Goal: Use online tool/utility: Use online tool/utility

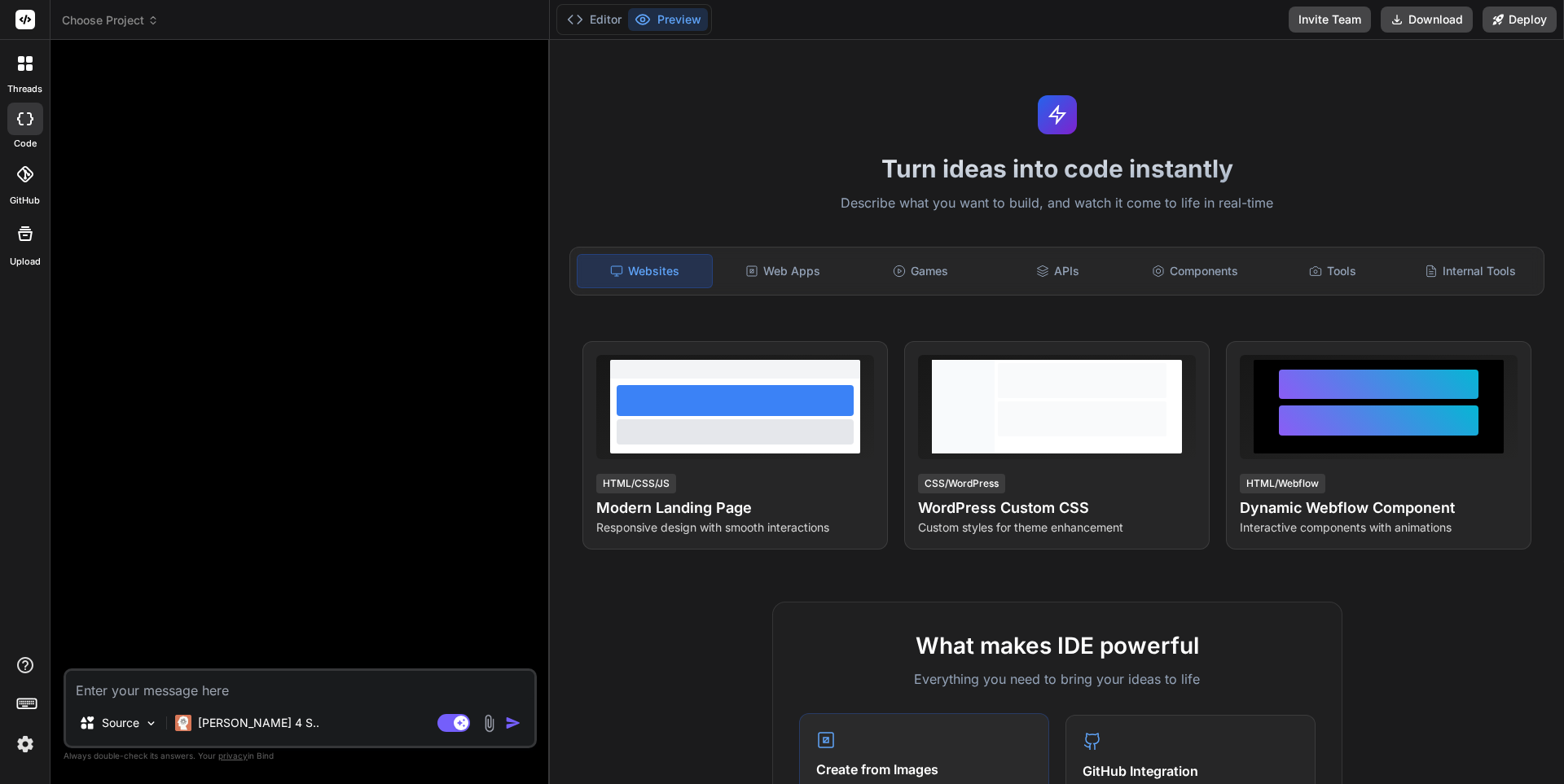
scroll to position [244, 0]
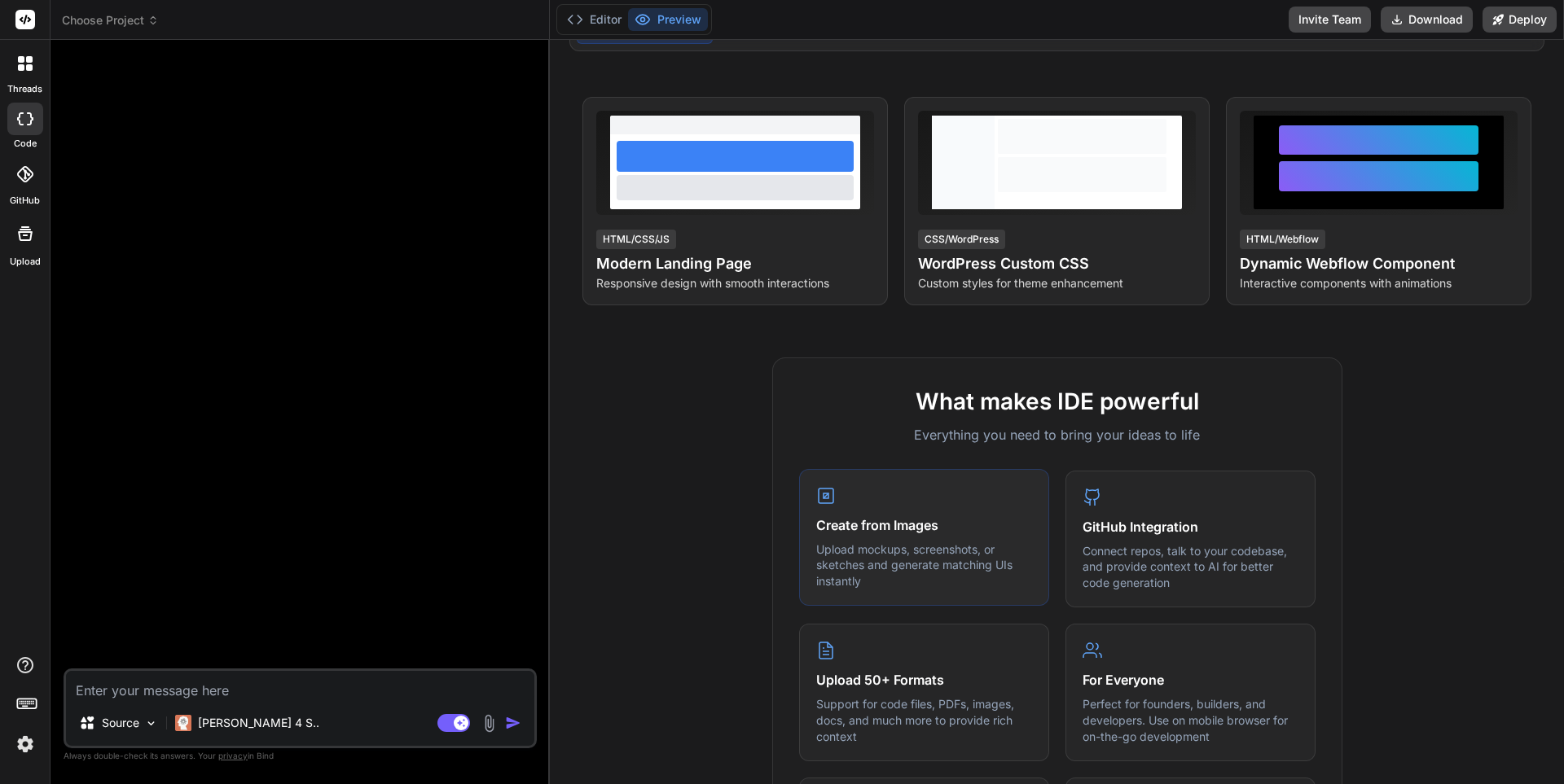
click at [878, 538] on div "Create from Images Upload mockups, screenshots, or sketches and generate matchi…" at bounding box center [924, 538] width 250 height 138
click at [873, 522] on h4 "Create from Images" at bounding box center [924, 526] width 216 height 20
click at [850, 506] on div "Create from Images Upload mockups, screenshots, or sketches and generate matchi…" at bounding box center [924, 538] width 250 height 138
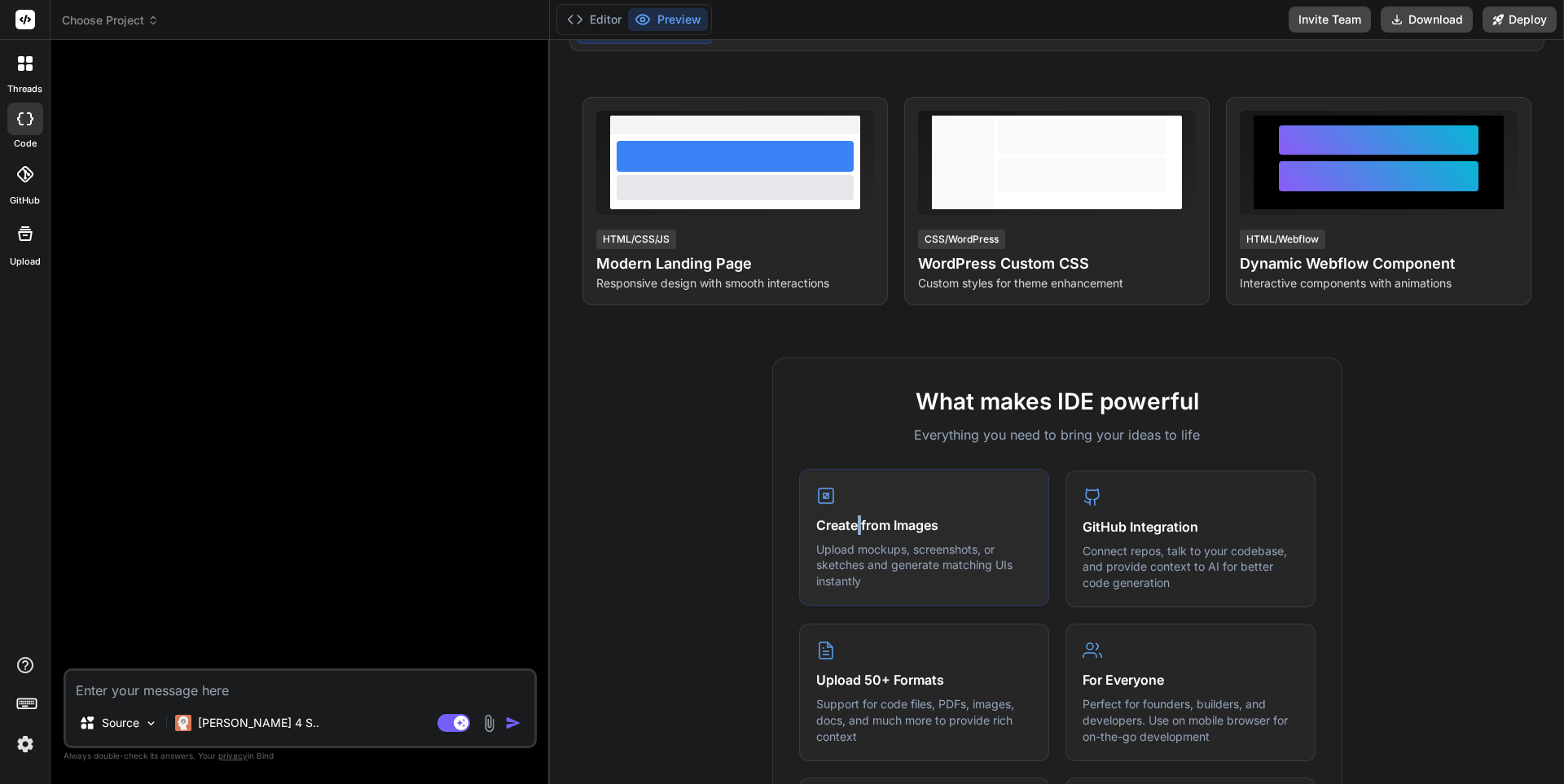
click at [850, 506] on div "Create from Images Upload mockups, screenshots, or sketches and generate matchi…" at bounding box center [924, 538] width 250 height 138
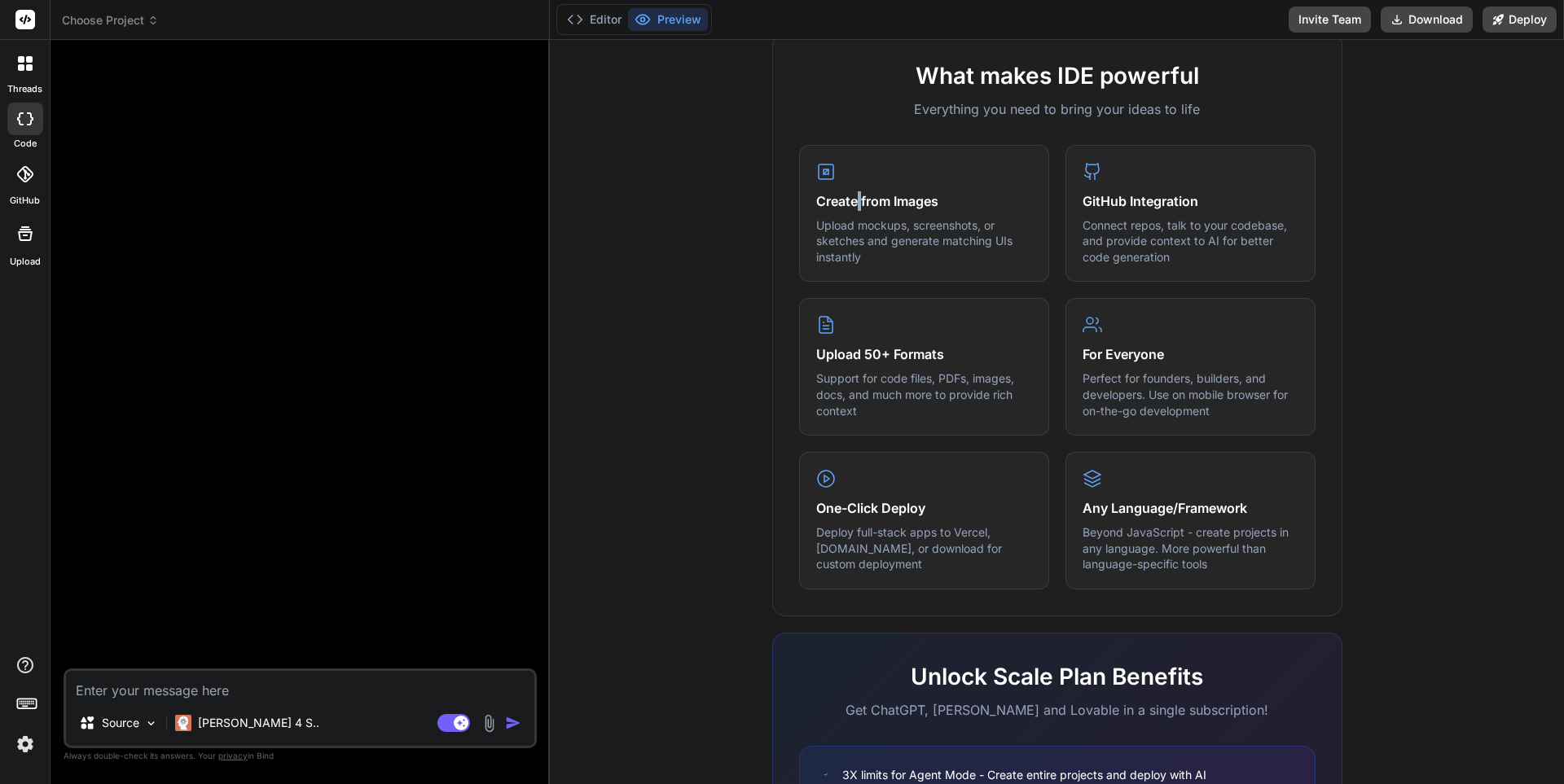
scroll to position [768, 0]
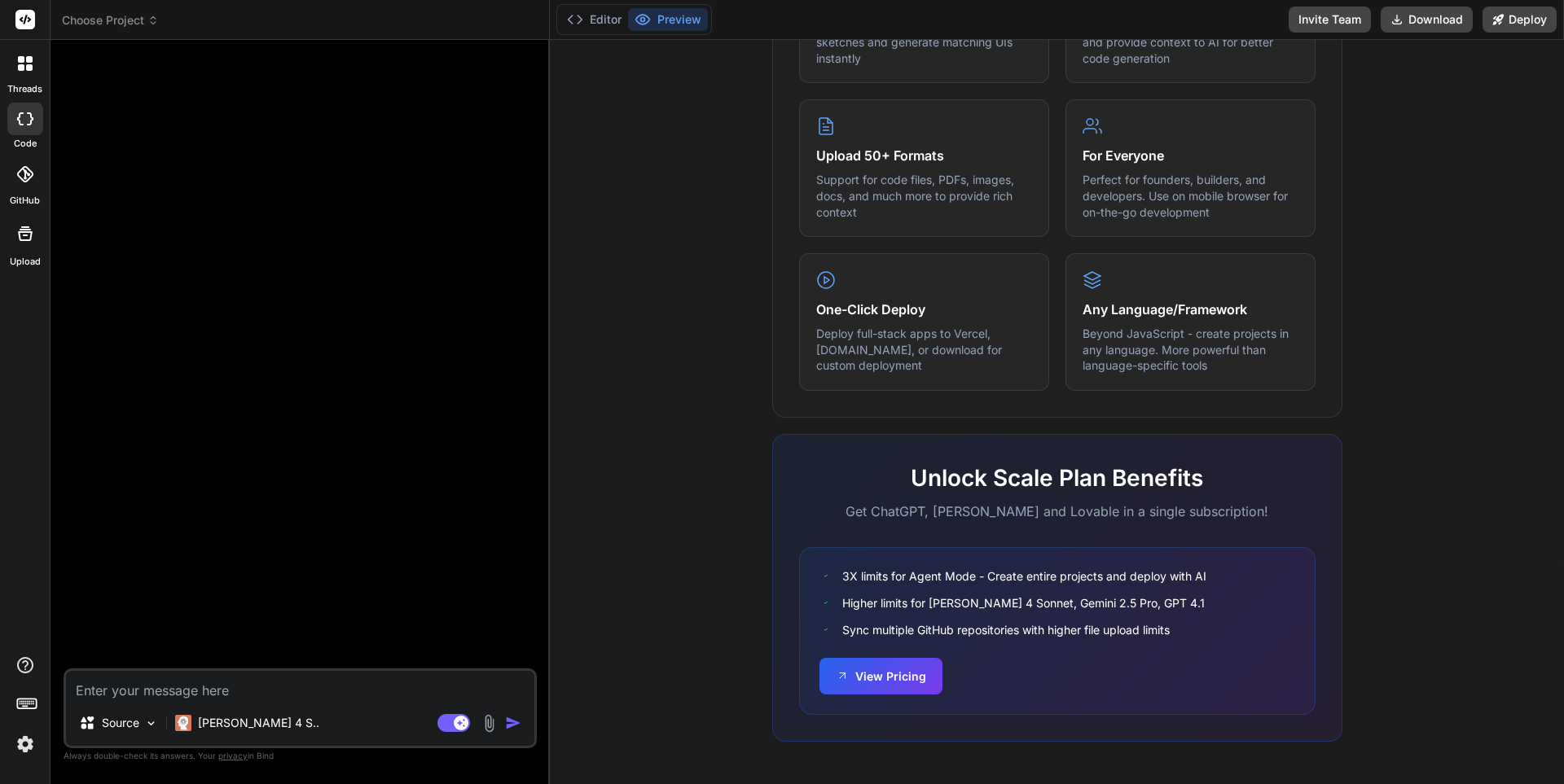
click at [406, 418] on div at bounding box center [302, 360] width 470 height 615
click at [603, 21] on button "Editor" at bounding box center [593, 19] width 67 height 22
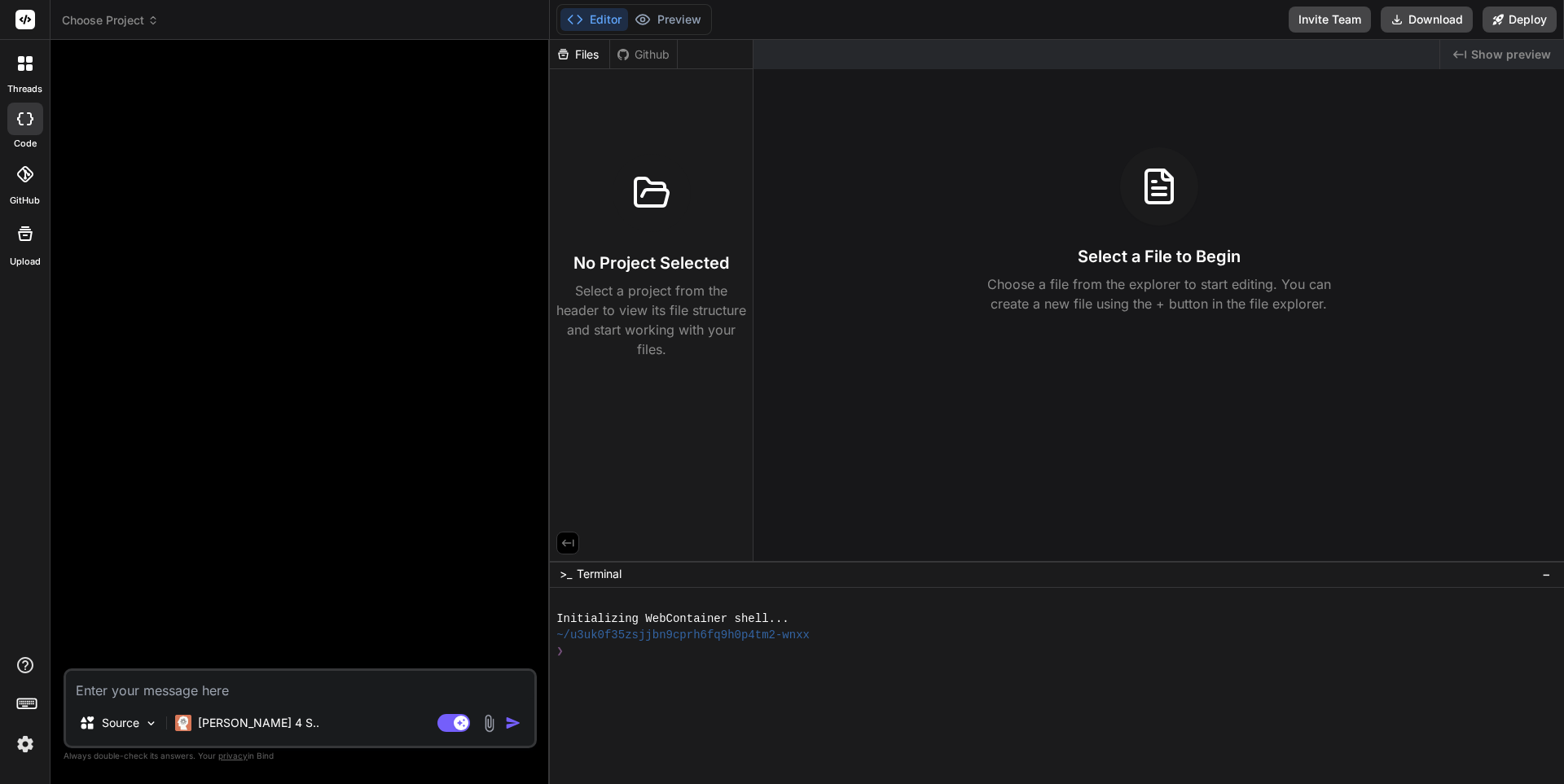
click at [22, 61] on icon at bounding box center [22, 60] width 7 height 7
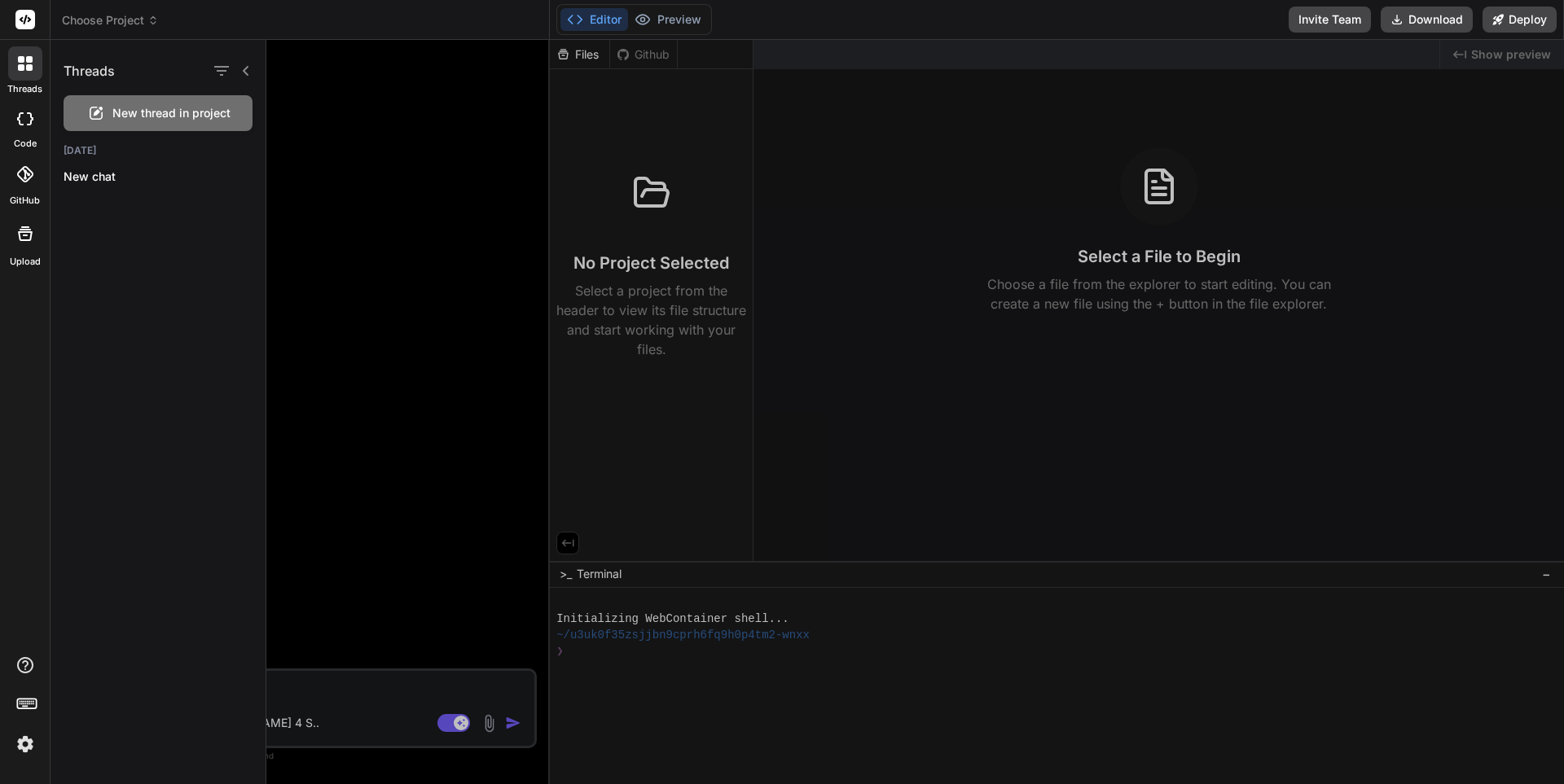
click at [23, 120] on icon at bounding box center [26, 119] width 17 height 13
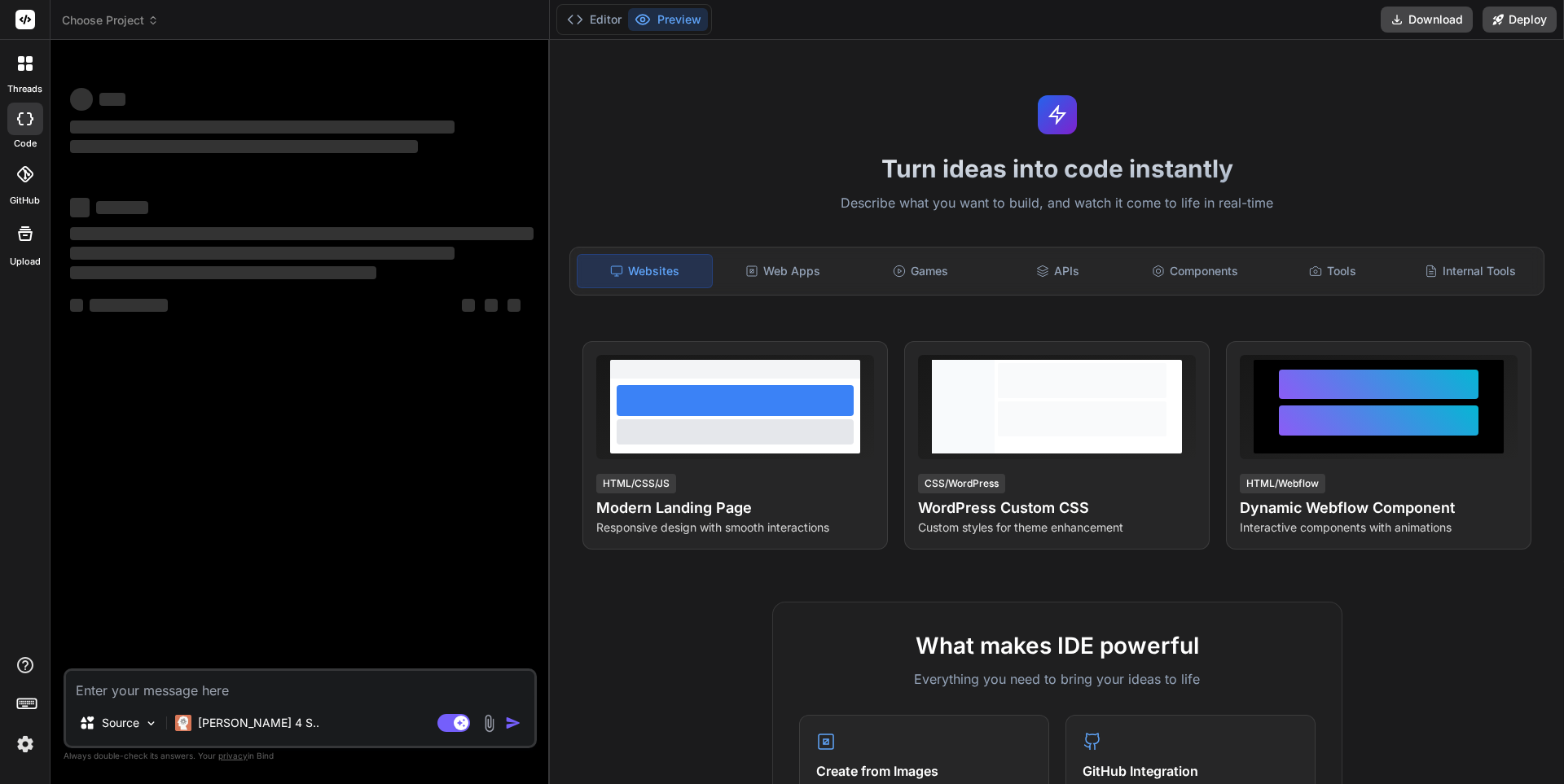
click at [117, 25] on span "Choose Project" at bounding box center [111, 21] width 97 height 17
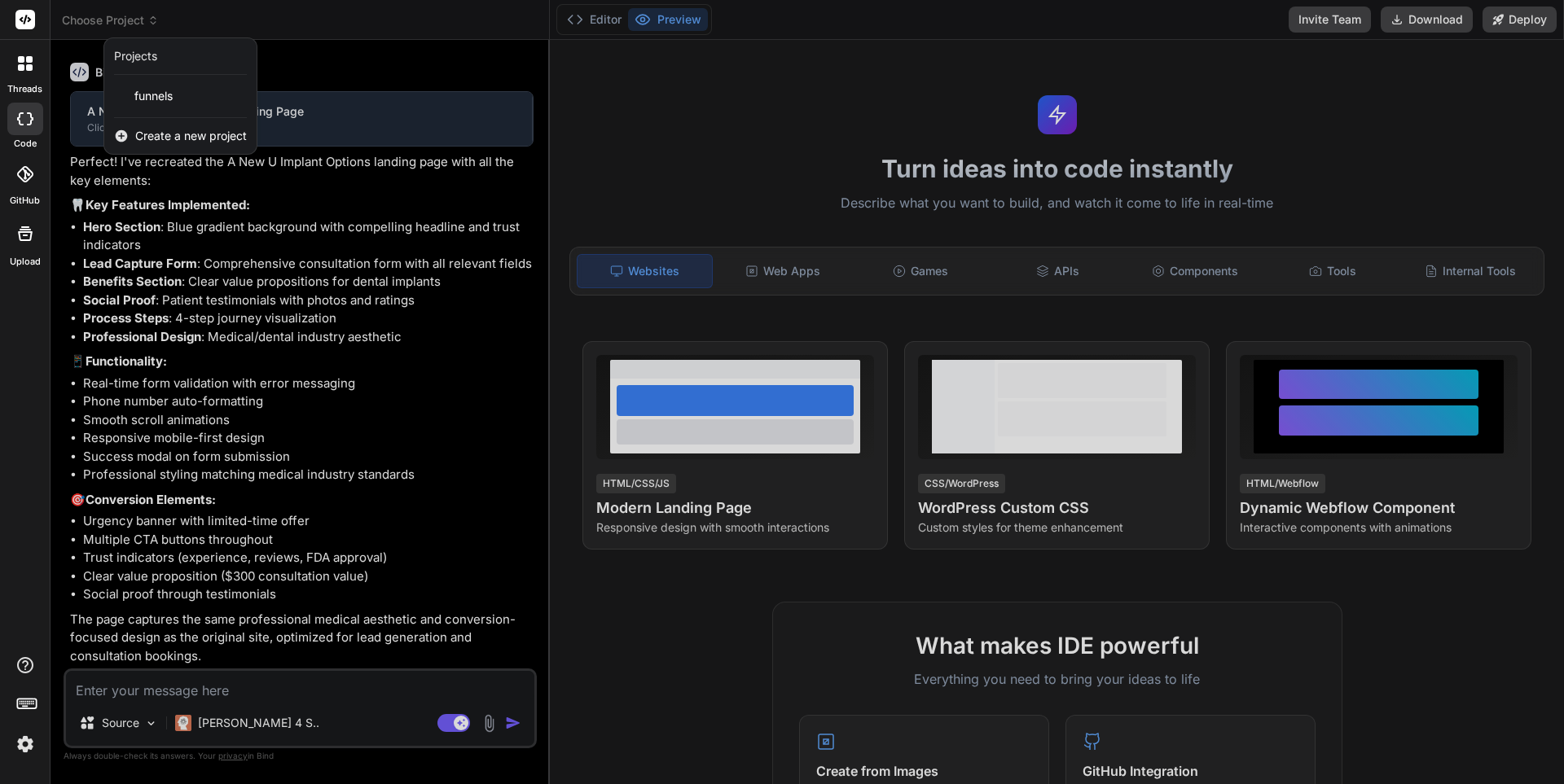
click at [160, 140] on span "Create a new project" at bounding box center [191, 136] width 111 height 17
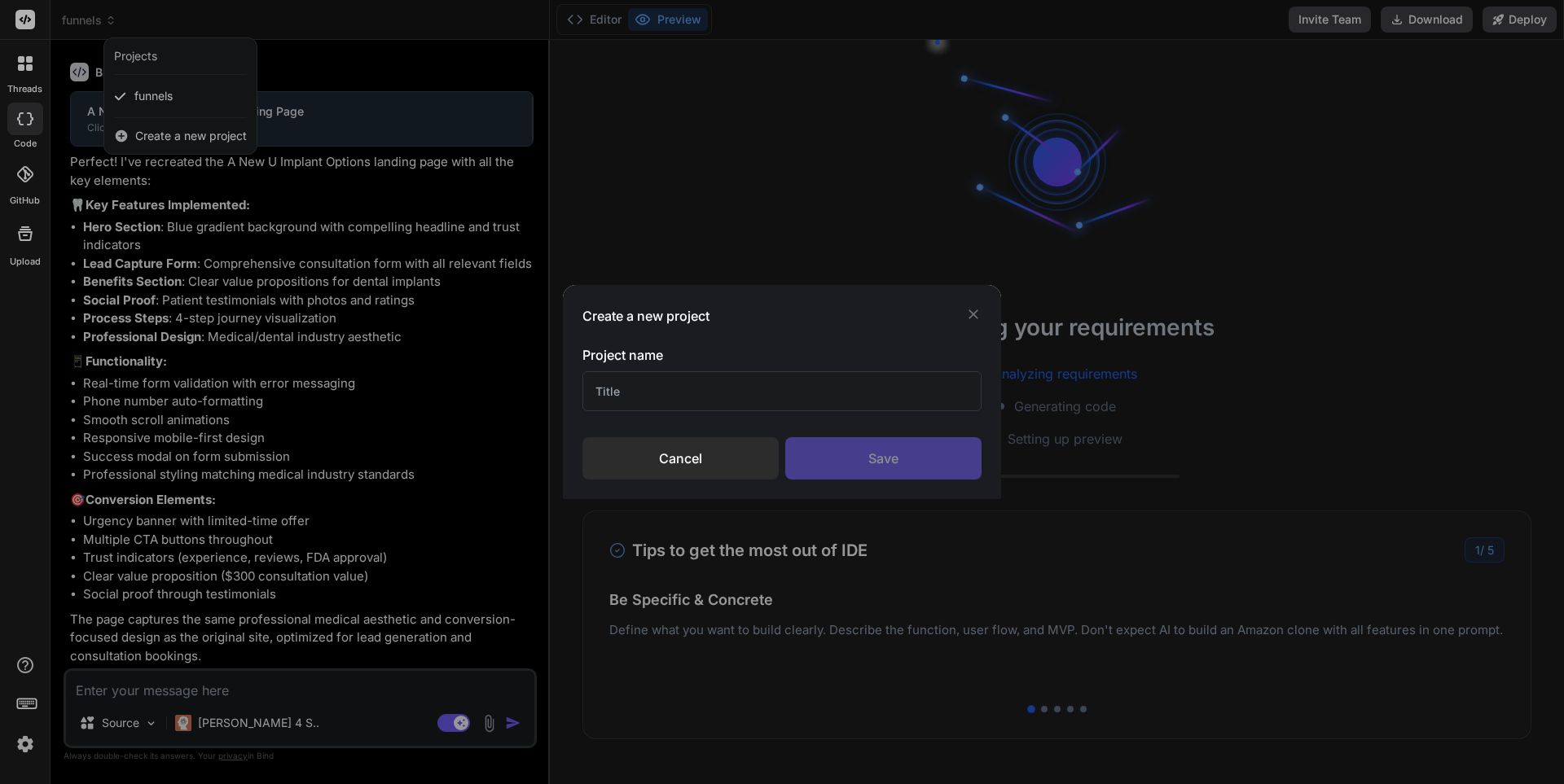
type textarea "x"
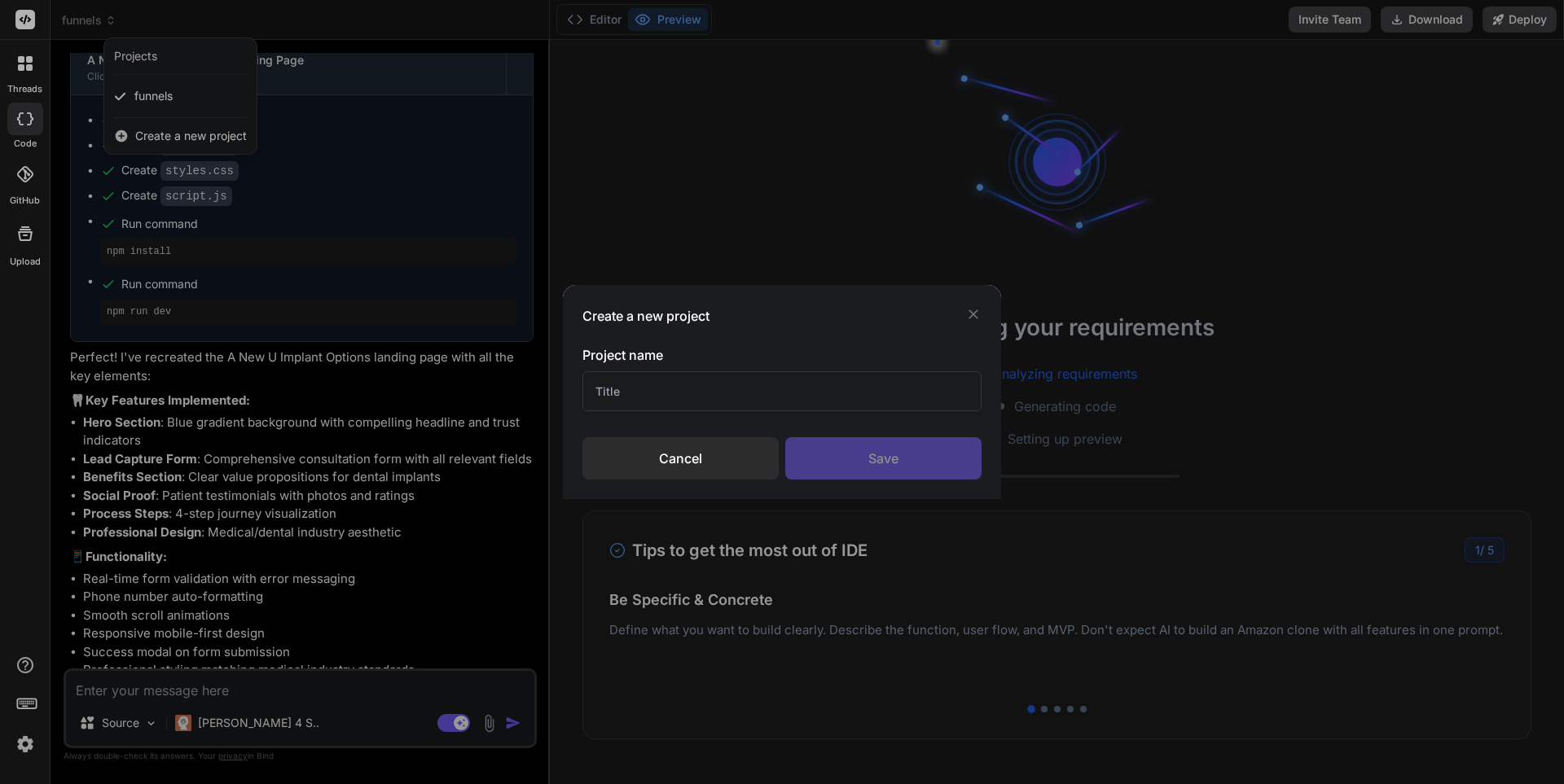
click at [189, 130] on div "Create a new project Project name Cancel Save" at bounding box center [782, 392] width 1564 height 784
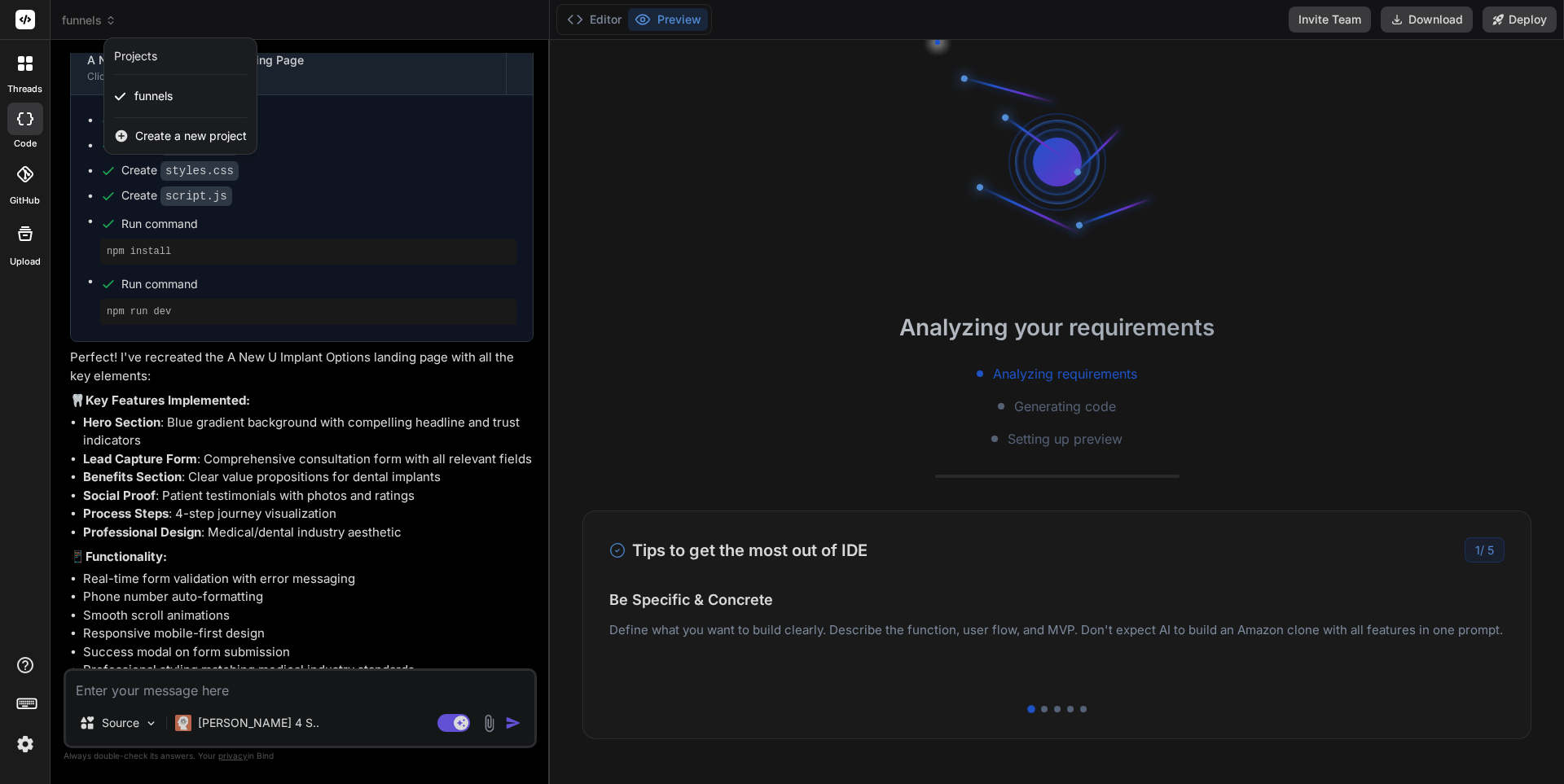
click at [120, 135] on icon at bounding box center [121, 136] width 12 height 12
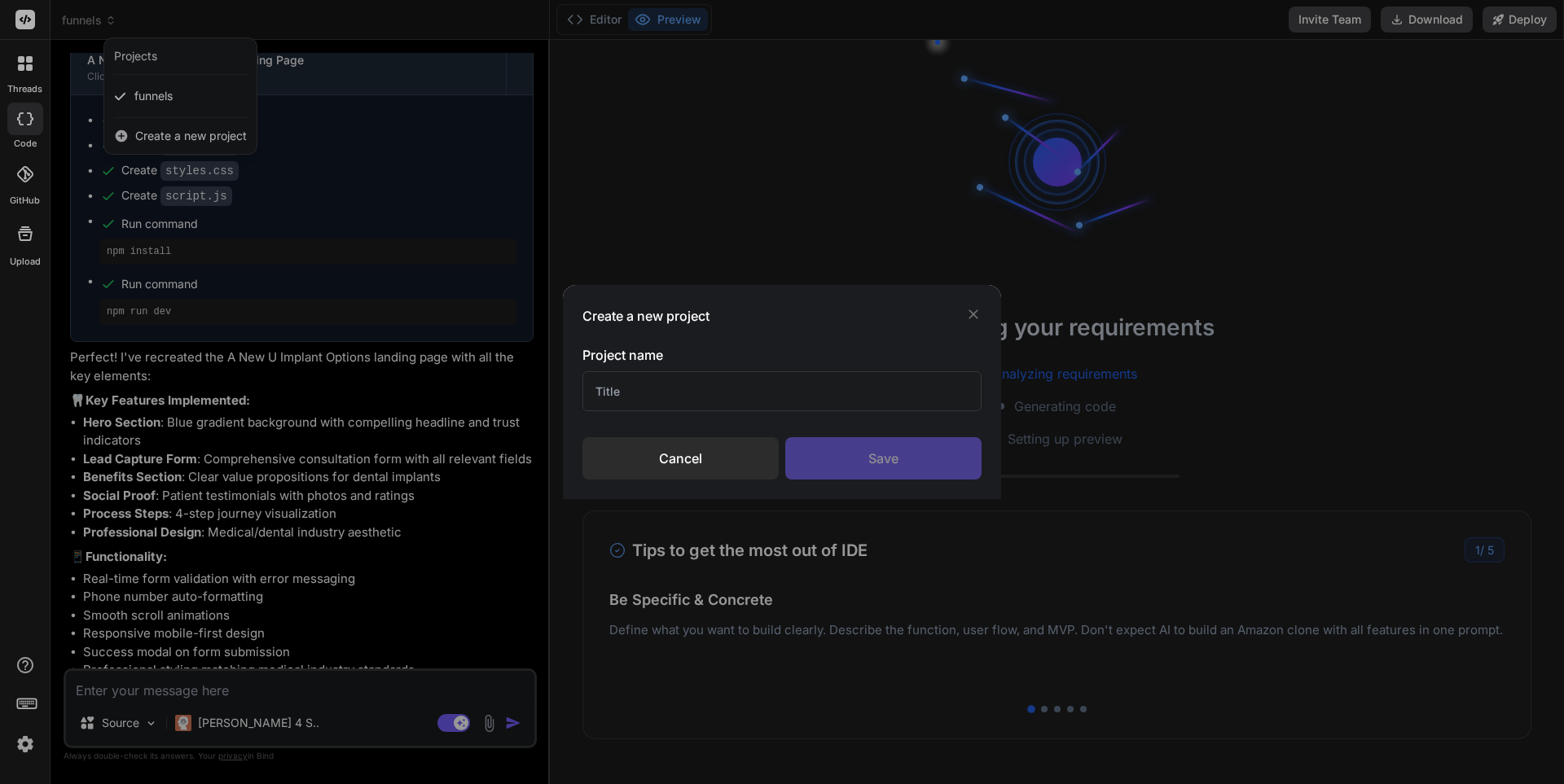
click at [628, 389] on input "text" at bounding box center [782, 391] width 399 height 40
type input "M"
type input "[PERSON_NAME]"
type textarea "x"
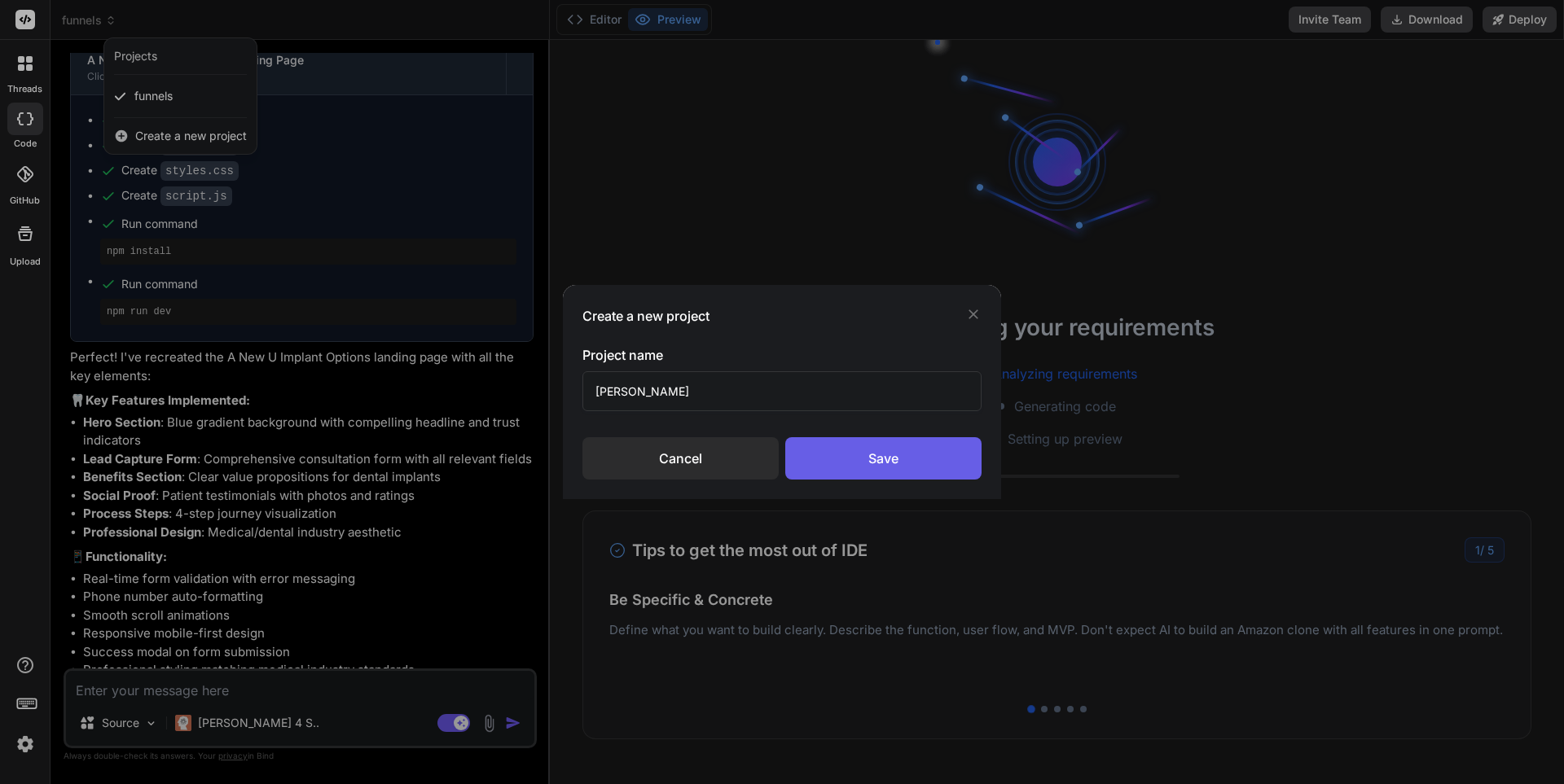
scroll to position [81, 0]
type input "[PERSON_NAME]"
click at [923, 456] on div "Save" at bounding box center [883, 458] width 196 height 42
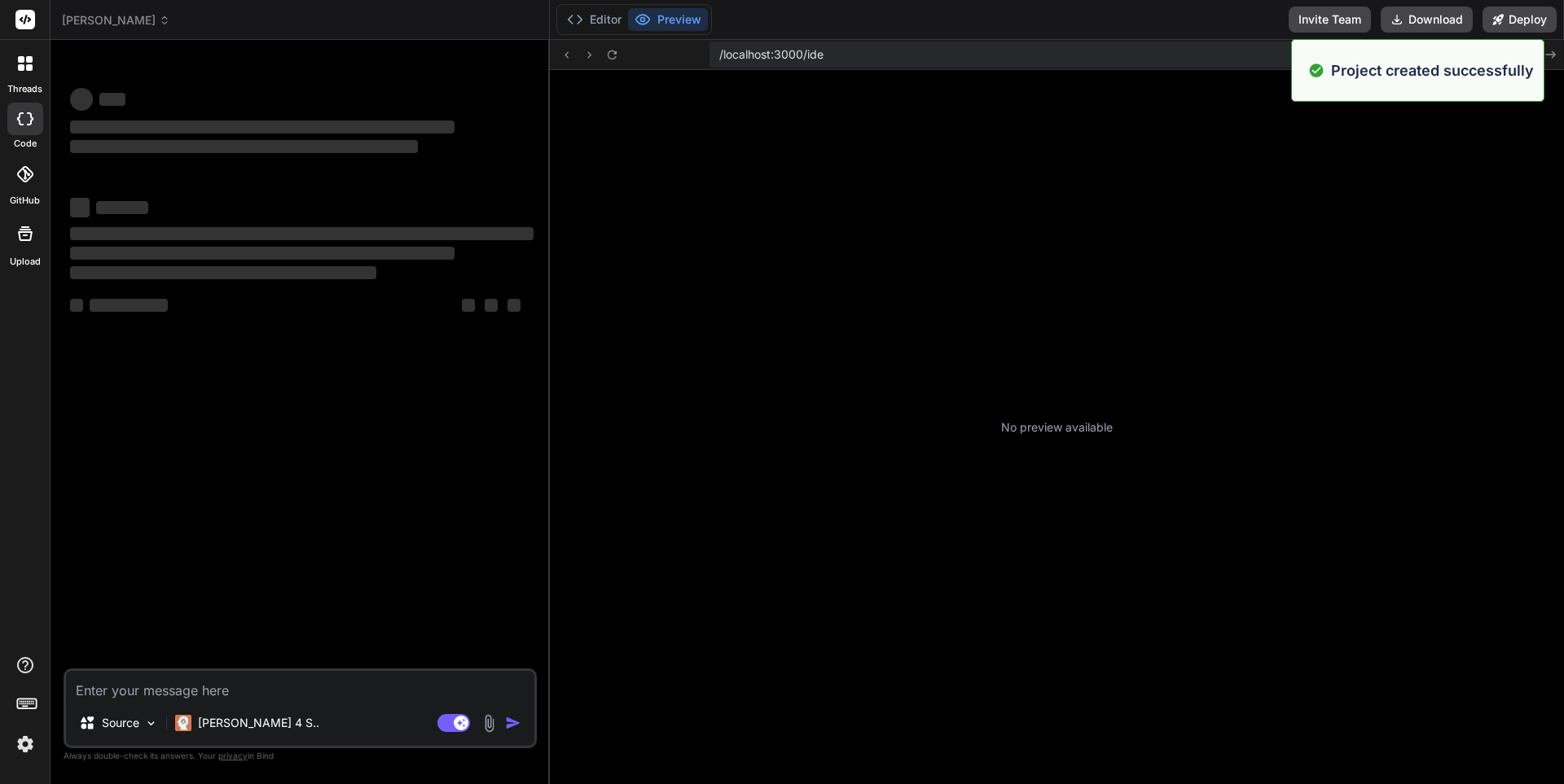
scroll to position [277, 0]
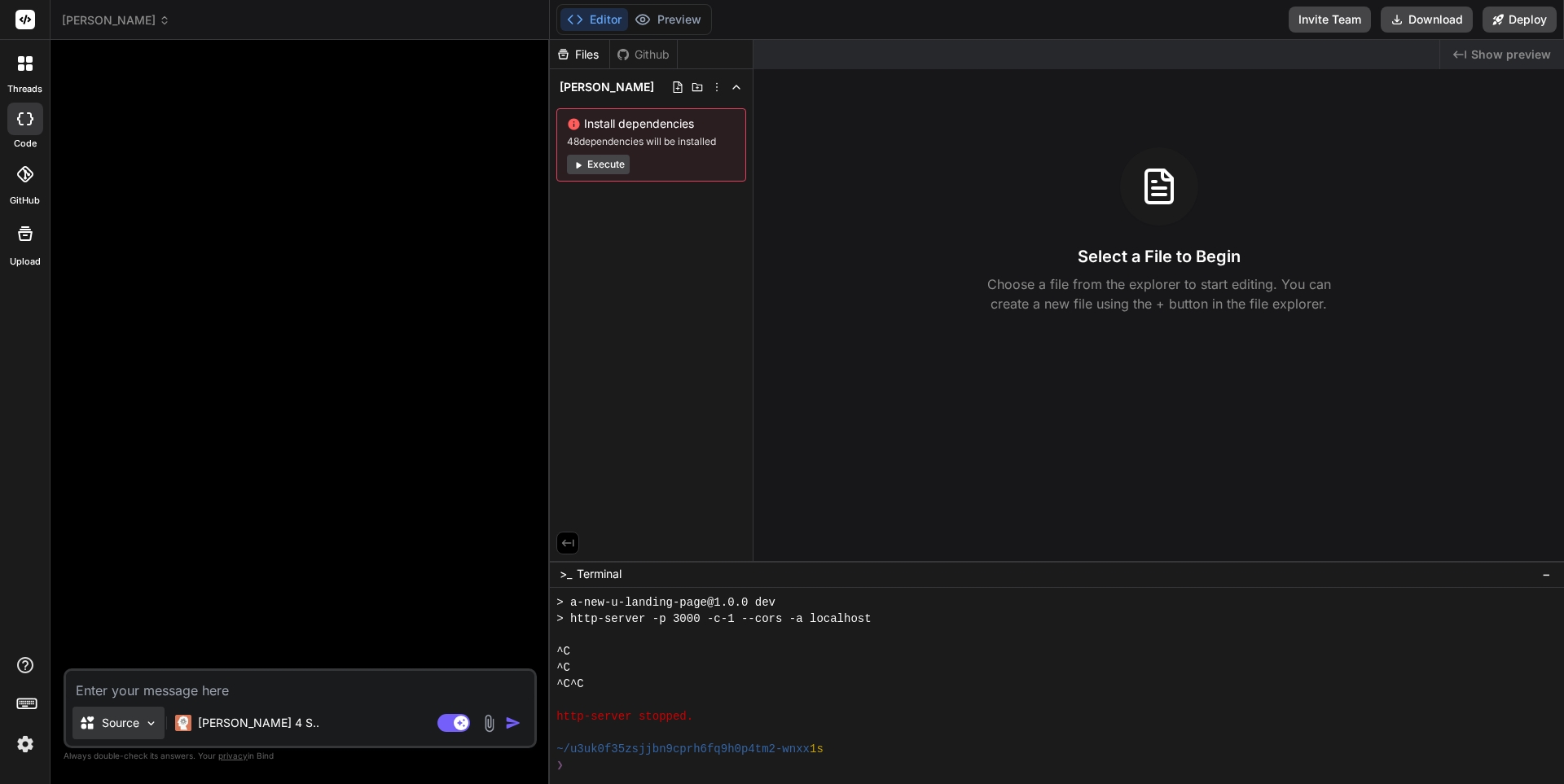
click at [144, 718] on div "Source" at bounding box center [118, 723] width 92 height 32
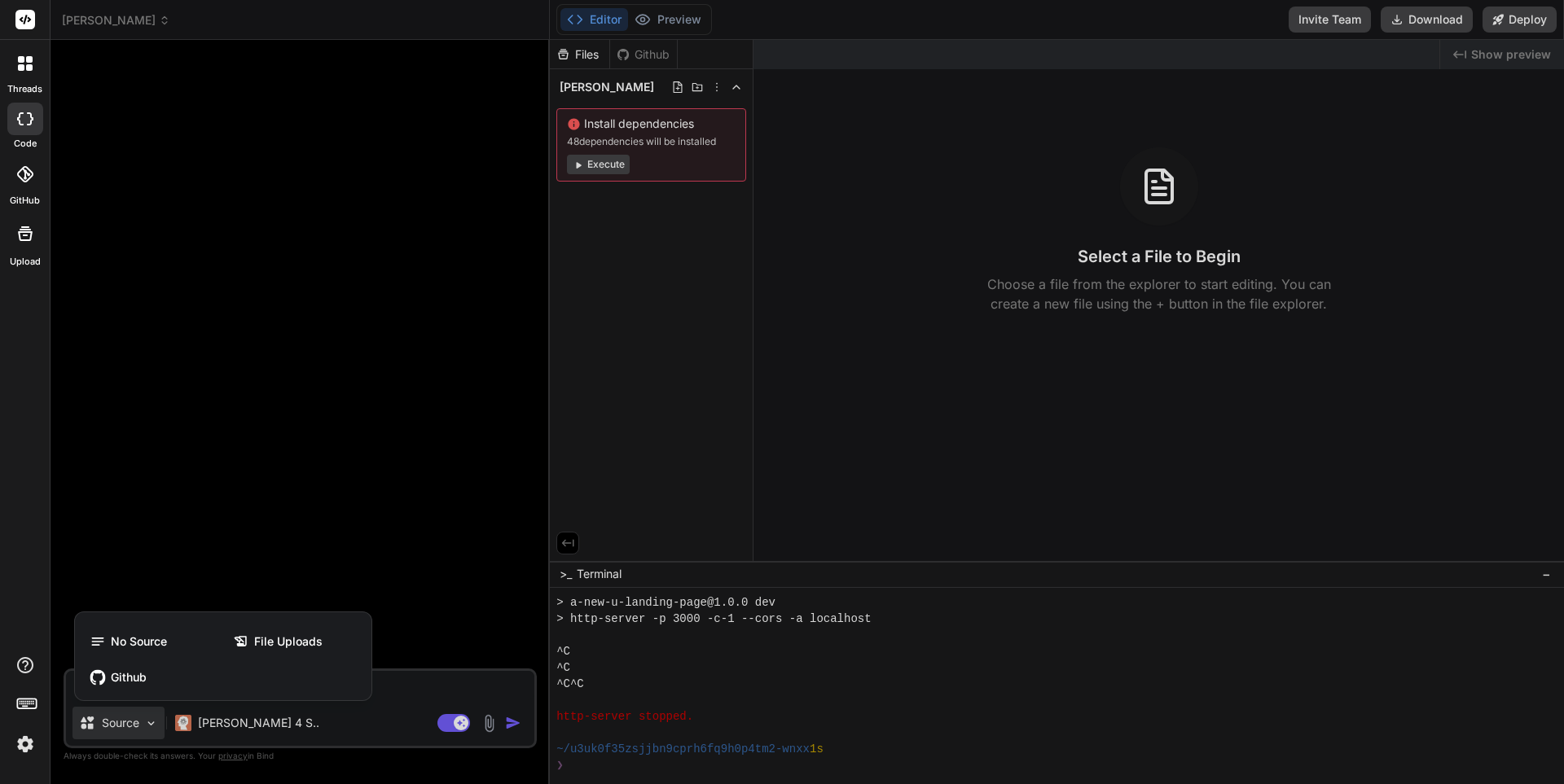
click at [319, 737] on div at bounding box center [782, 392] width 1564 height 784
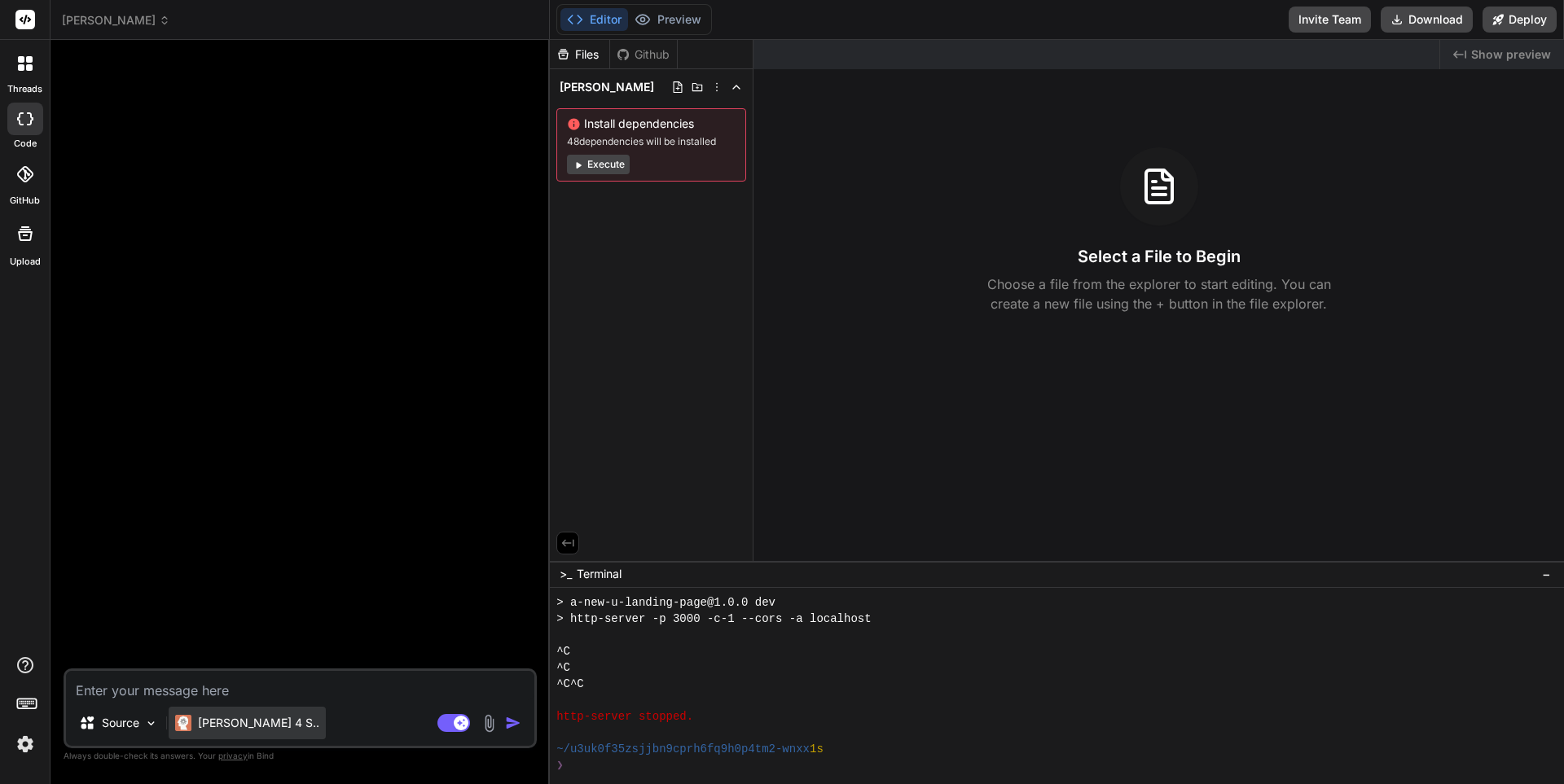
click at [260, 724] on p "[PERSON_NAME] 4 S.." at bounding box center [258, 723] width 121 height 17
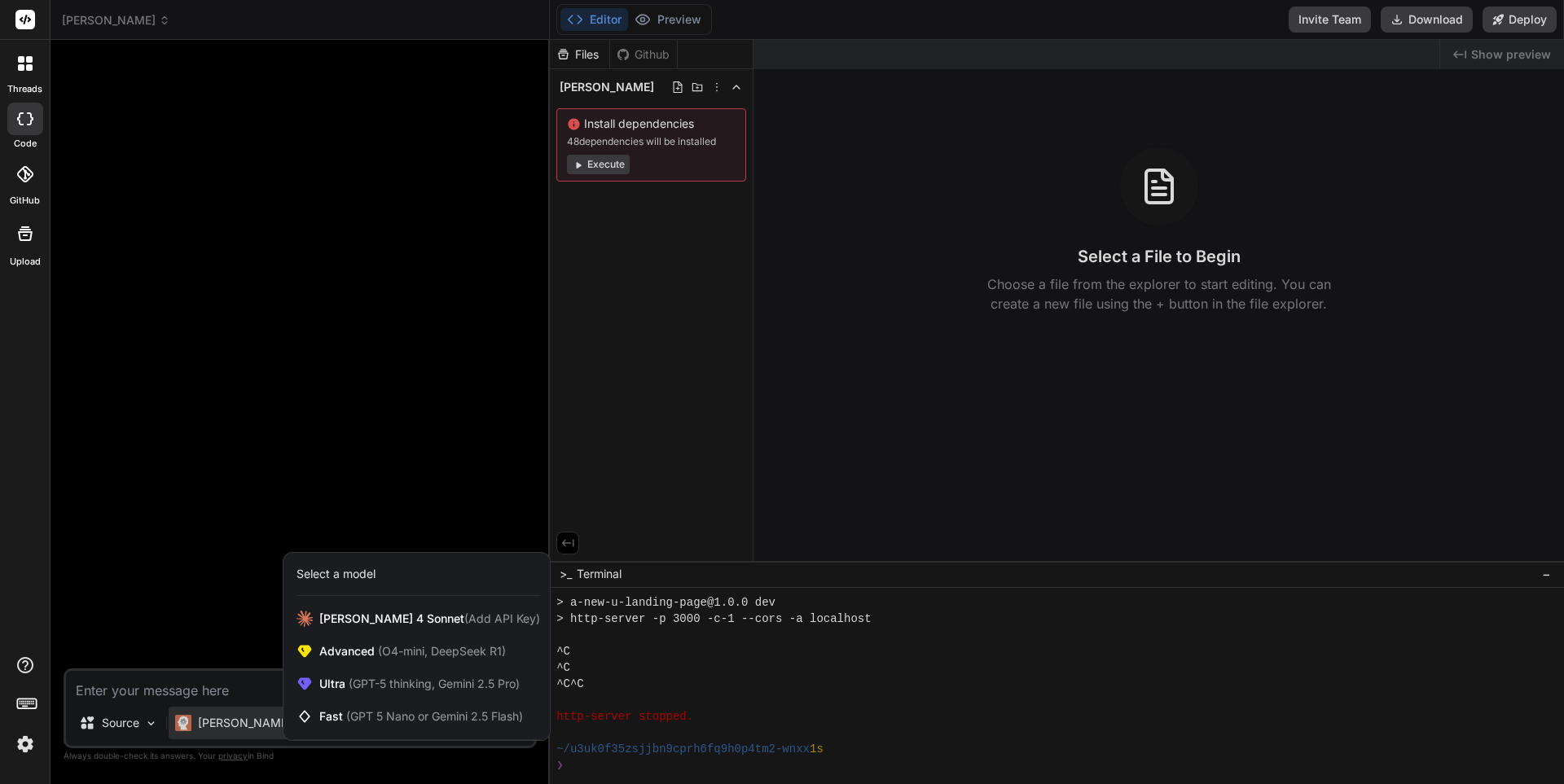
click at [366, 749] on div at bounding box center [782, 392] width 1564 height 784
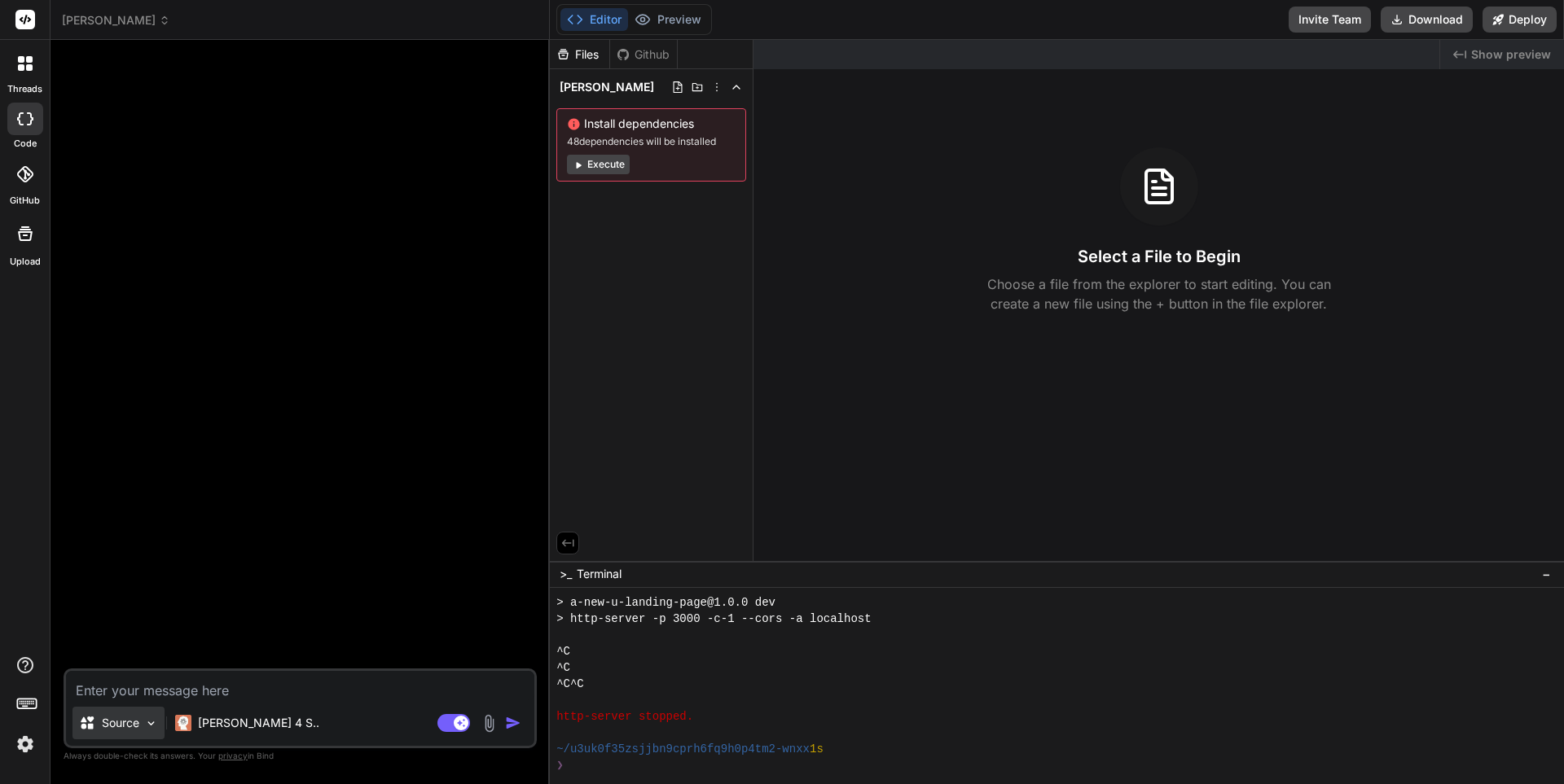
click at [141, 723] on div "Source" at bounding box center [118, 723] width 92 height 32
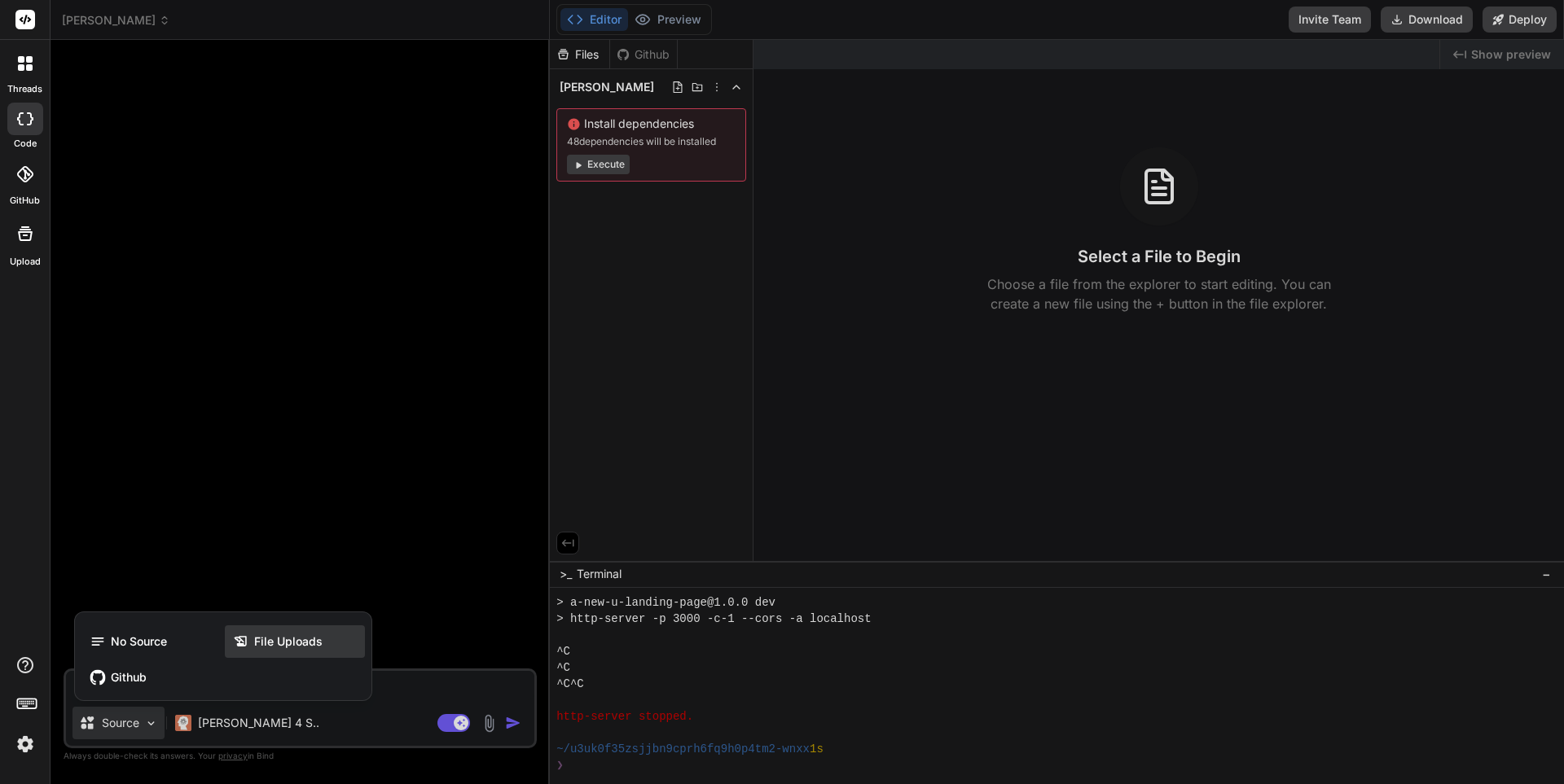
click at [294, 648] on span "File Uploads" at bounding box center [288, 642] width 68 height 17
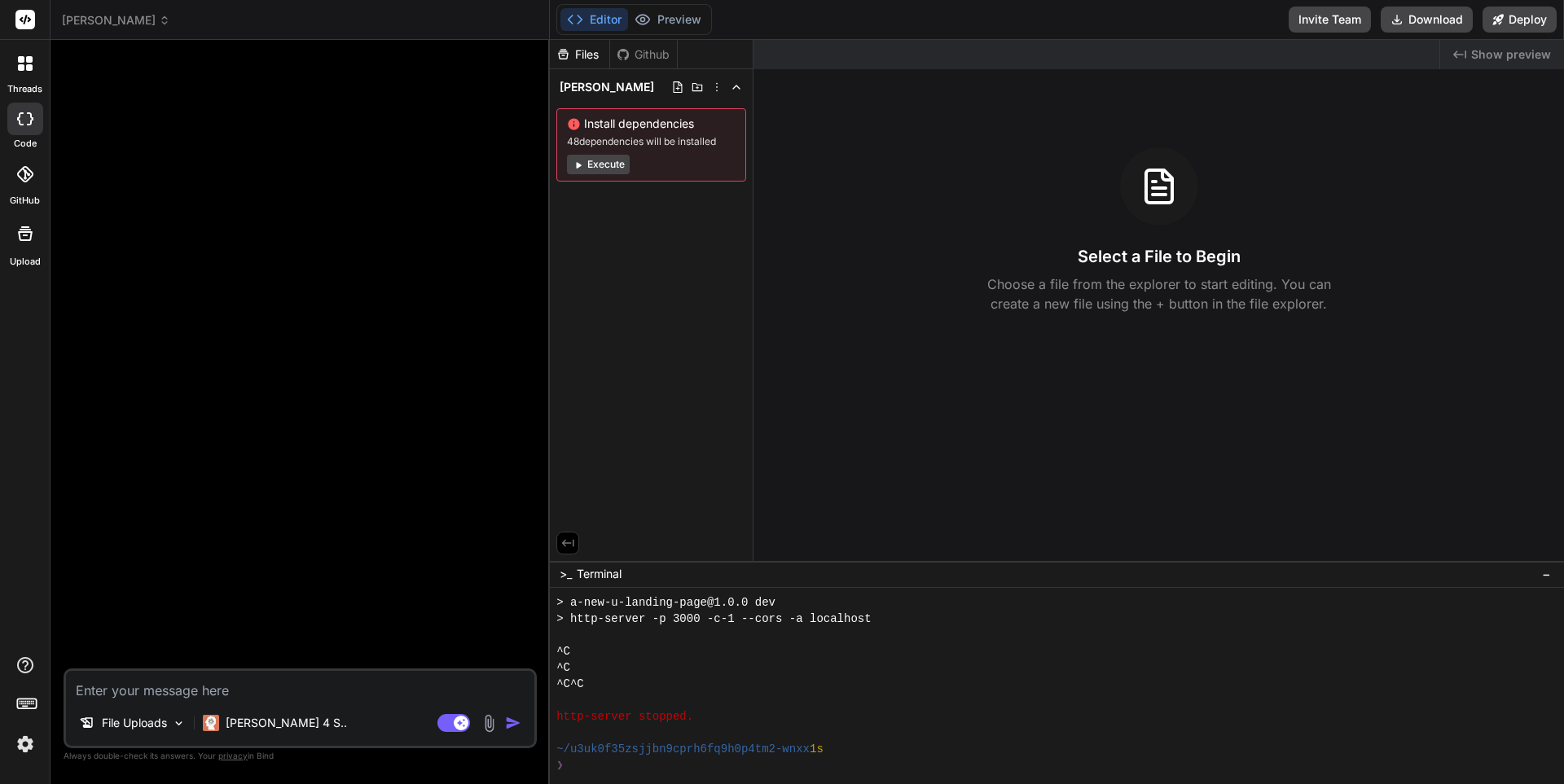
click at [490, 720] on img at bounding box center [489, 723] width 19 height 19
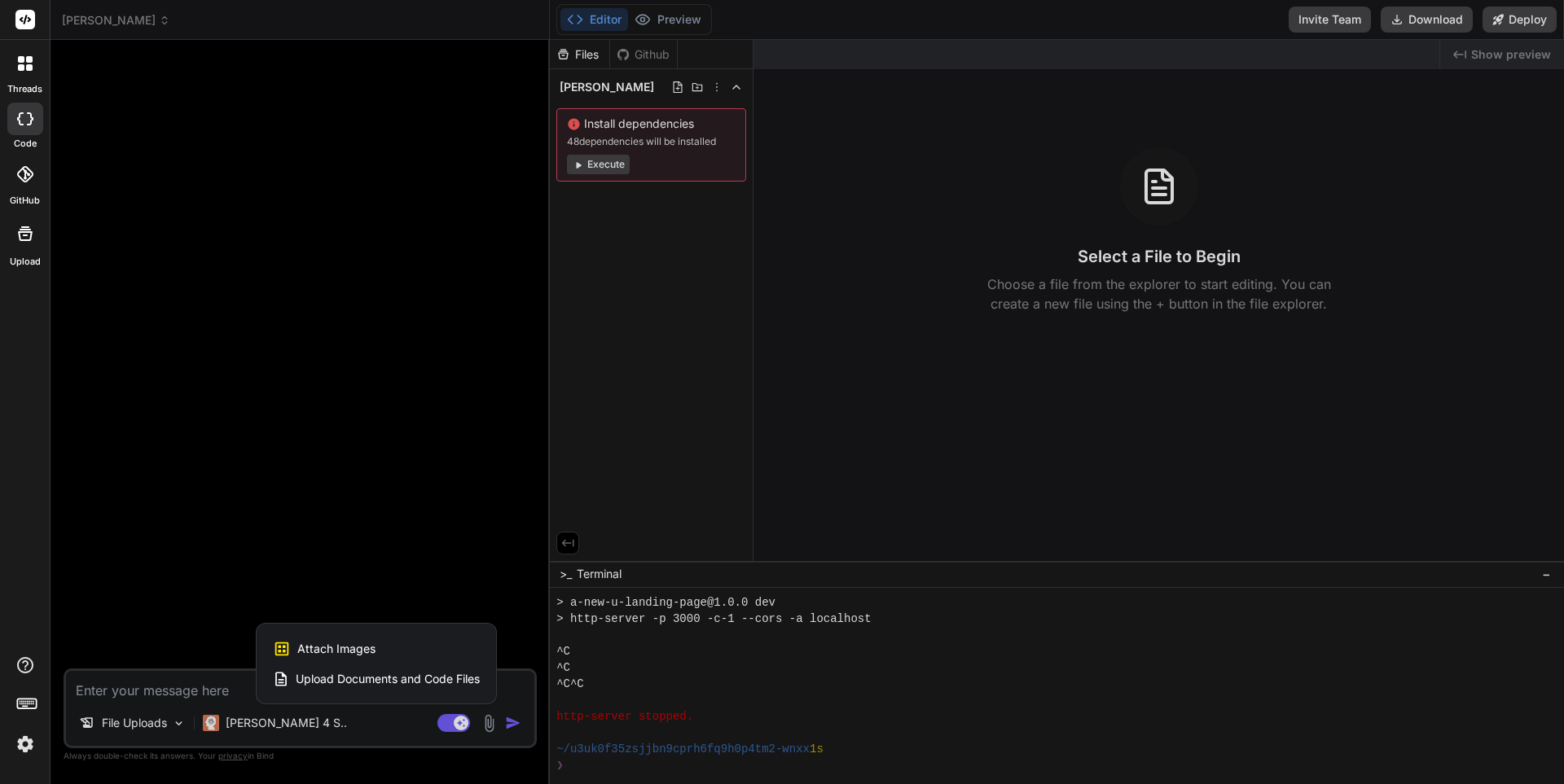
click at [346, 640] on span "Attach Images" at bounding box center [337, 649] width 78 height 17
type textarea "x"
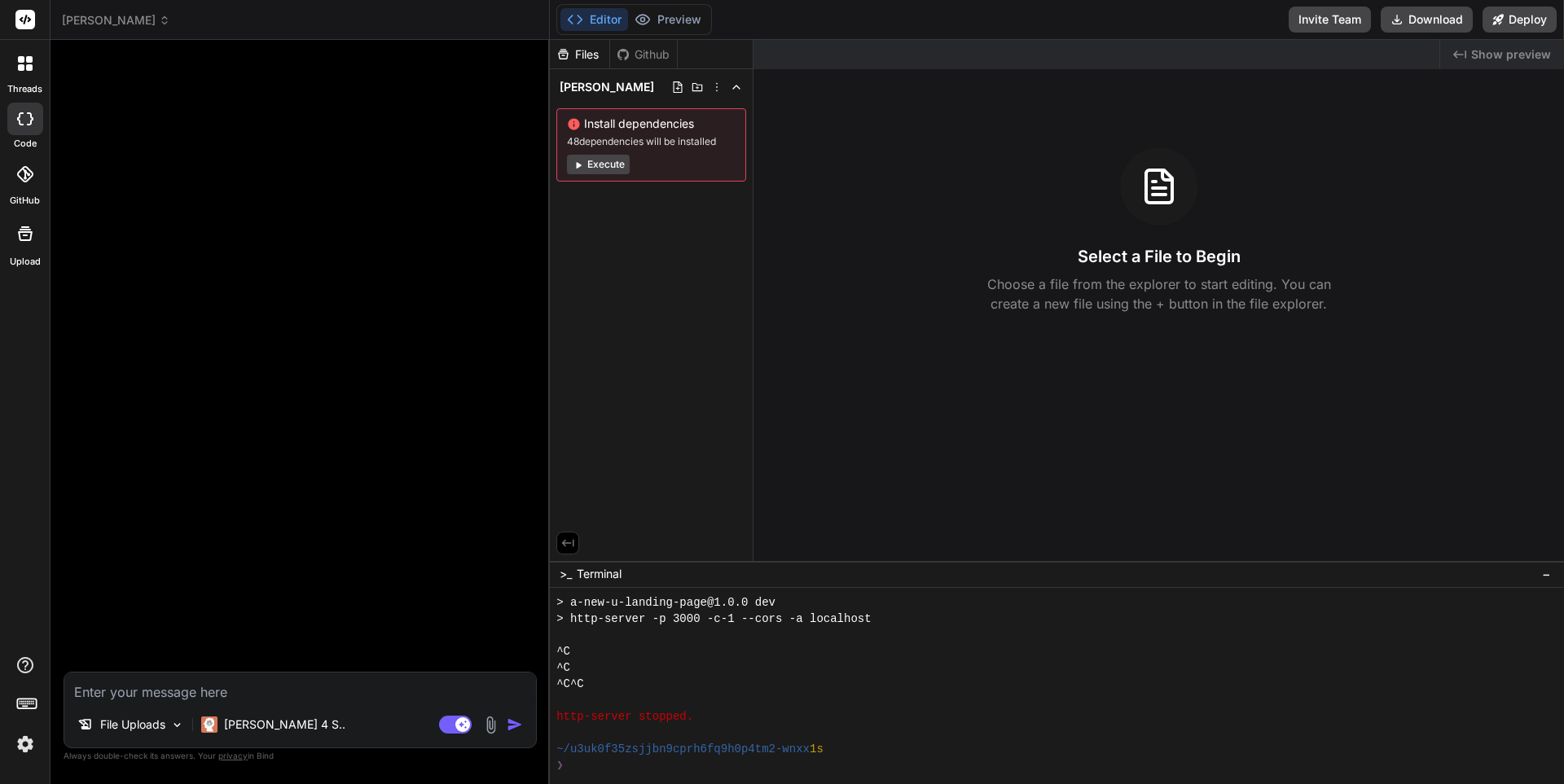
type input "C:\fakepath\1.PNG"
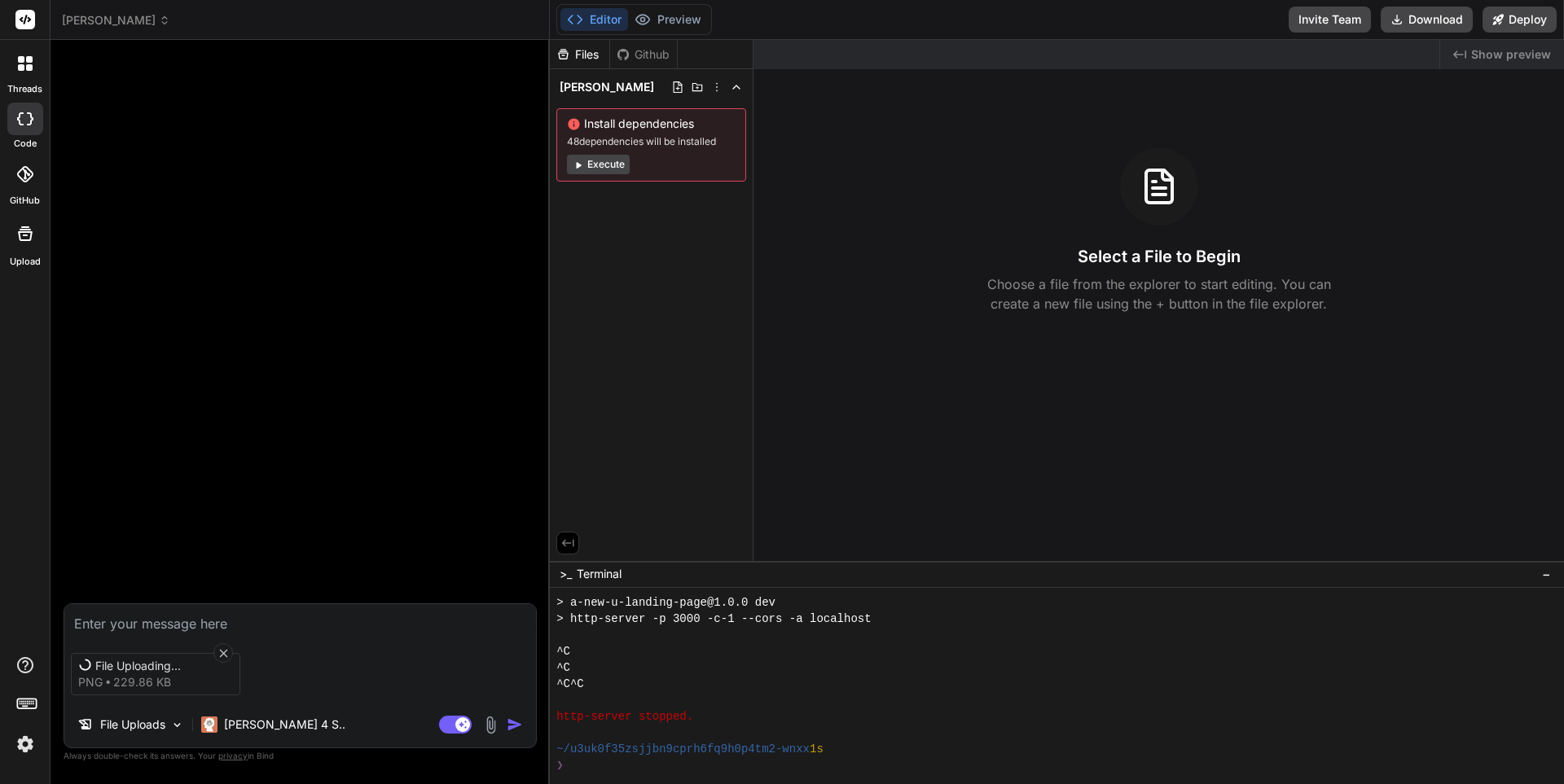
type textarea "x"
click at [101, 621] on textarea at bounding box center [300, 618] width 472 height 29
type textarea "C"
type textarea "x"
type textarea "Cr"
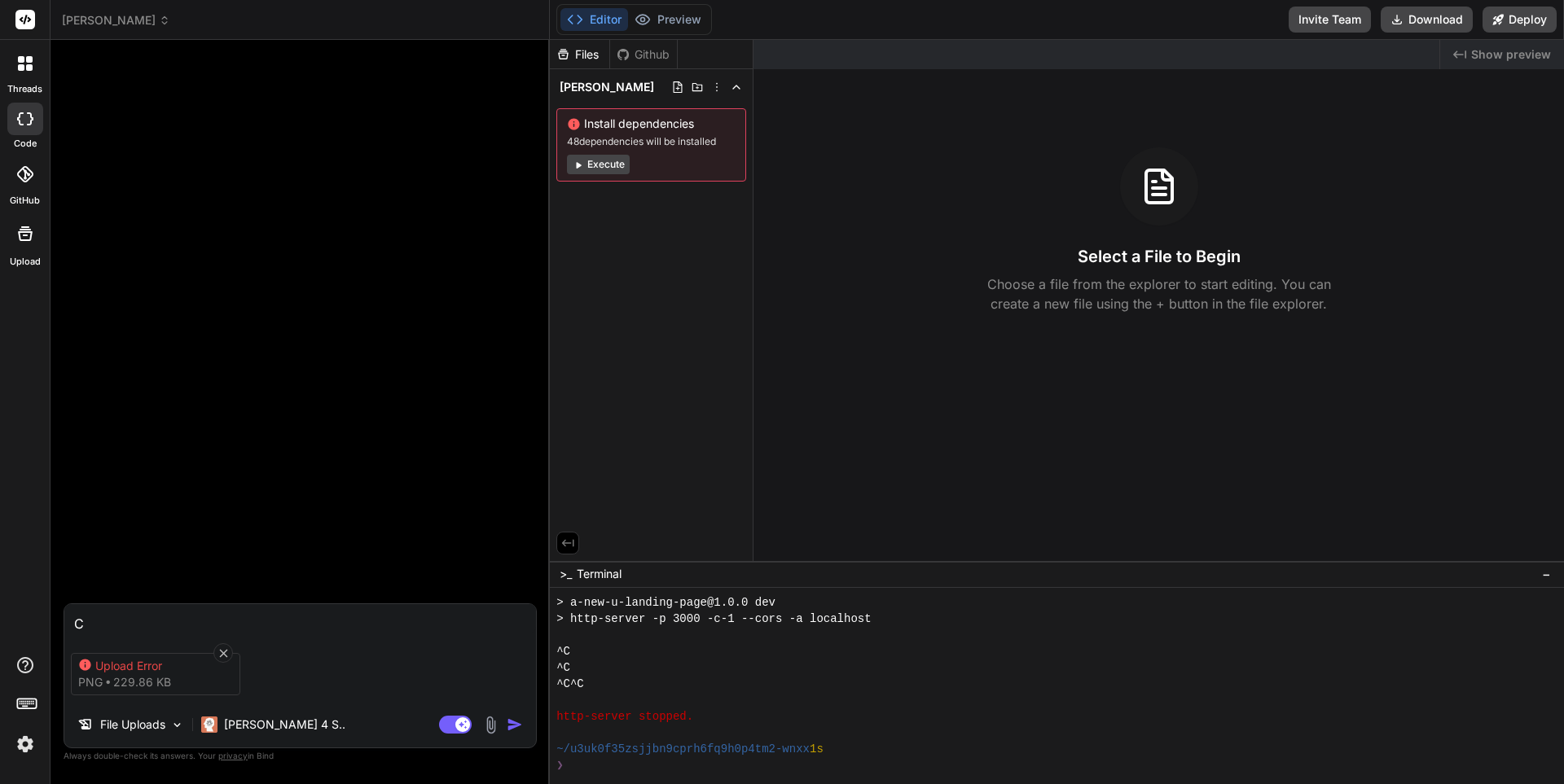
type textarea "x"
type textarea "Cre"
type textarea "x"
type textarea "Crea"
type textarea "x"
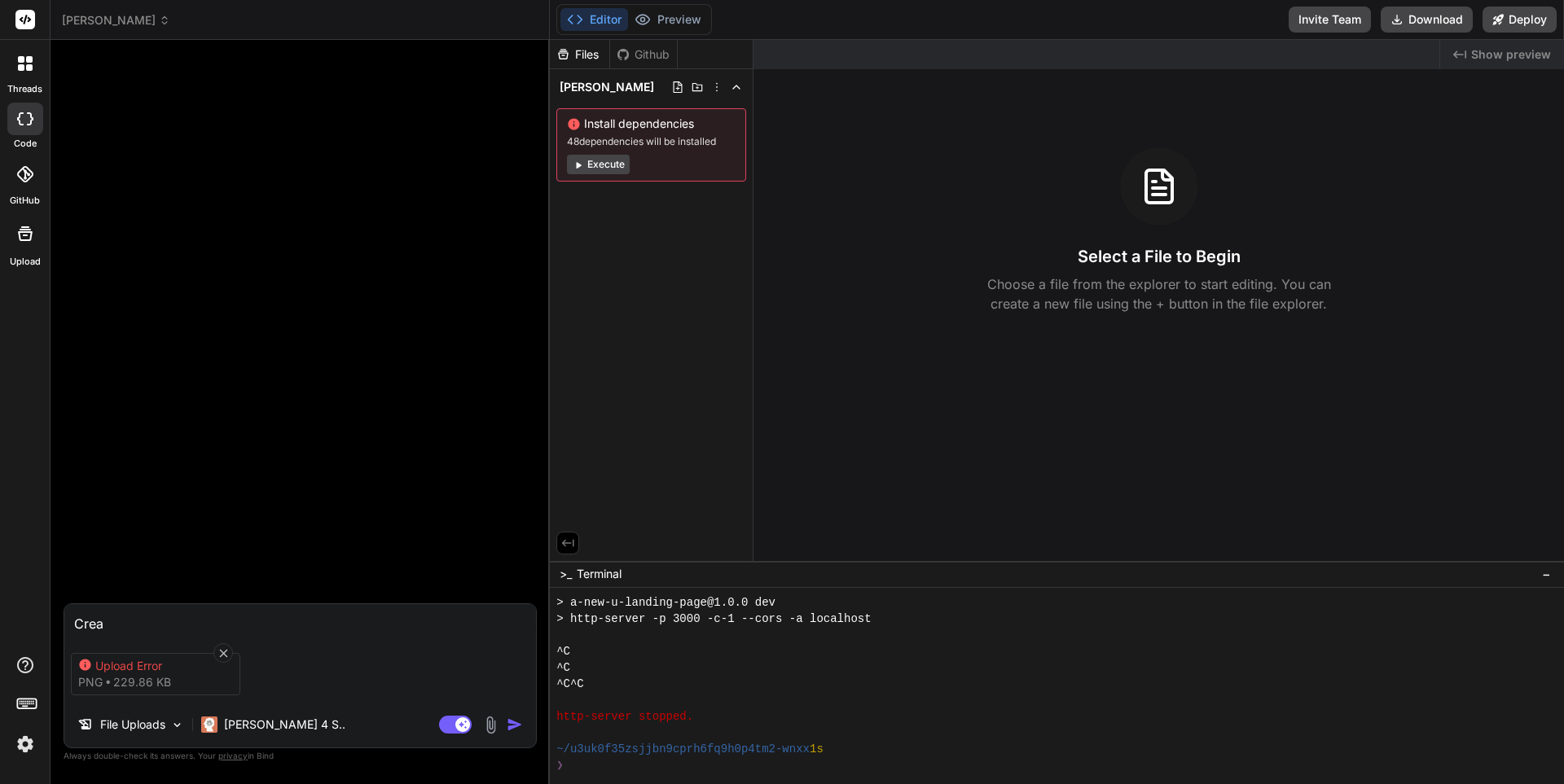
type textarea "Creat"
type textarea "x"
type textarea "Create"
type textarea "x"
type textarea "Create"
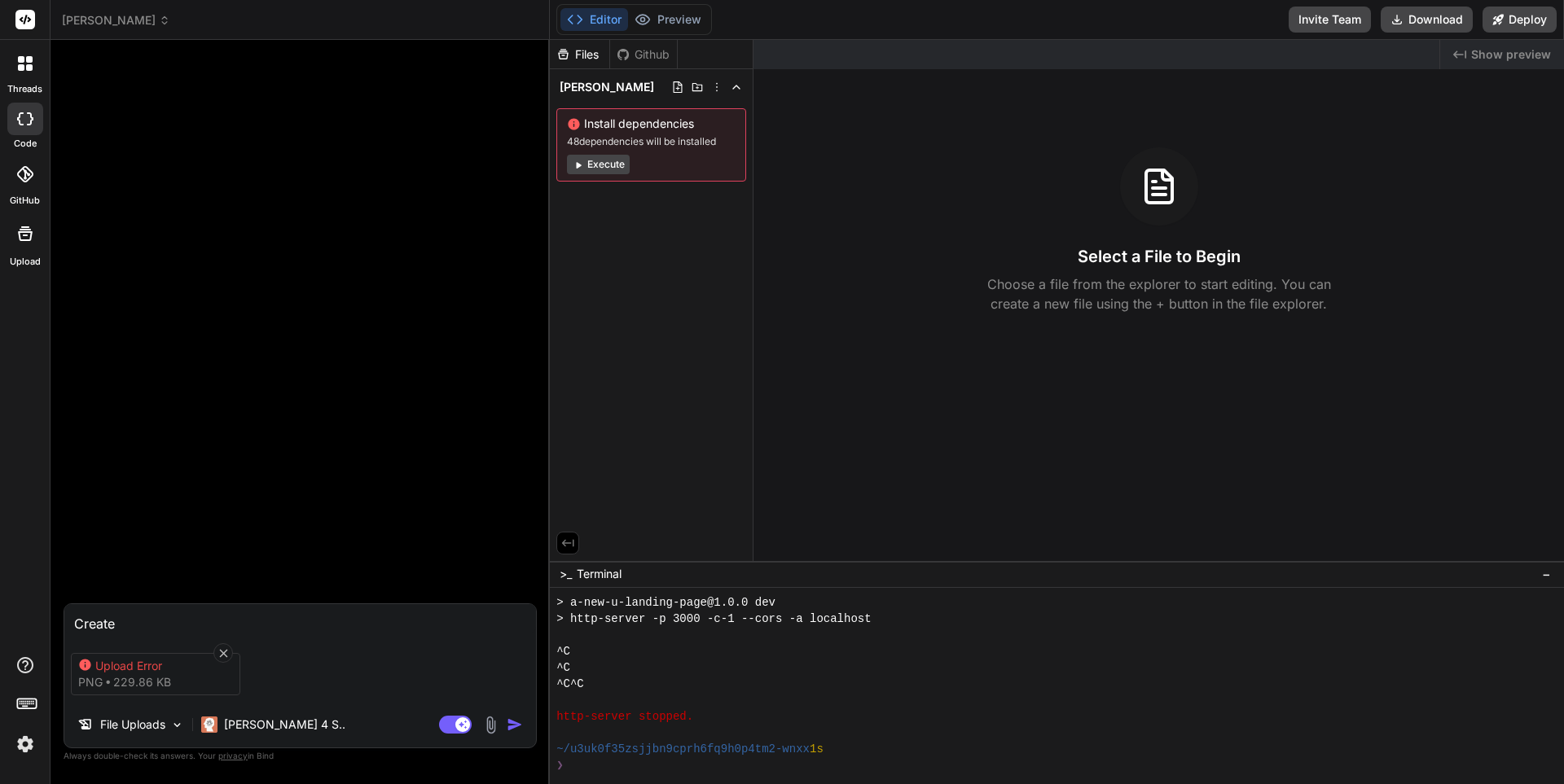
type textarea "x"
type textarea "Create a"
type textarea "x"
type textarea "Create a"
type textarea "x"
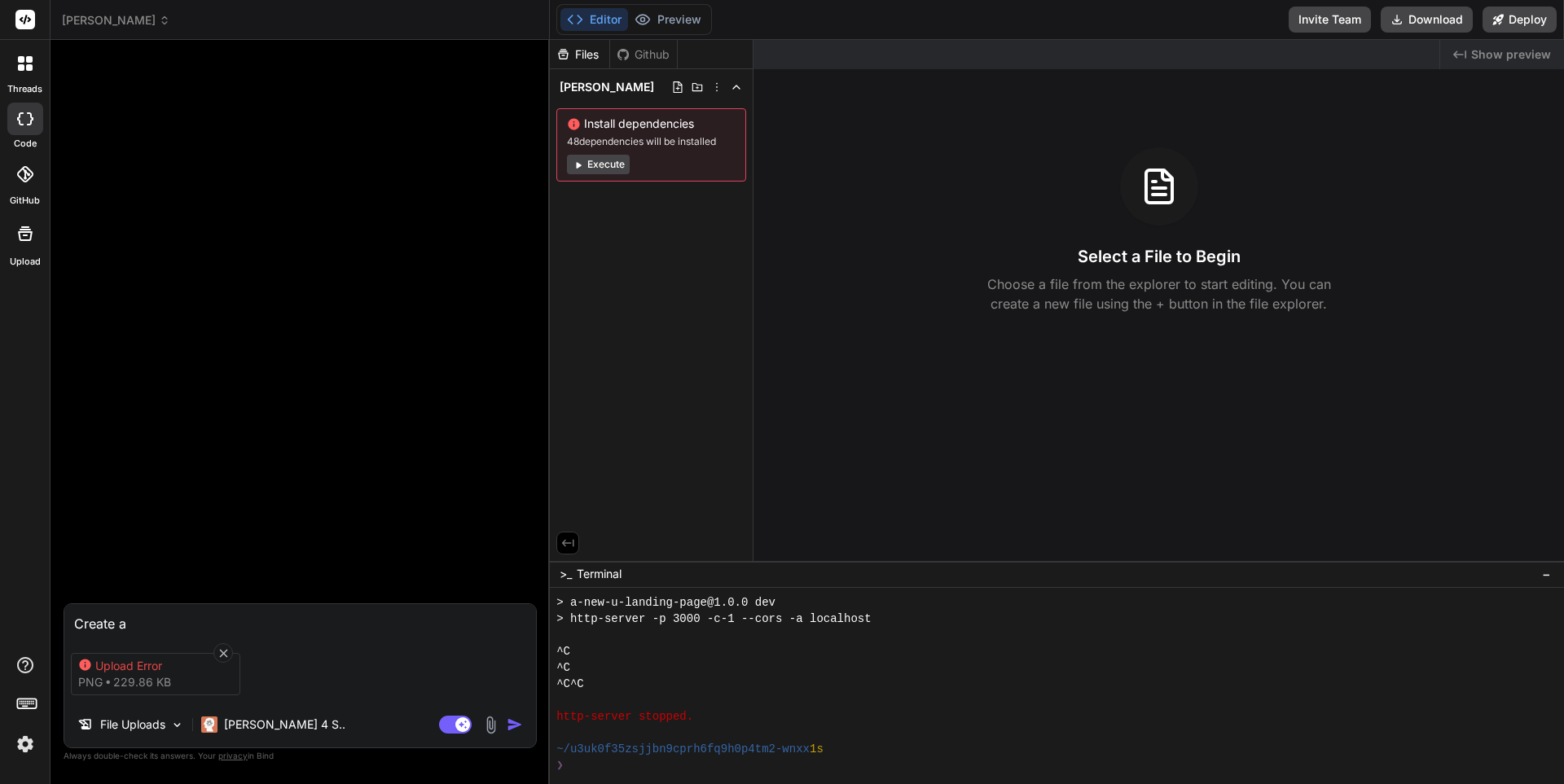
type textarea "Create a f"
type textarea "x"
type textarea "Create a fr"
type textarea "x"
type textarea "Create a fro"
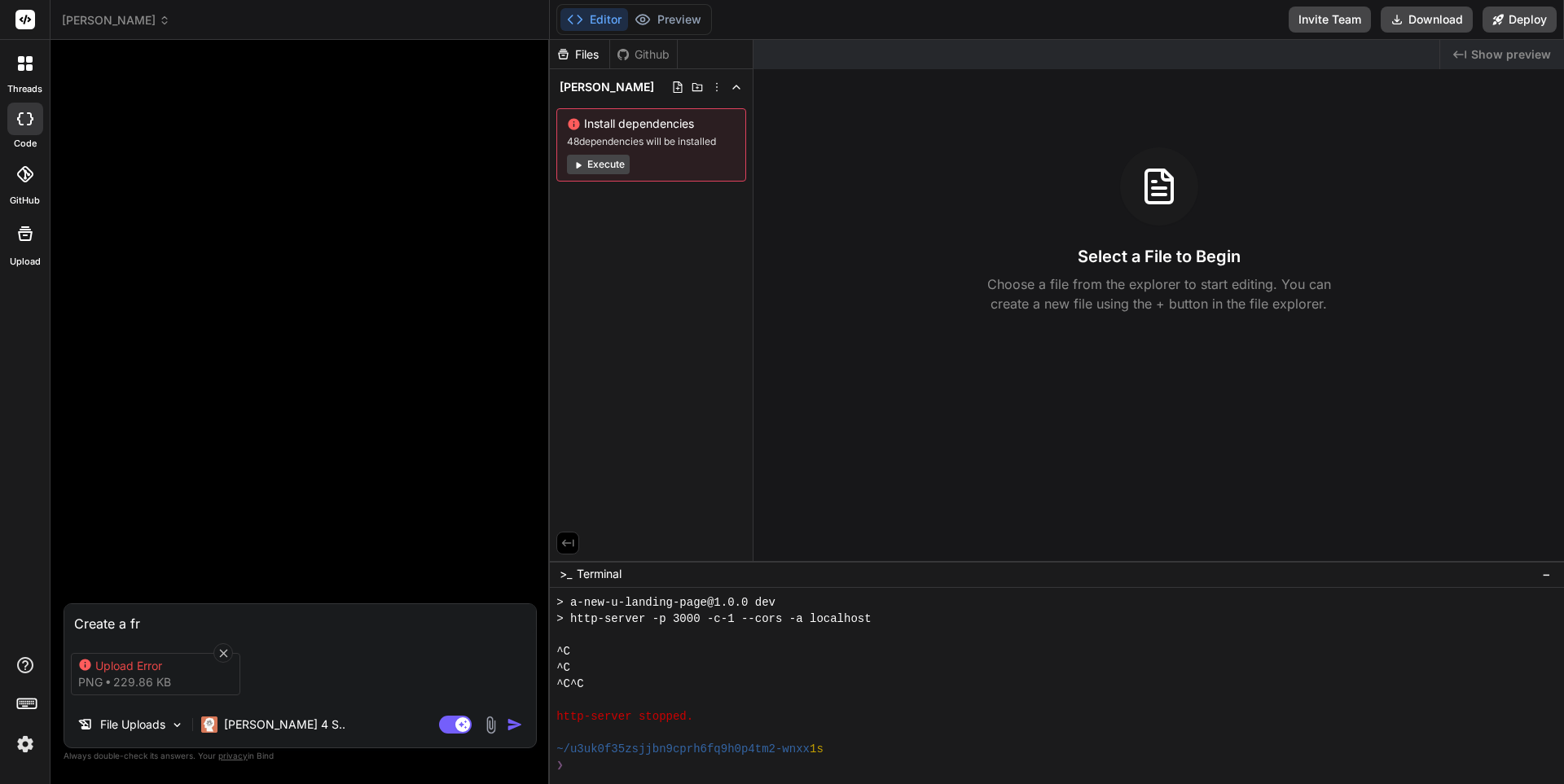
type textarea "x"
type textarea "Create a fron"
type textarea "x"
type textarea "Create a front"
type textarea "x"
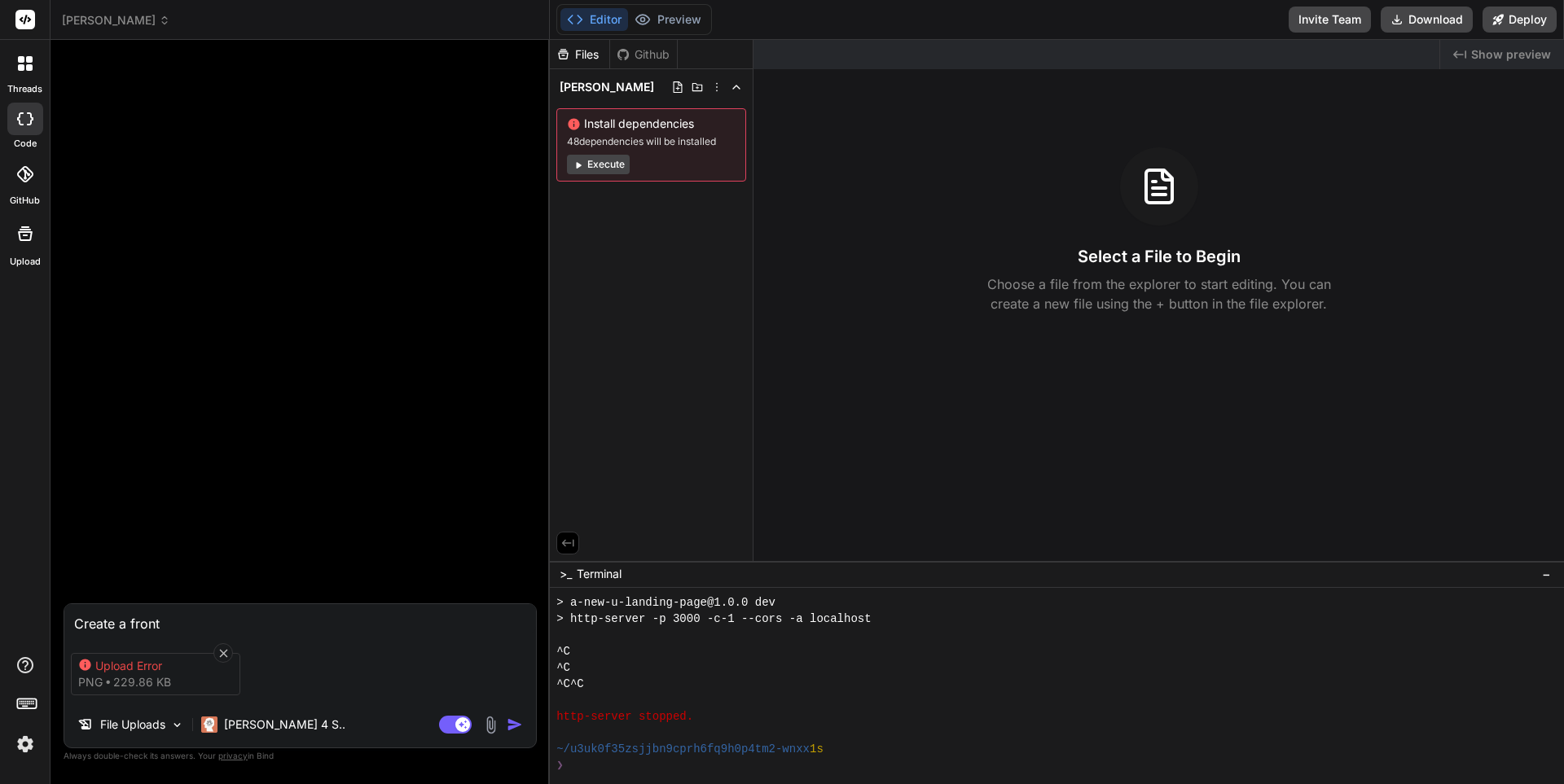
type textarea "Create a fronte"
type textarea "x"
type textarea "Create a fronten"
type textarea "x"
type textarea "Create a frontend"
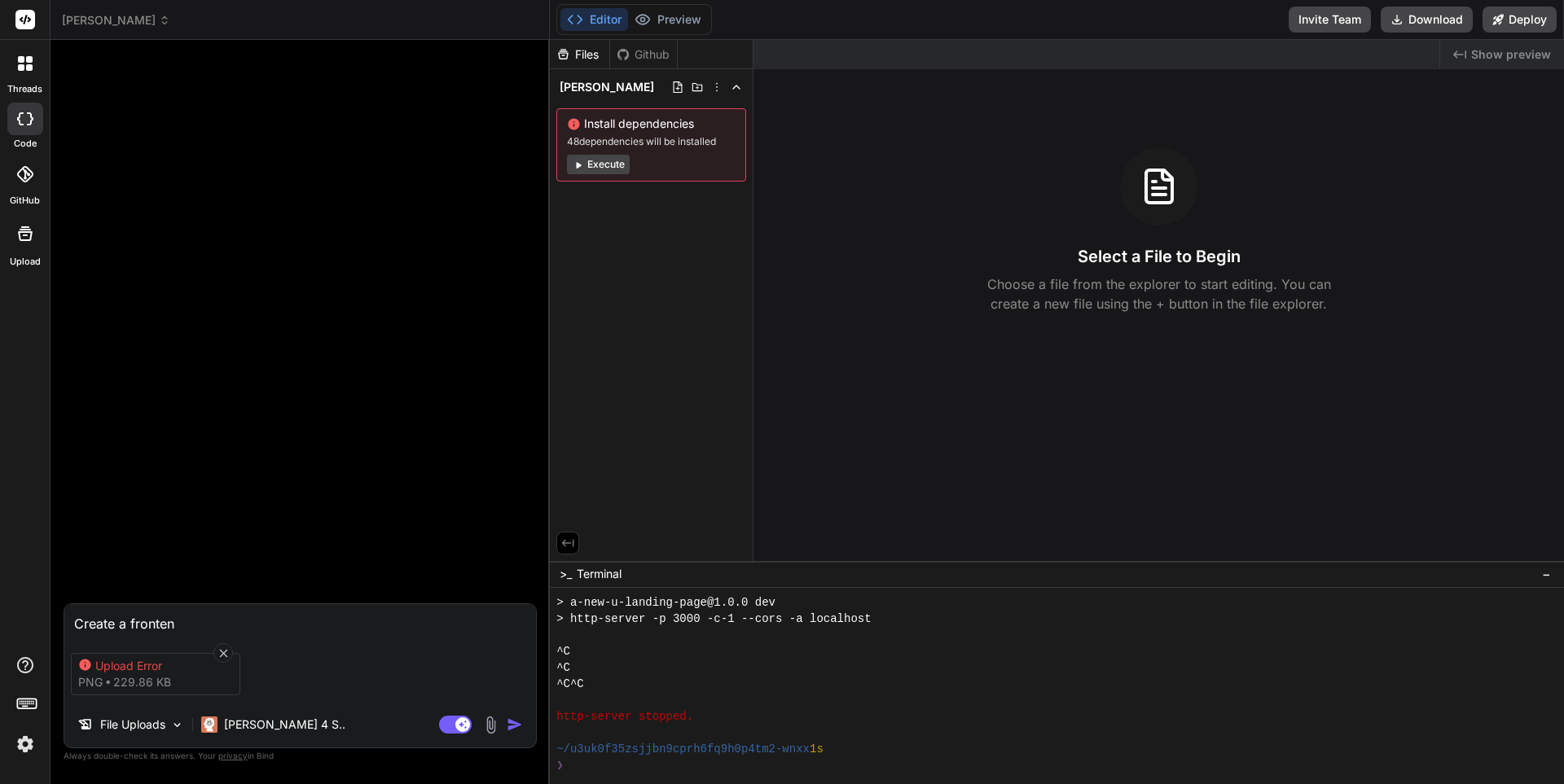
type textarea "x"
type textarea "Create a frontend"
type textarea "x"
type textarea "Create a frontend m"
type textarea "x"
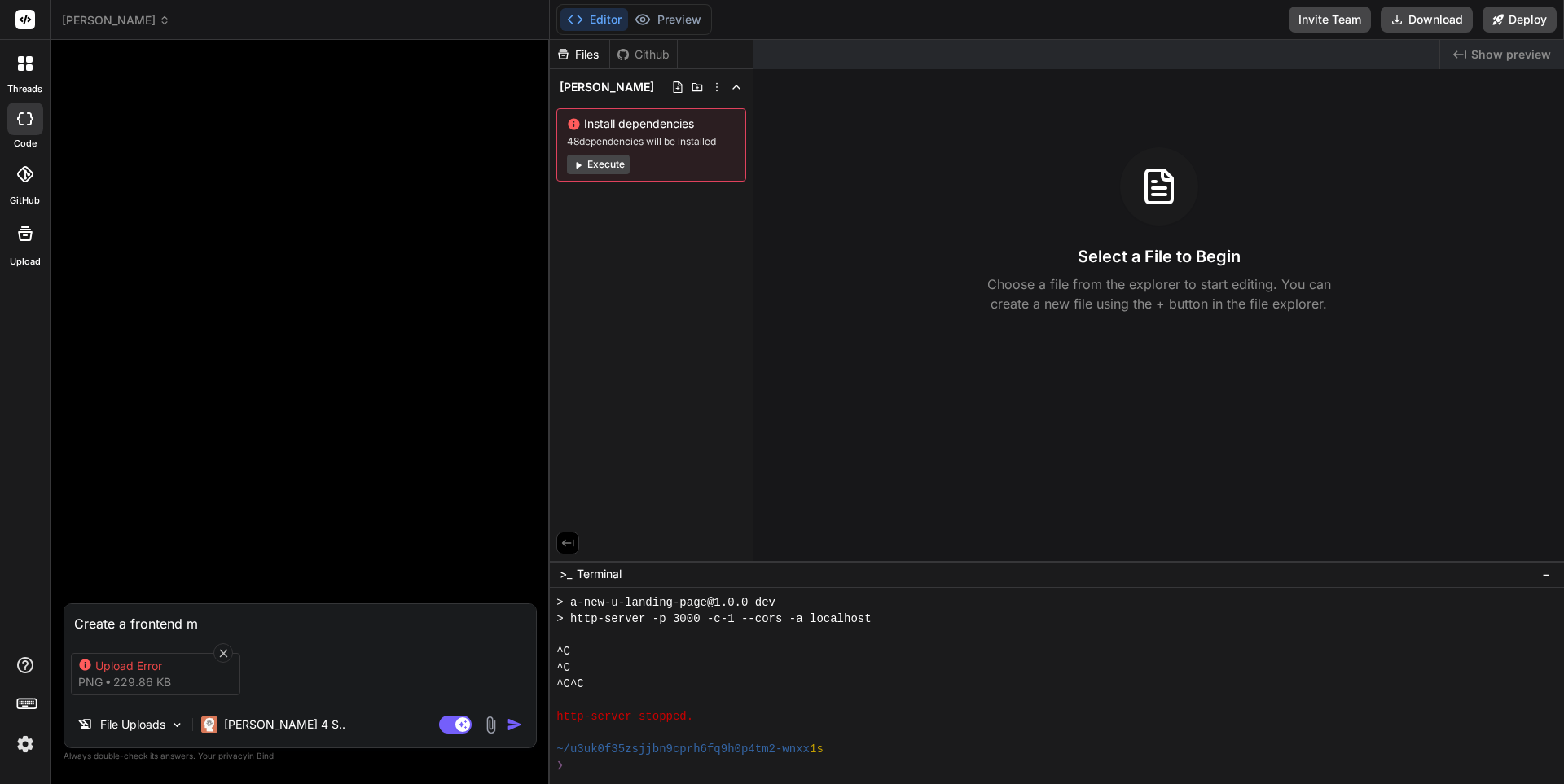
type textarea "Create a frontend me"
type textarea "x"
type textarea "Create a frontend mes"
type textarea "x"
type textarea "Create a frontend mess"
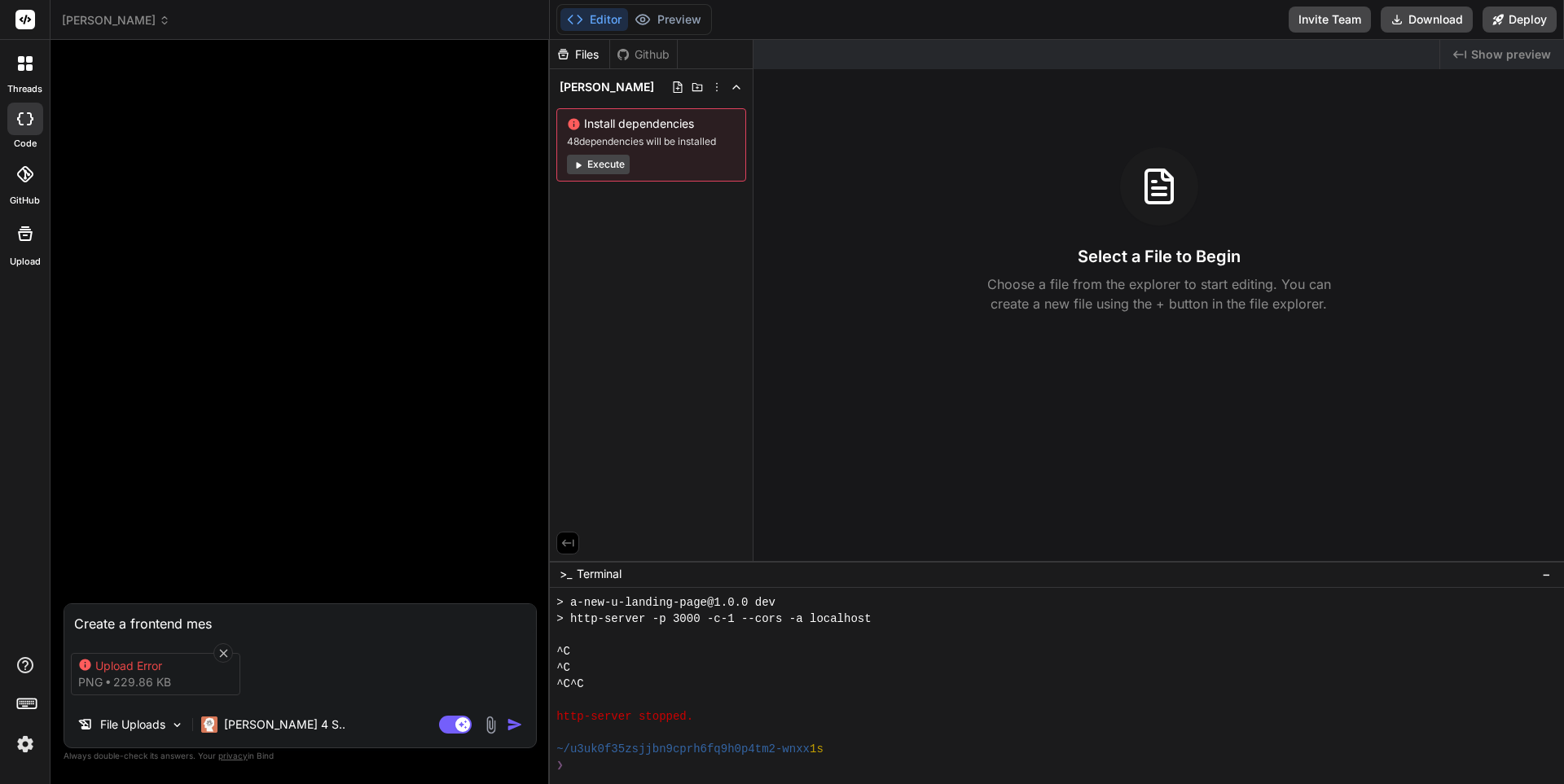
type textarea "x"
type textarea "Create a frontend messa"
type textarea "x"
type textarea "Create a frontend messag"
type textarea "x"
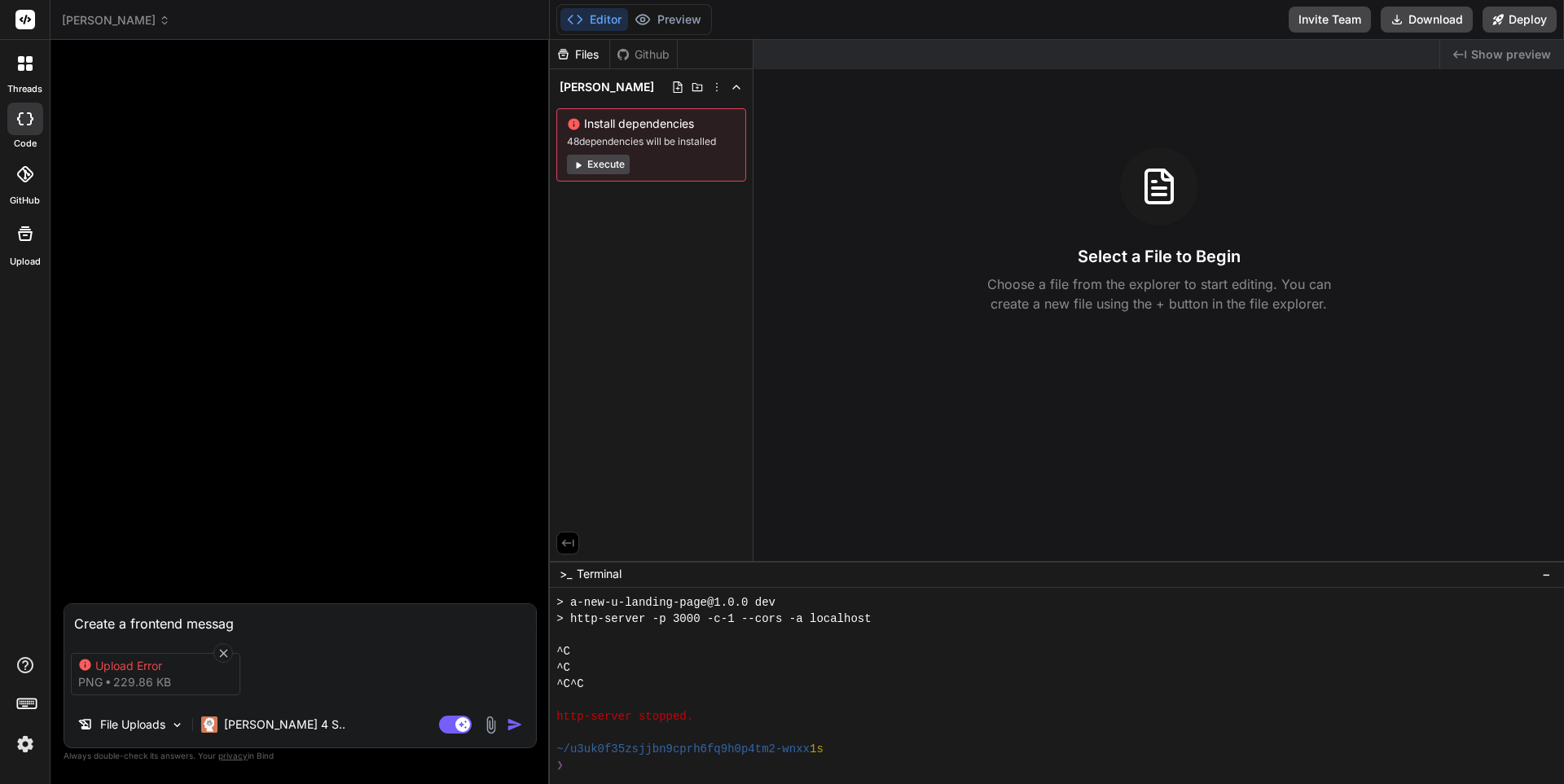
type textarea "Create a frontend messagi"
type textarea "x"
type textarea "Create a frontend messagin"
type textarea "x"
type textarea "Create a frontend messaging"
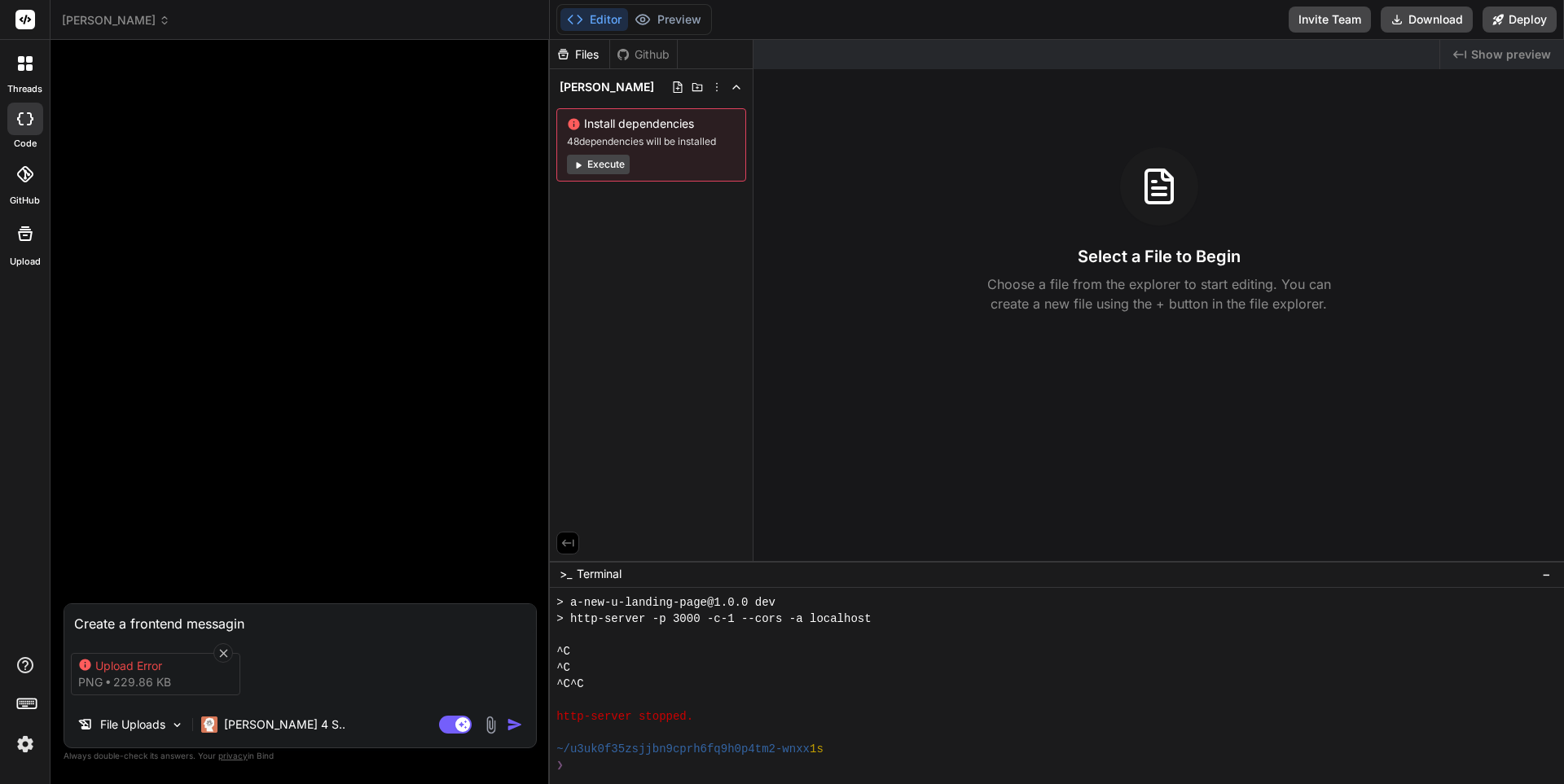
type textarea "x"
type textarea "Create a frontend messaging"
type textarea "x"
type textarea "Create a frontend messaging a"
type textarea "x"
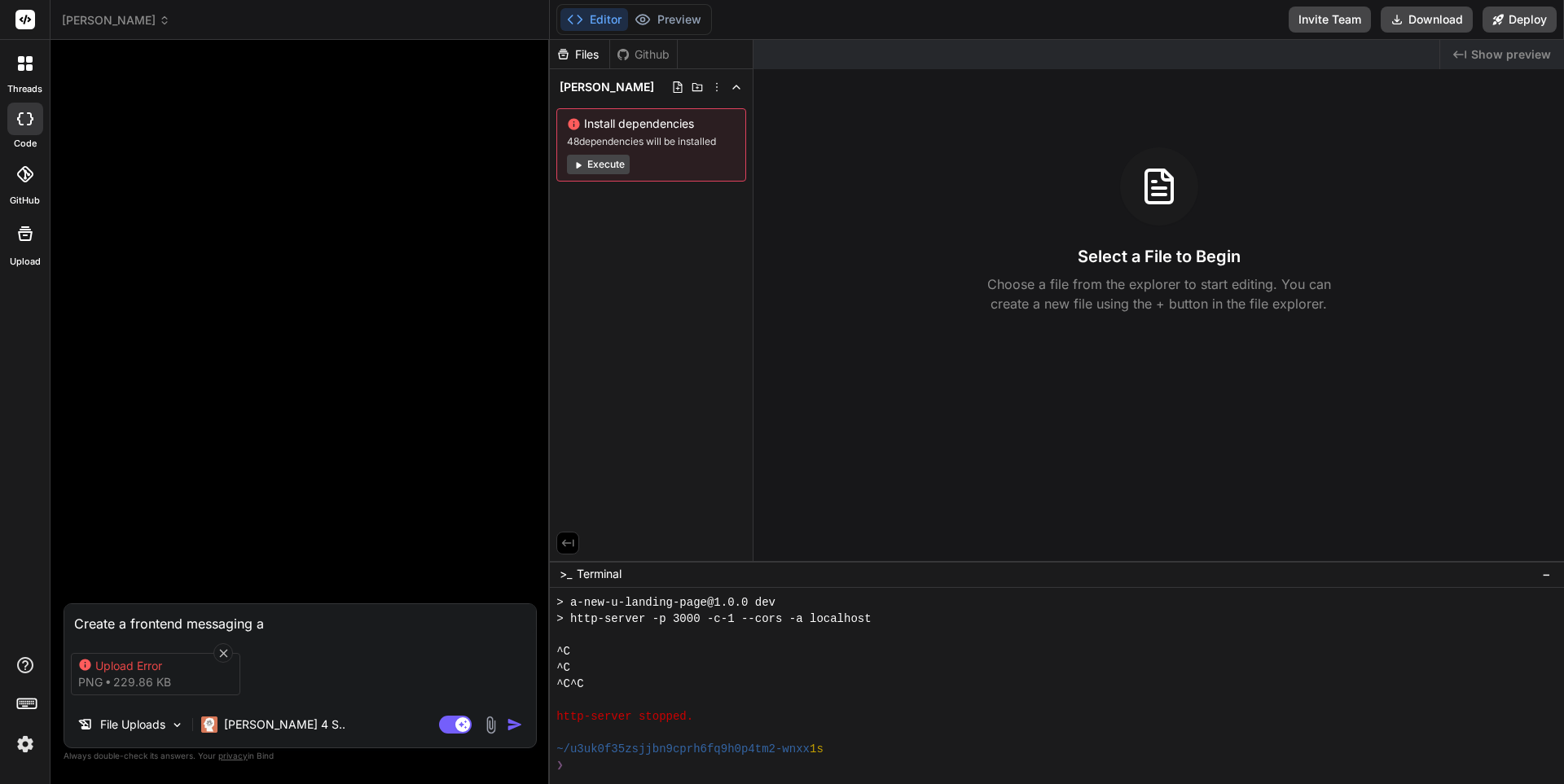
type textarea "Create a frontend messaging ap"
type textarea "x"
type textarea "Create a frontend messaging app"
type textarea "x"
type textarea "Create a frontend messaging app"
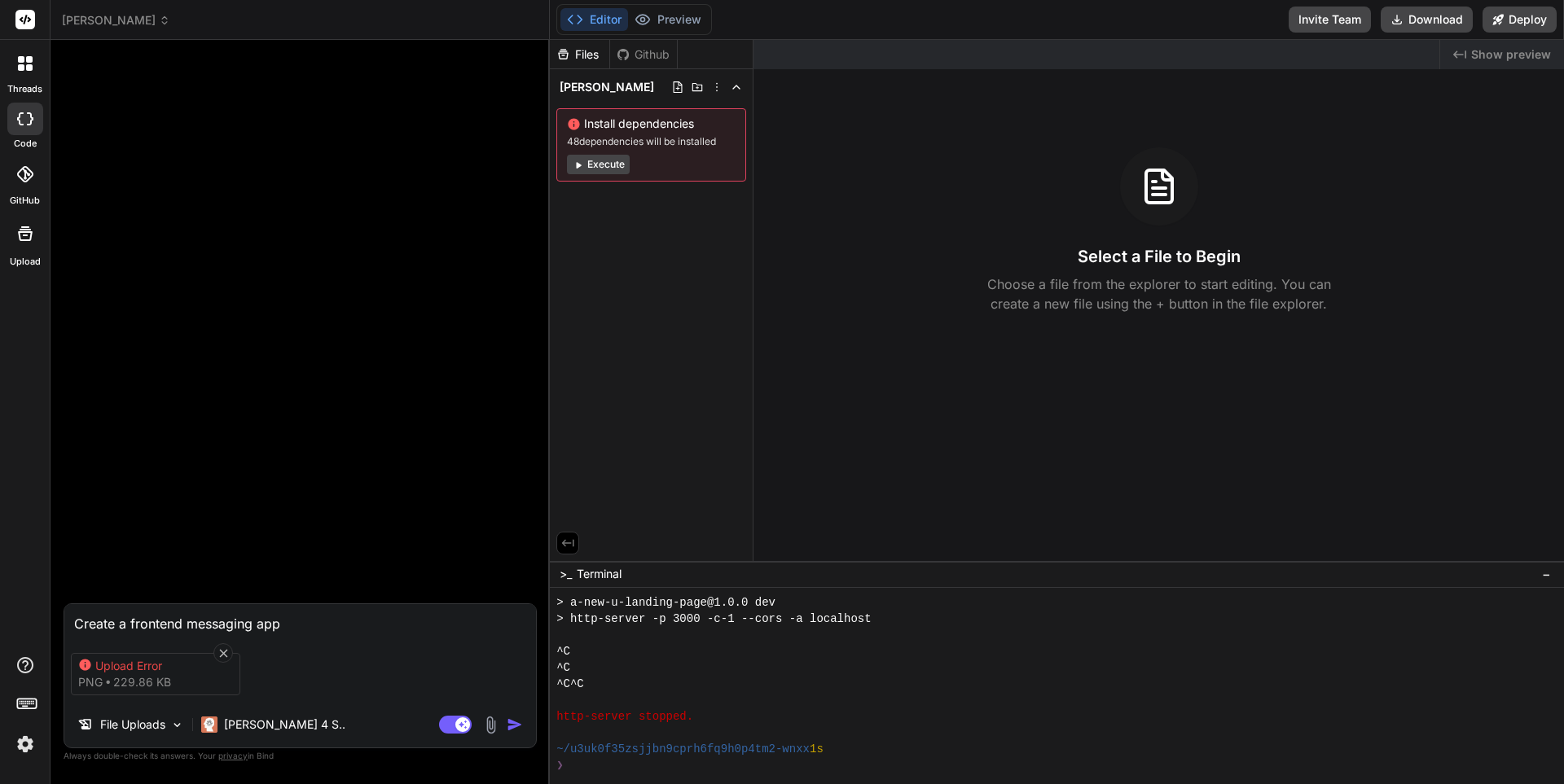
type textarea "x"
type textarea "Create a frontend messaging app s"
type textarea "x"
type textarea "Create a frontend messaging app si"
type textarea "x"
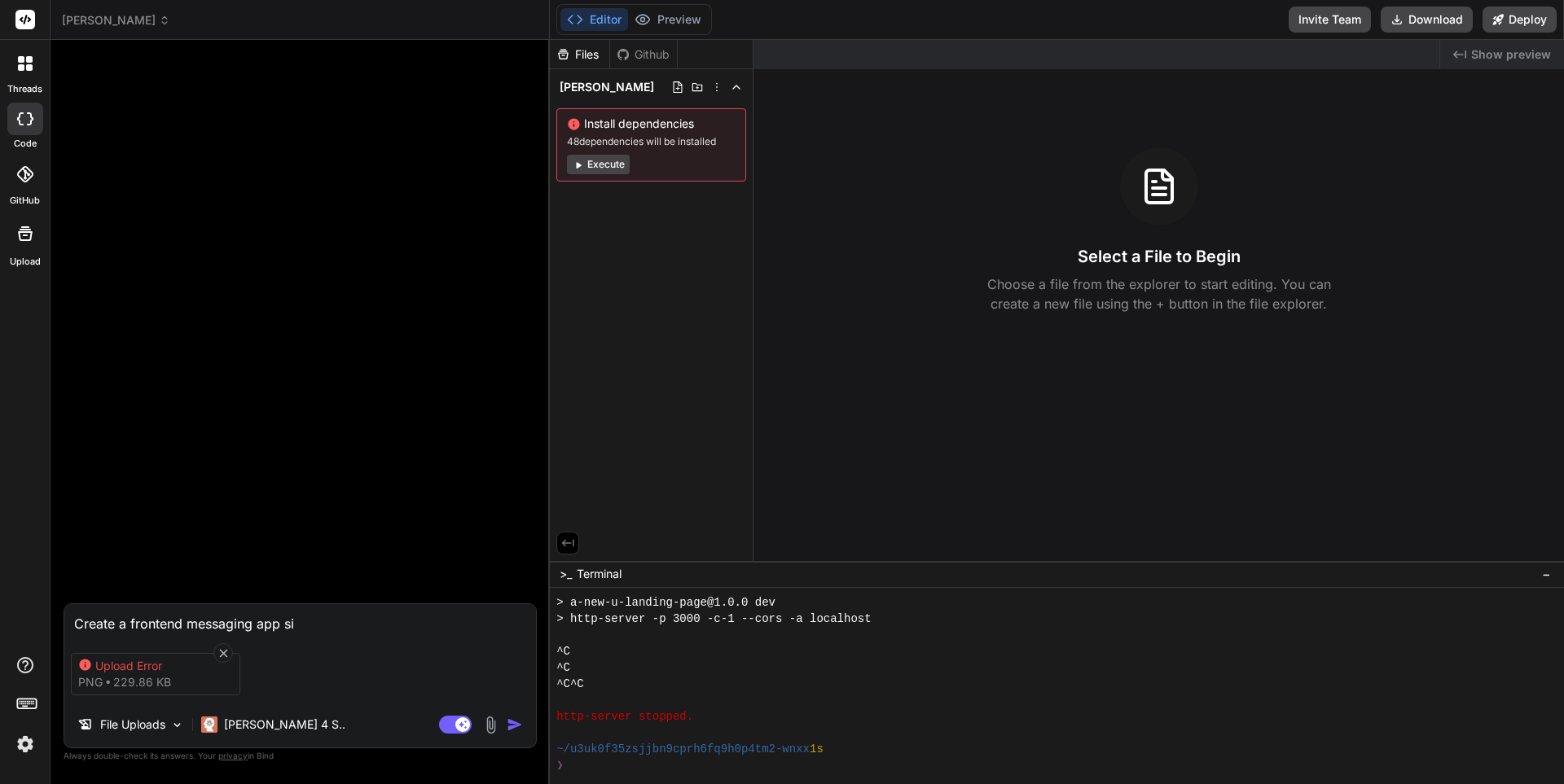
type textarea "Create a frontend messaging app sim"
type textarea "x"
type textarea "Create a frontend messaging app simi"
type textarea "x"
type textarea "Create a frontend messaging app simil"
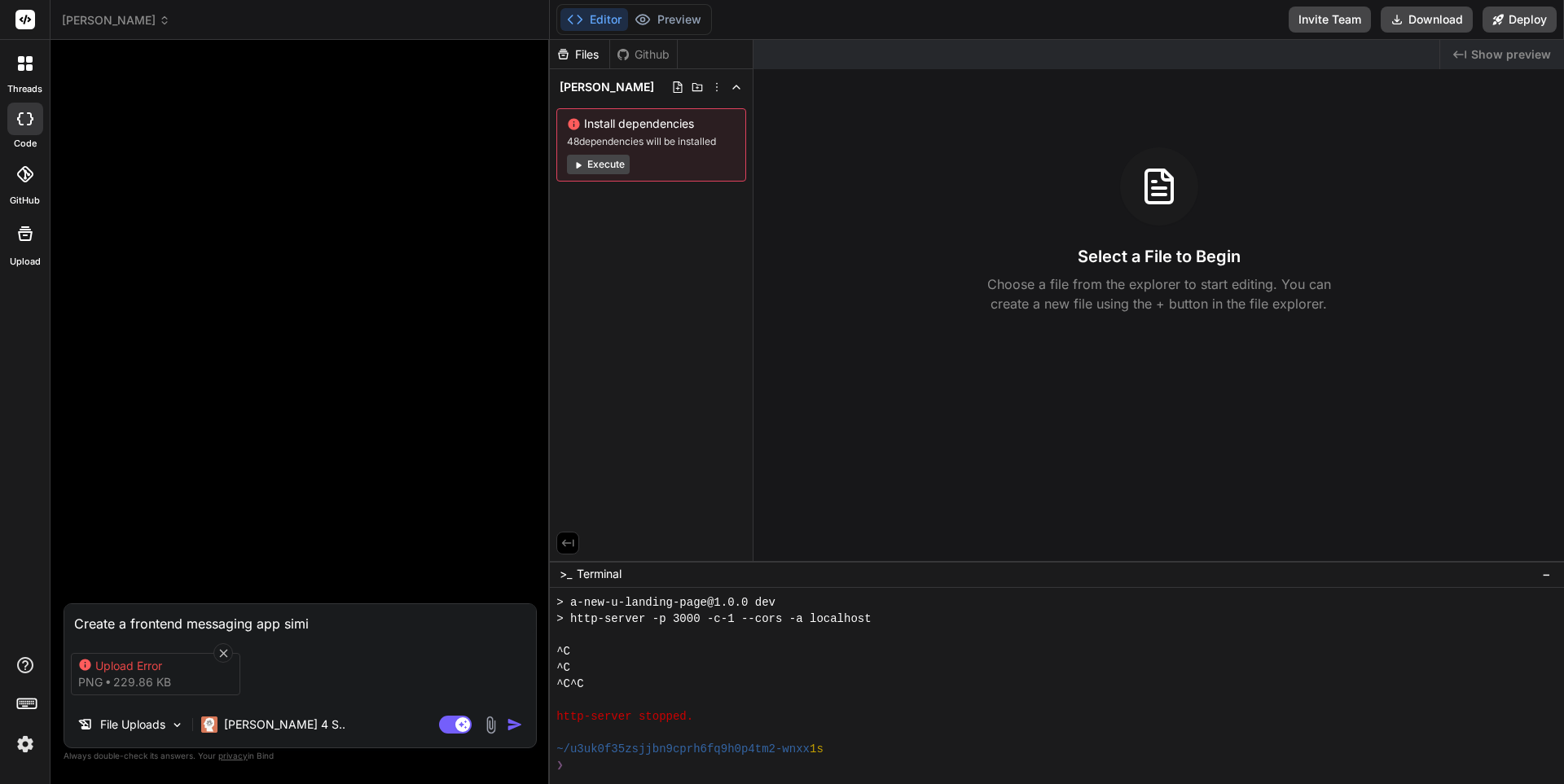
type textarea "x"
type textarea "Create a frontend messaging app [PERSON_NAME]"
type textarea "x"
type textarea "Create a frontend messaging app similar"
type textarea "x"
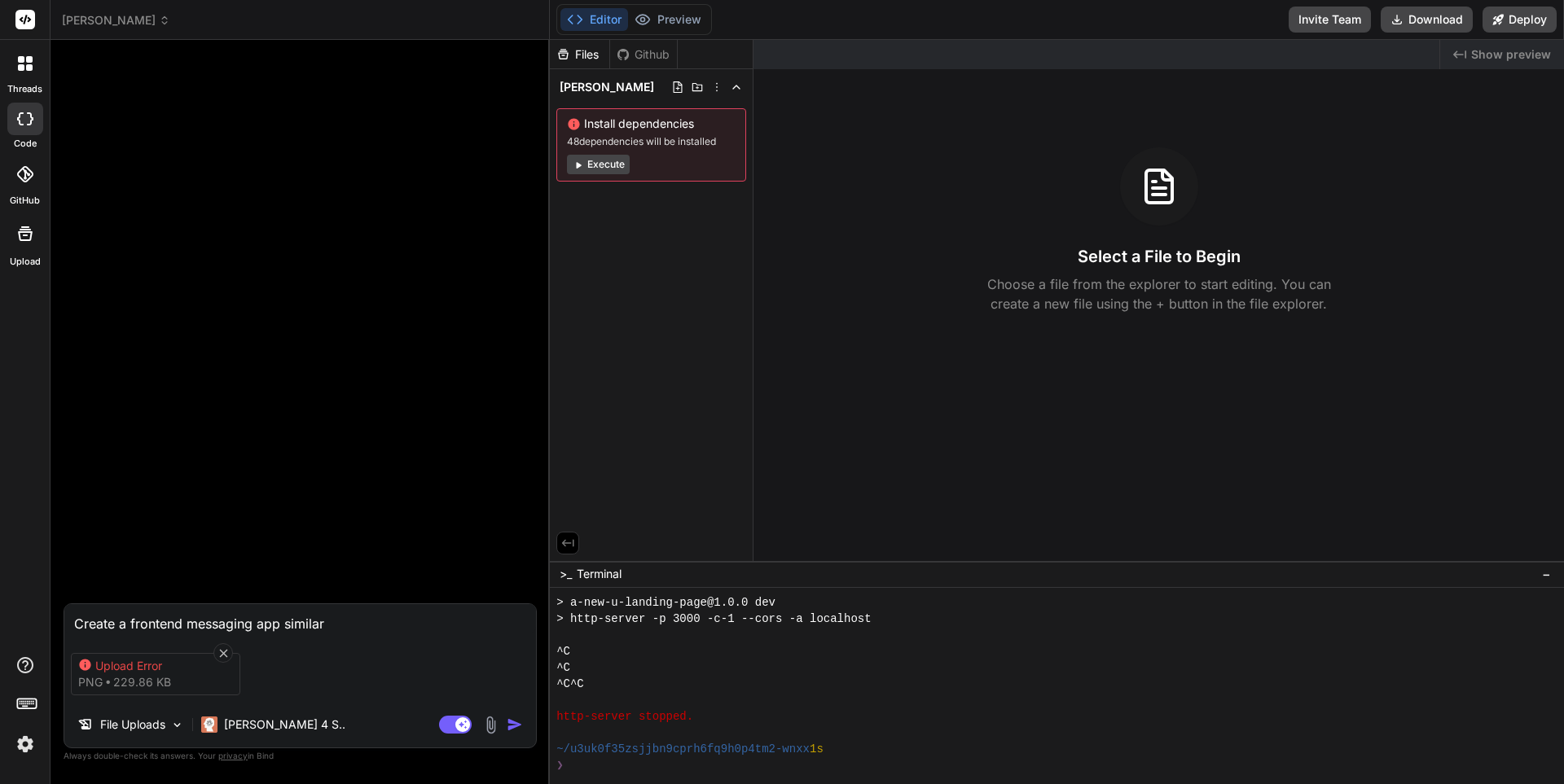
type textarea "Create a frontend messaging app similar"
type textarea "x"
type textarea "Create a frontend messaging app similar t"
type textarea "x"
type textarea "Create a frontend messaging app similar to"
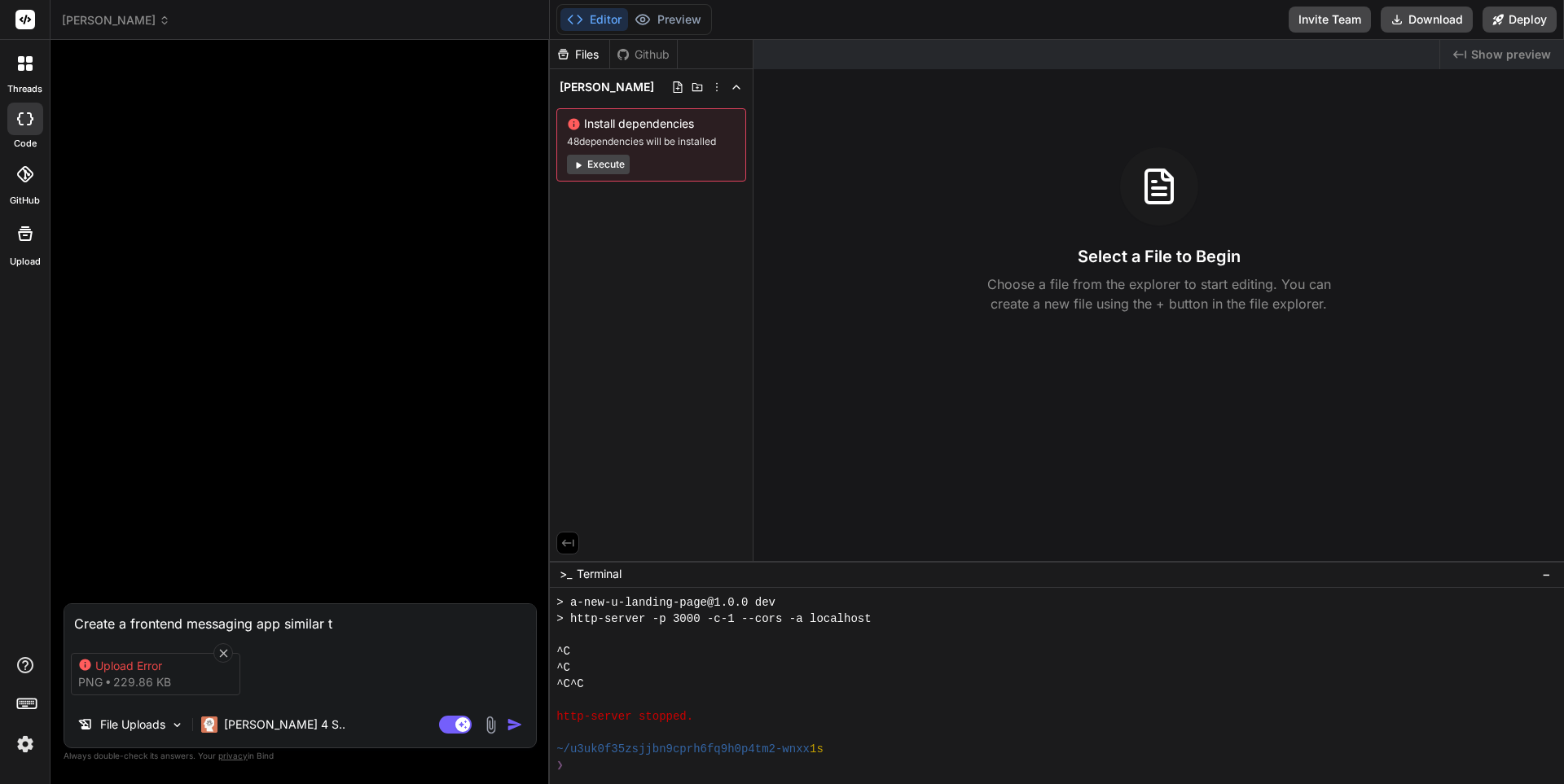
type textarea "x"
type textarea "Create a frontend messaging app similar to"
type textarea "x"
type textarea "Create a frontend messaging app similar to t"
type textarea "x"
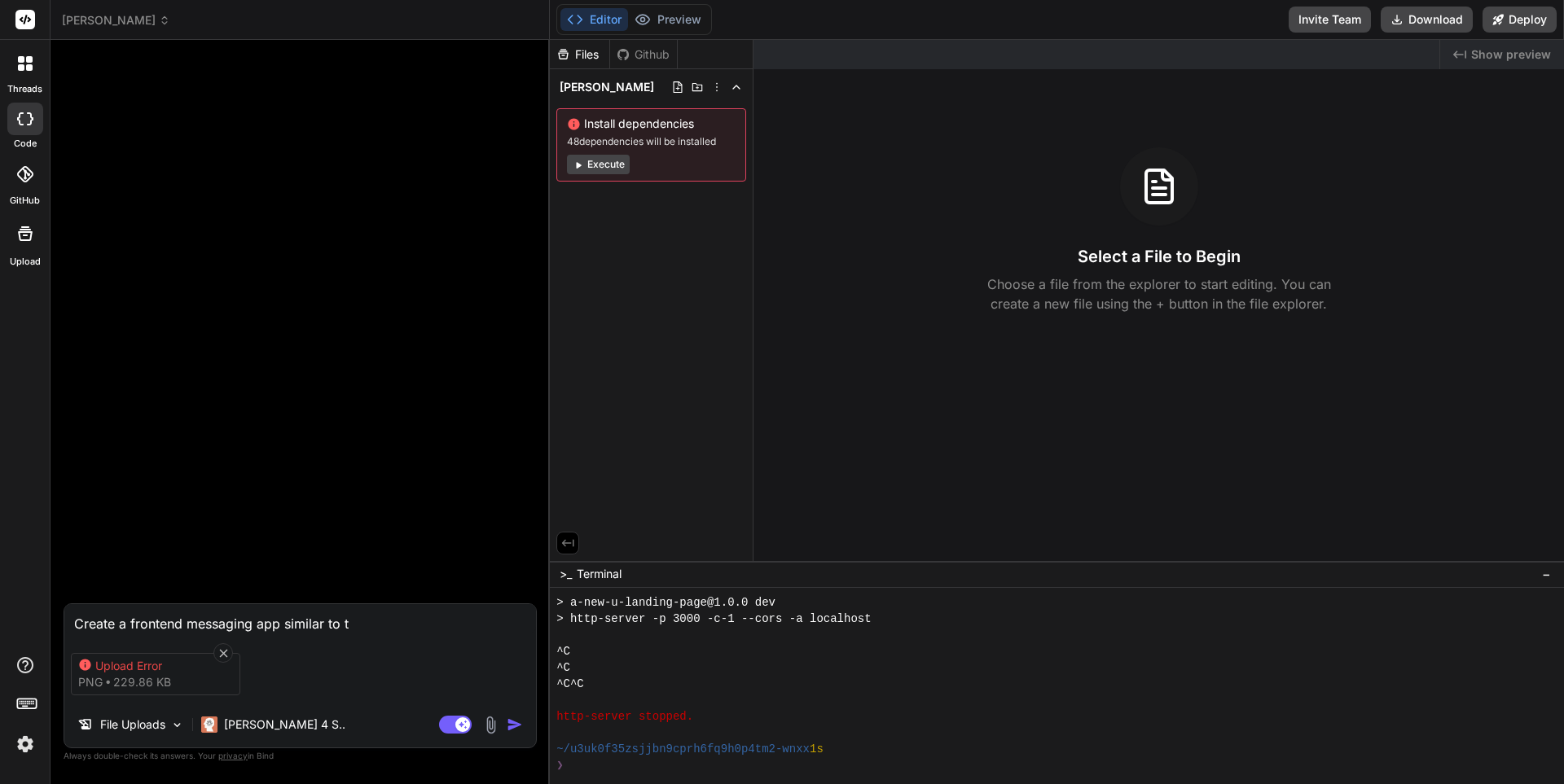
type textarea "Create a frontend messaging app similar to th"
type textarea "x"
type textarea "Create a frontend messaging app similar to the"
type textarea "x"
type textarea "Create a frontend messaging app similar to the"
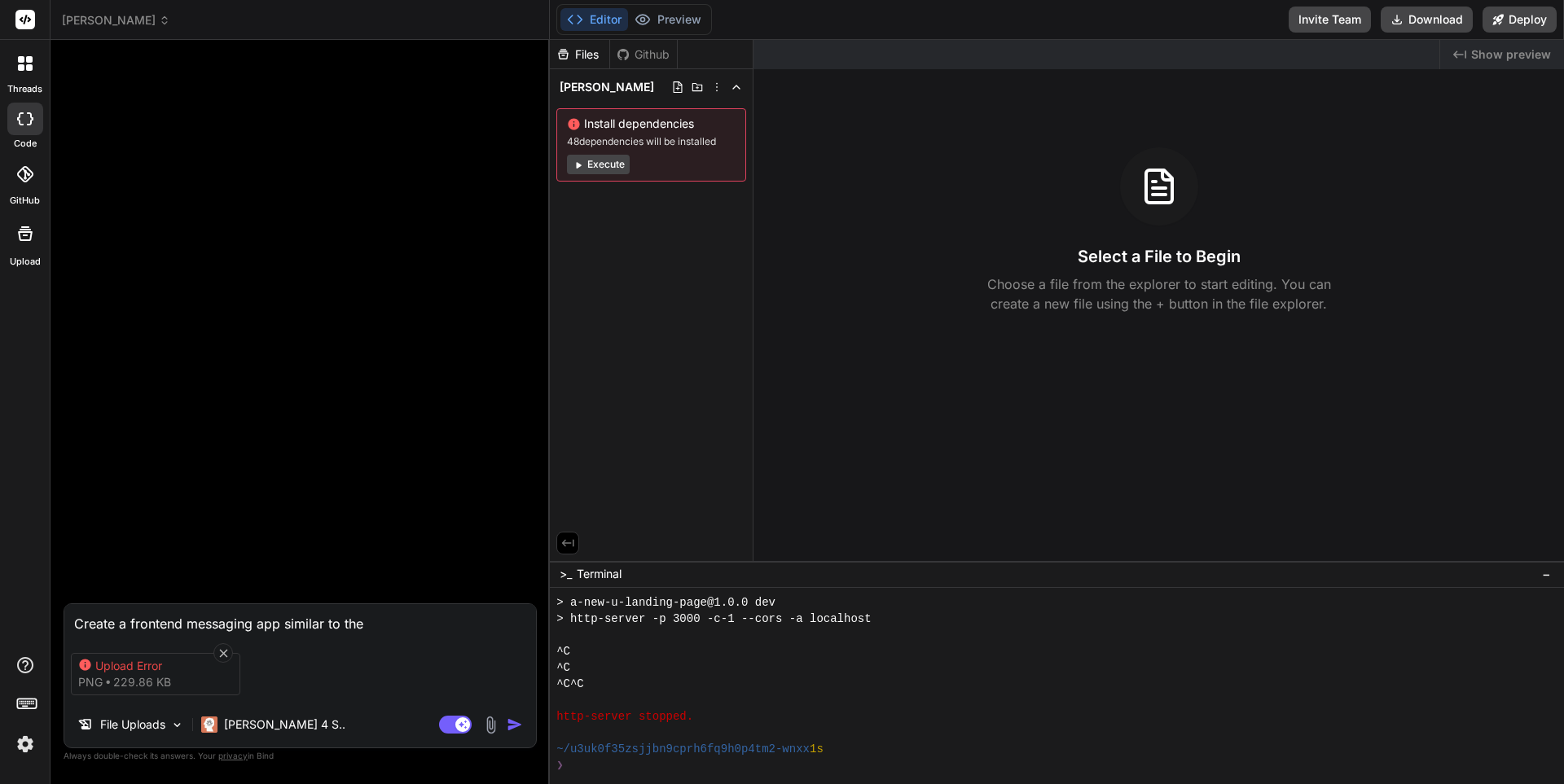
type textarea "x"
type textarea "Create a frontend messaging app similar to the i"
type textarea "x"
type textarea "Create a frontend messaging app similar to the im"
type textarea "x"
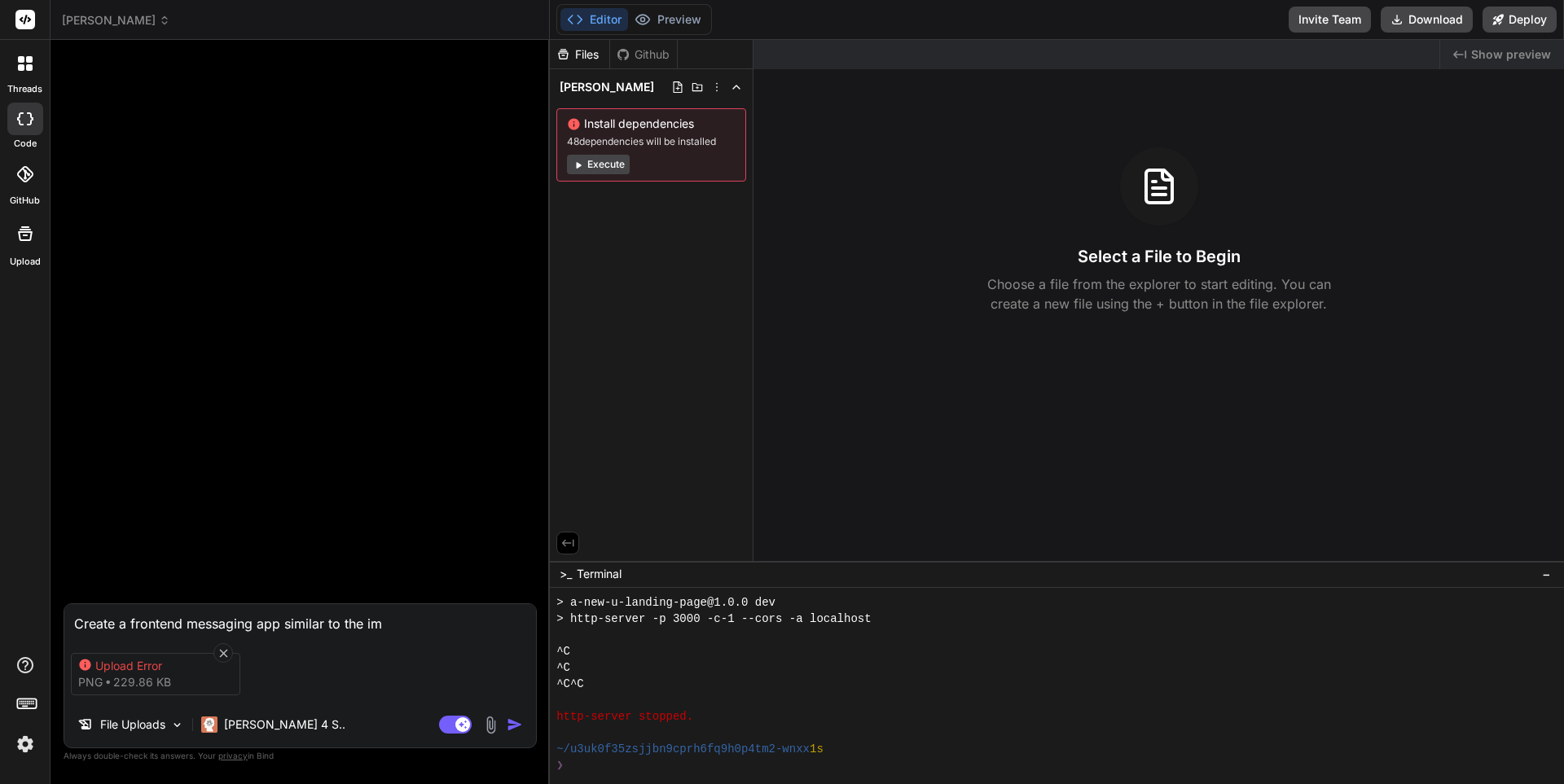
type textarea "Create a frontend messaging app similar to the ima"
type textarea "x"
type textarea "Create a frontend messaging app similar to the imag"
type textarea "x"
type textarea "Create a frontend messaging app similar to the image"
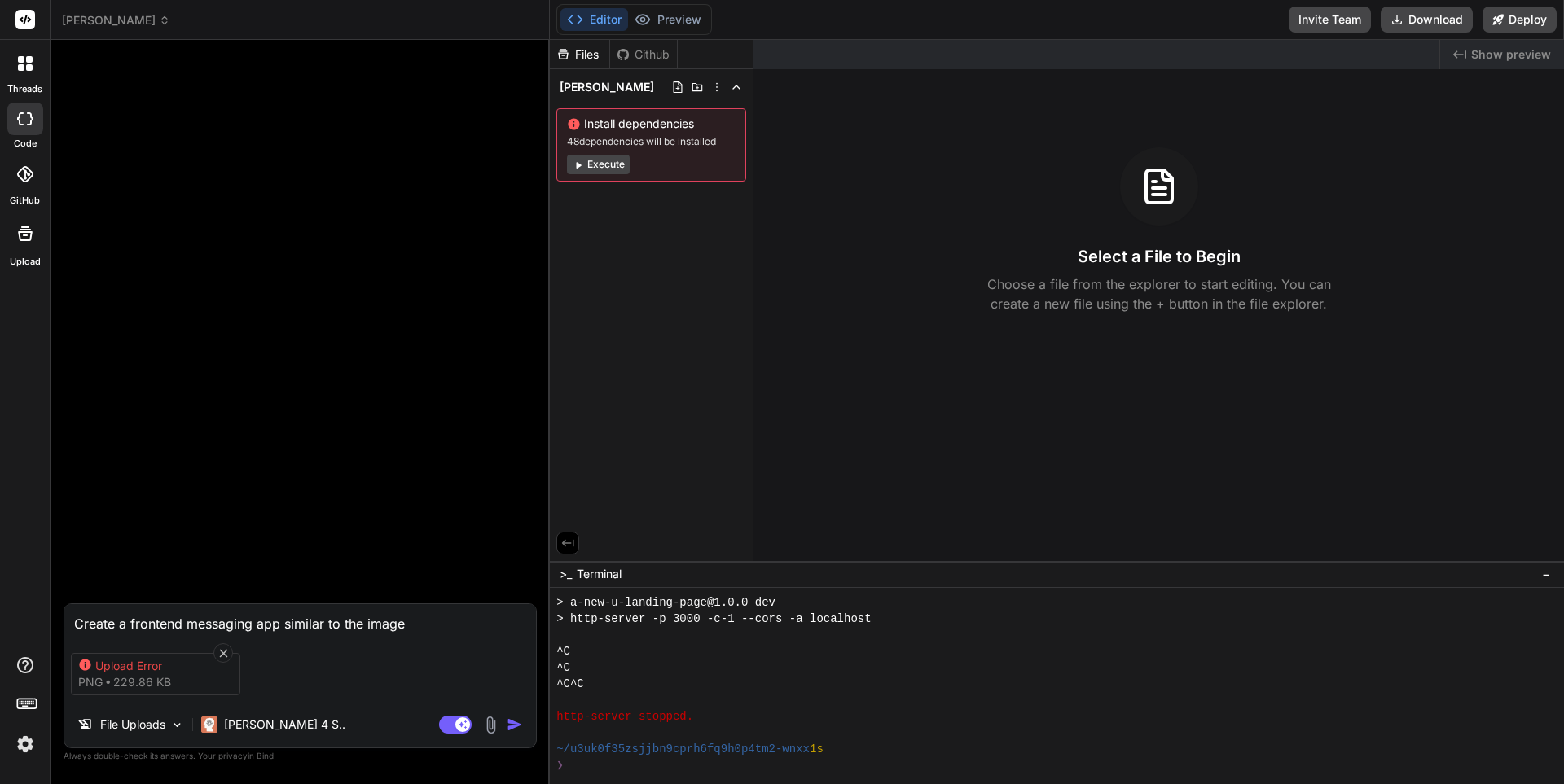
type textarea "x"
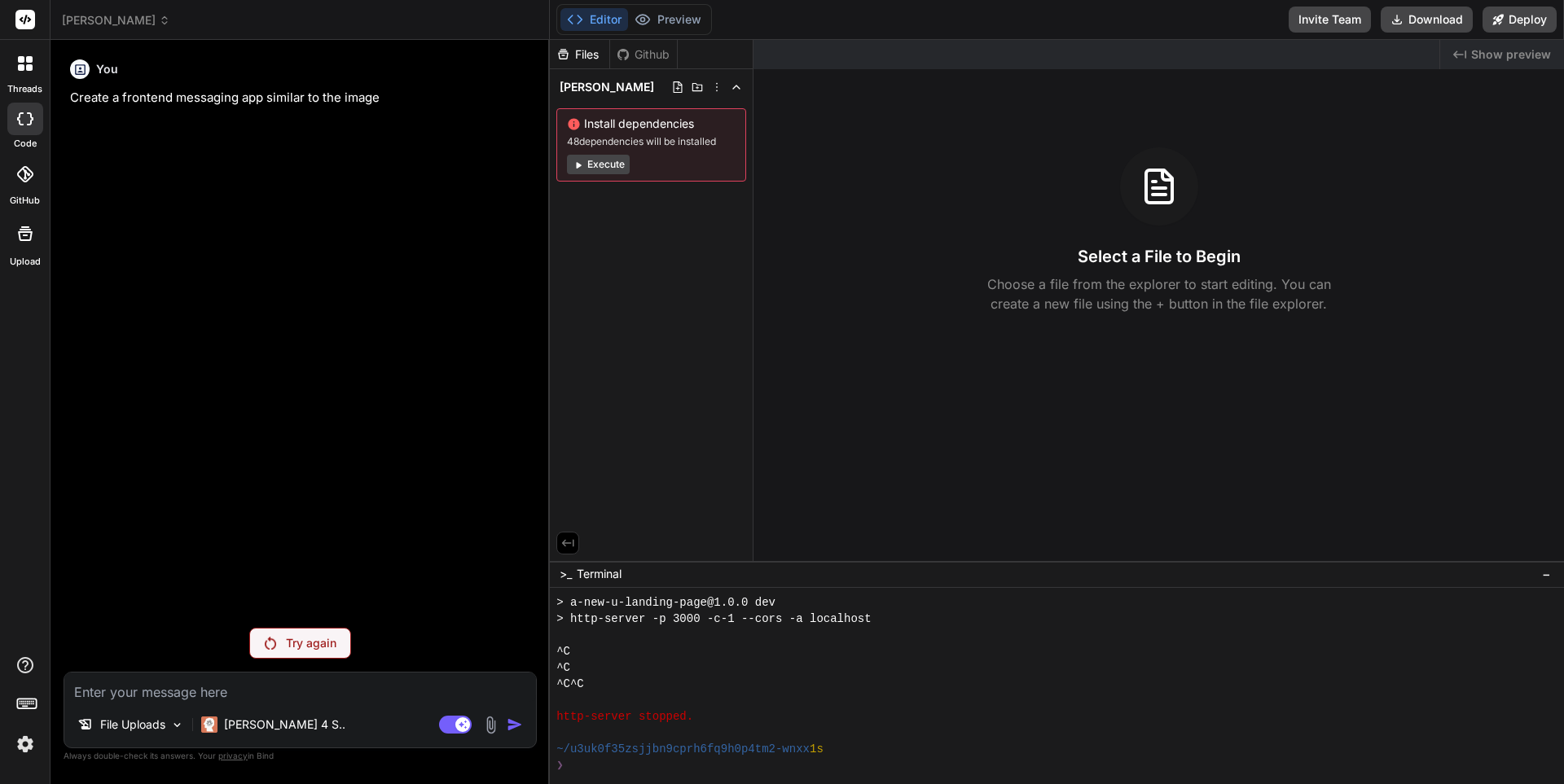
click at [312, 635] on p "Try again" at bounding box center [311, 644] width 51 height 17
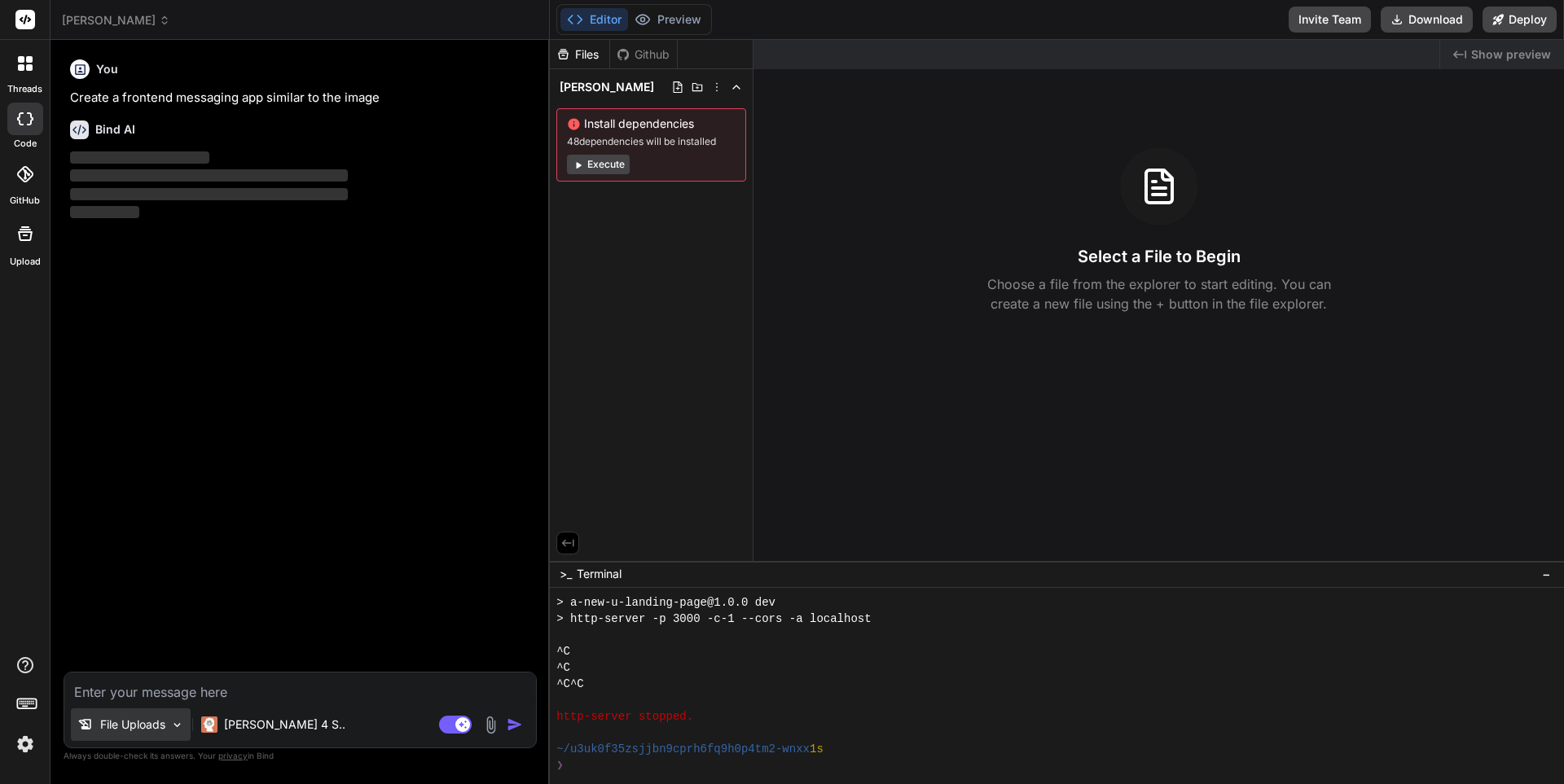
click at [165, 720] on p "File Uploads" at bounding box center [133, 725] width 65 height 17
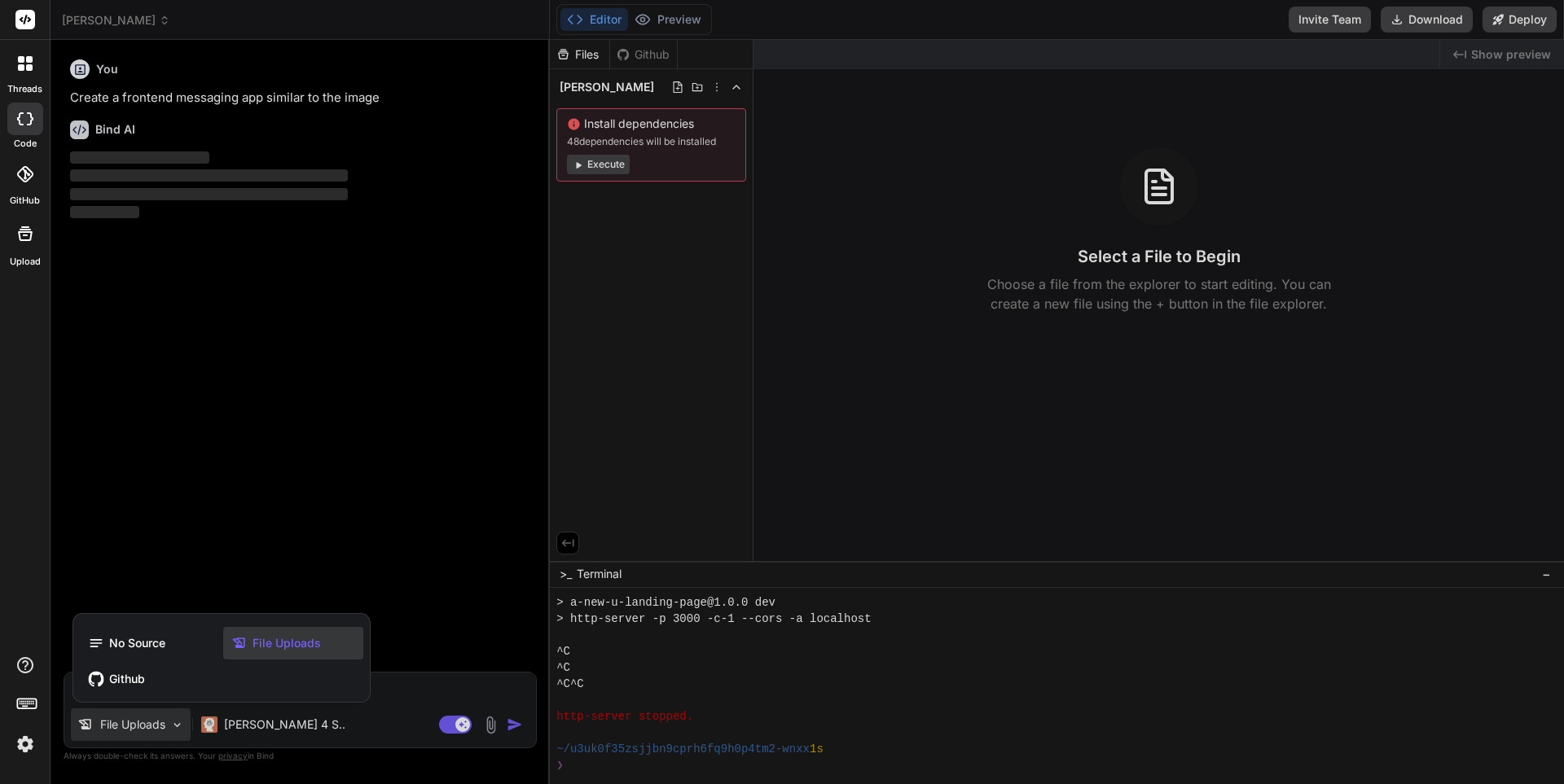
click at [489, 723] on div at bounding box center [782, 392] width 1564 height 784
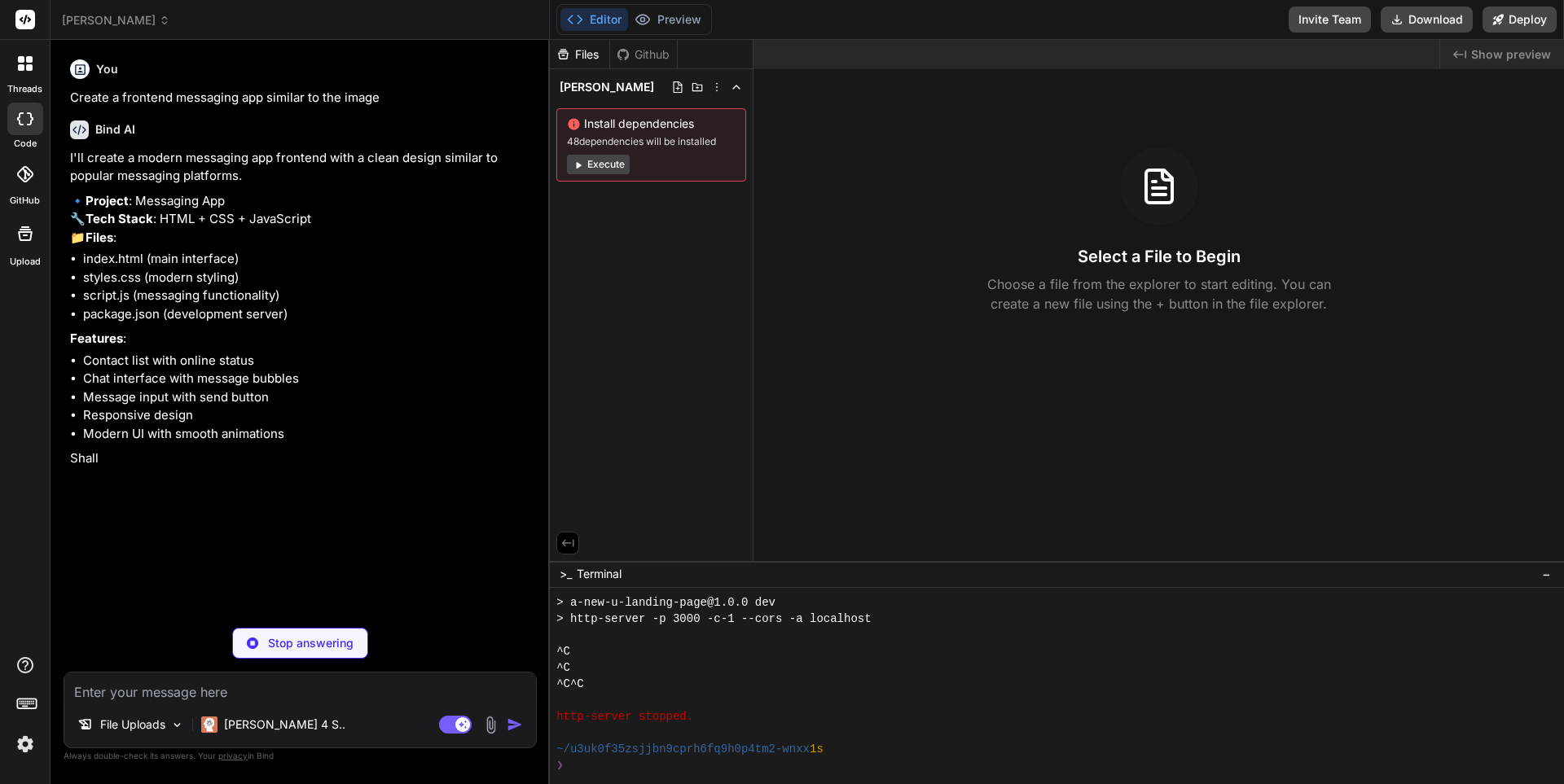
click at [489, 724] on img at bounding box center [490, 725] width 19 height 19
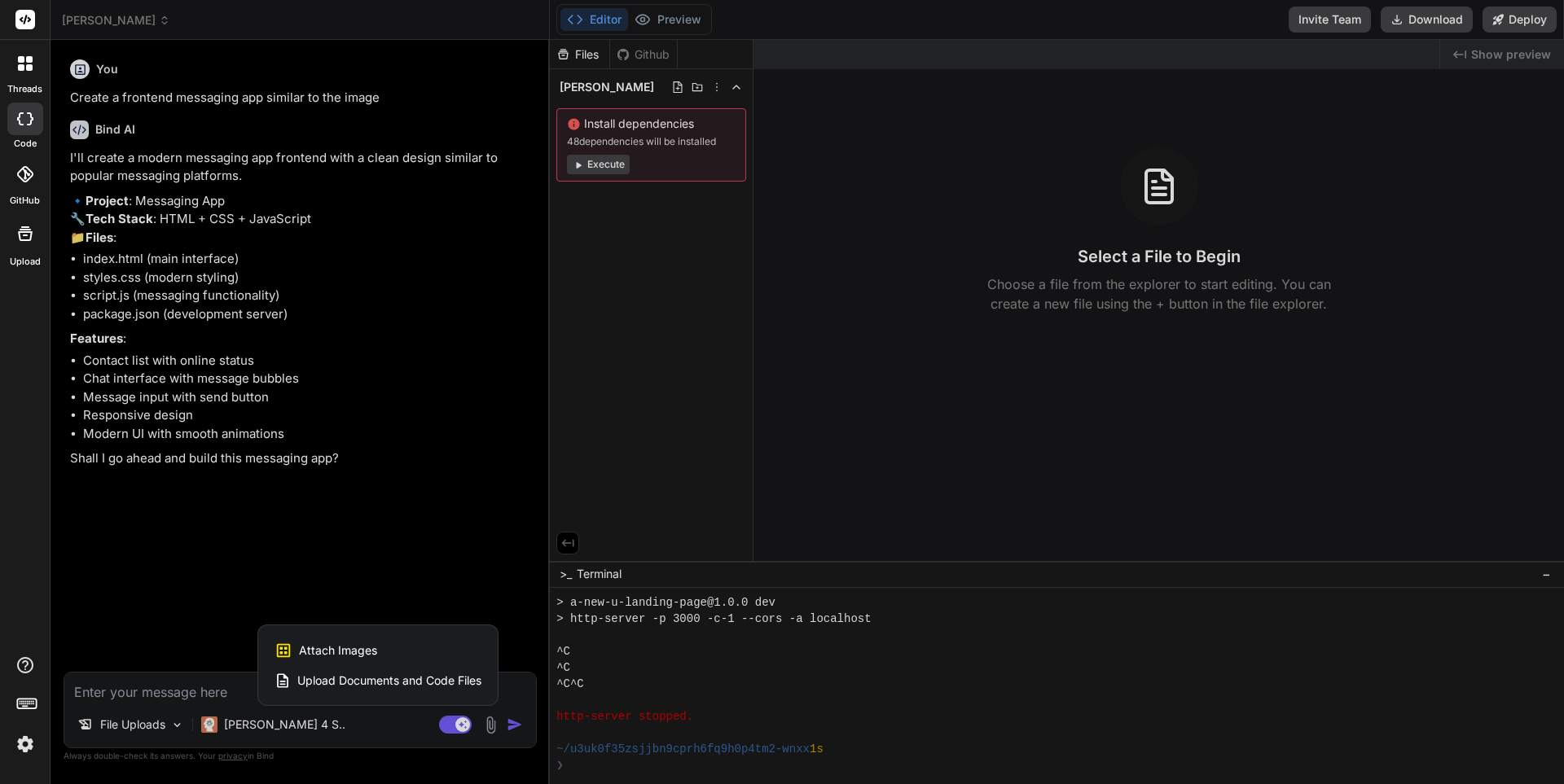
click at [355, 642] on span "Attach Images" at bounding box center [338, 650] width 78 height 17
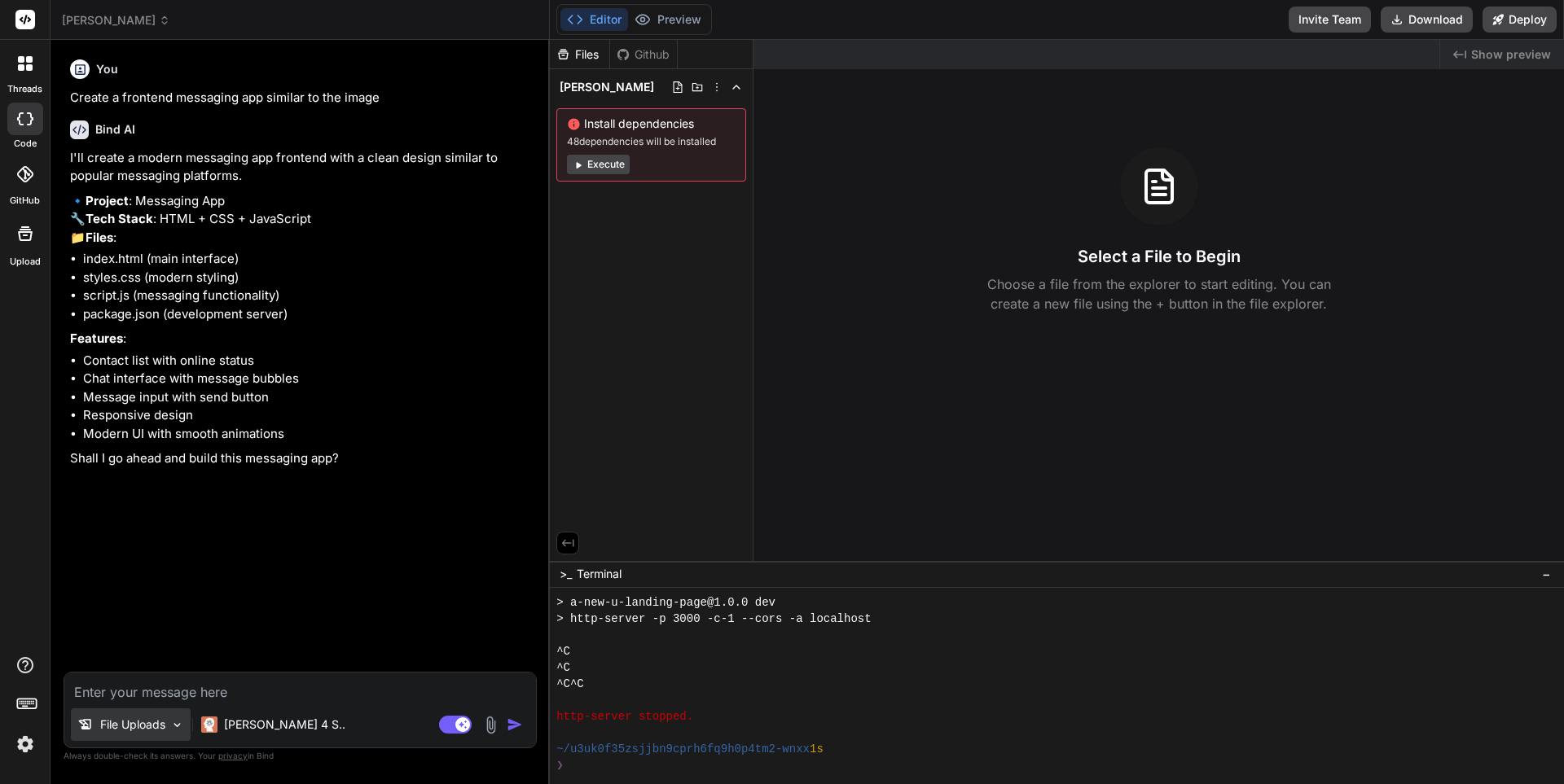
click at [178, 718] on img at bounding box center [177, 725] width 14 height 14
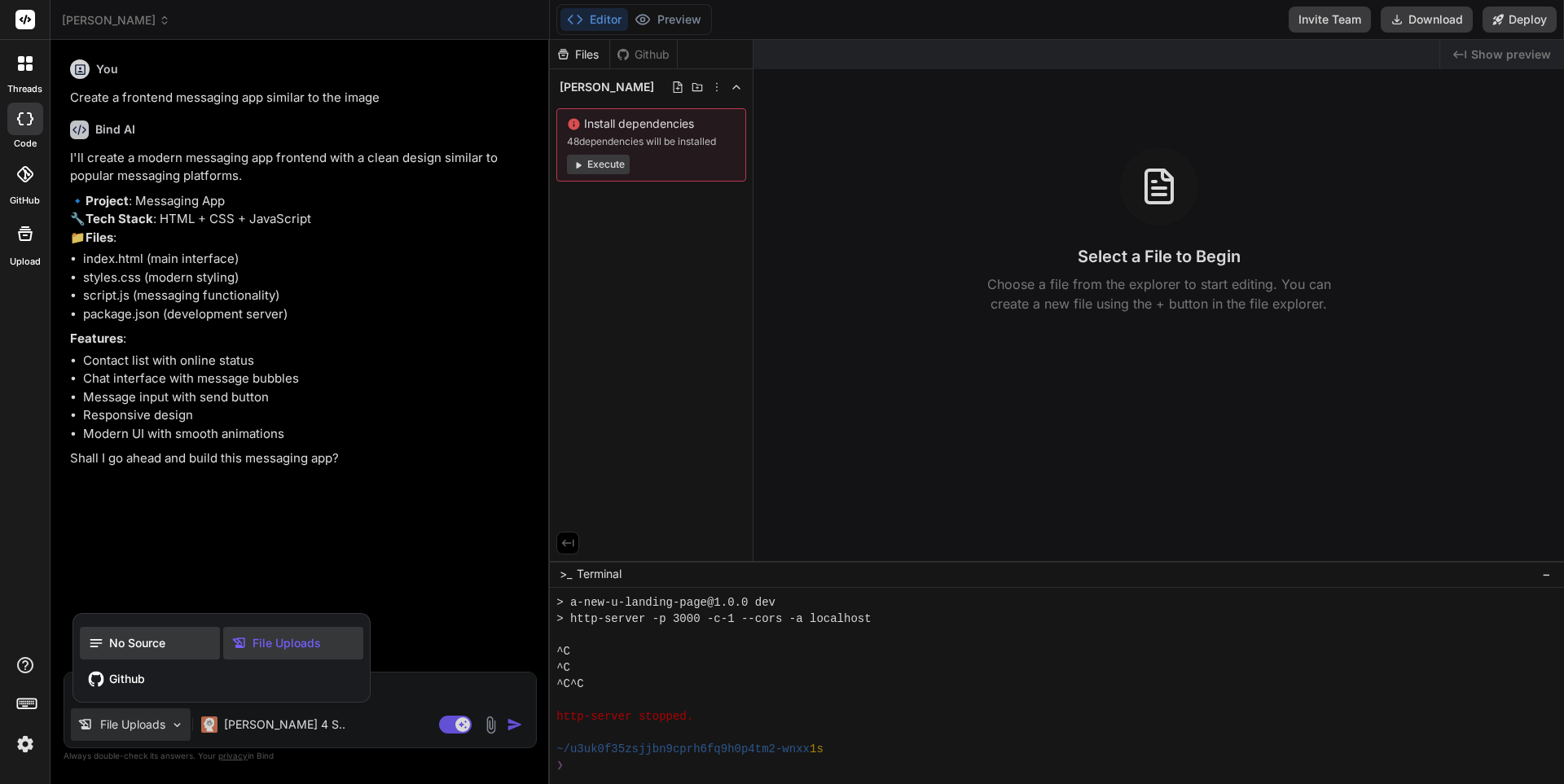
click at [158, 637] on span "No Source" at bounding box center [137, 644] width 57 height 17
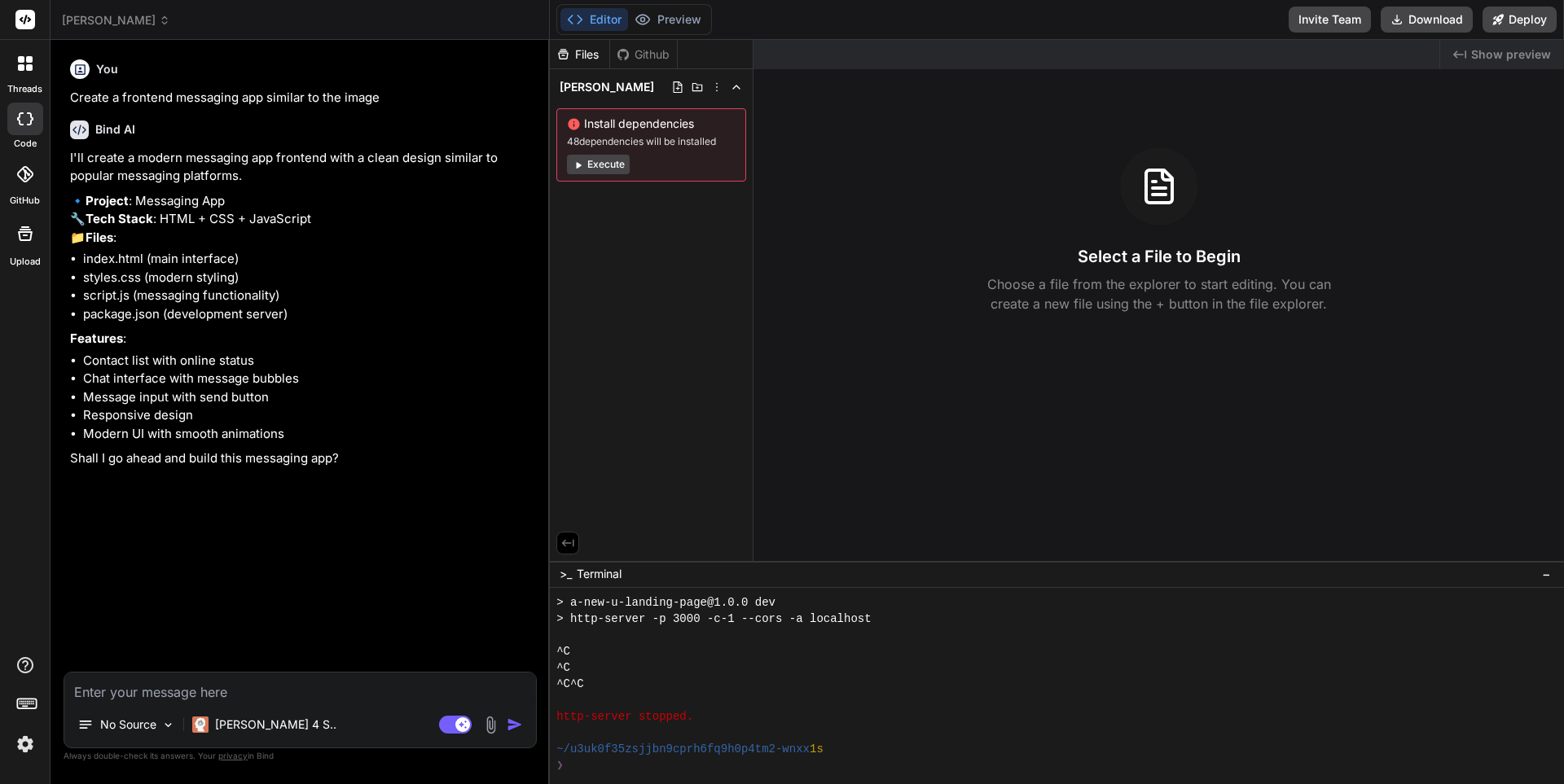
click at [491, 723] on img at bounding box center [490, 725] width 19 height 19
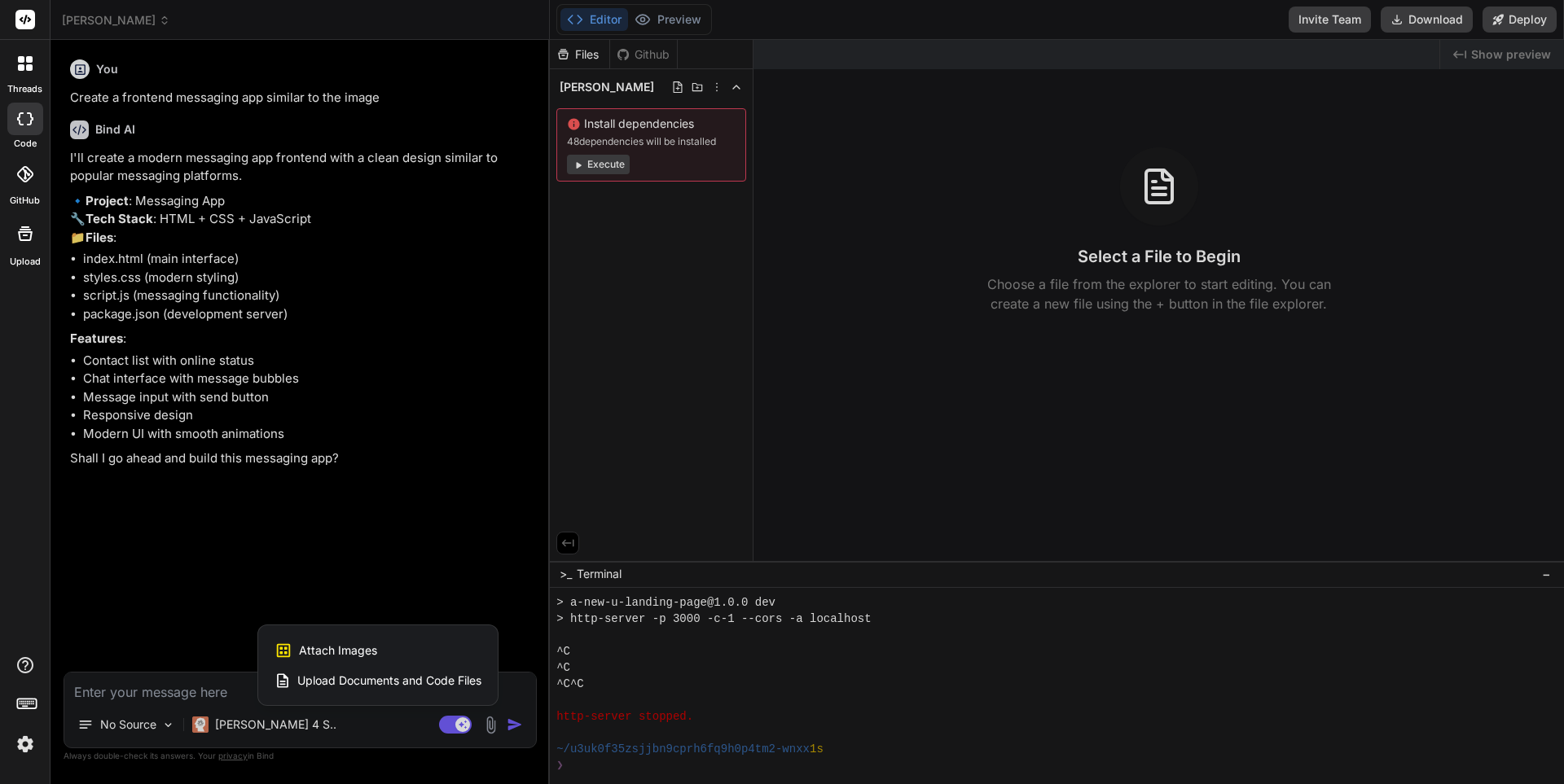
click at [361, 649] on span "Attach Images" at bounding box center [338, 650] width 78 height 17
type textarea "x"
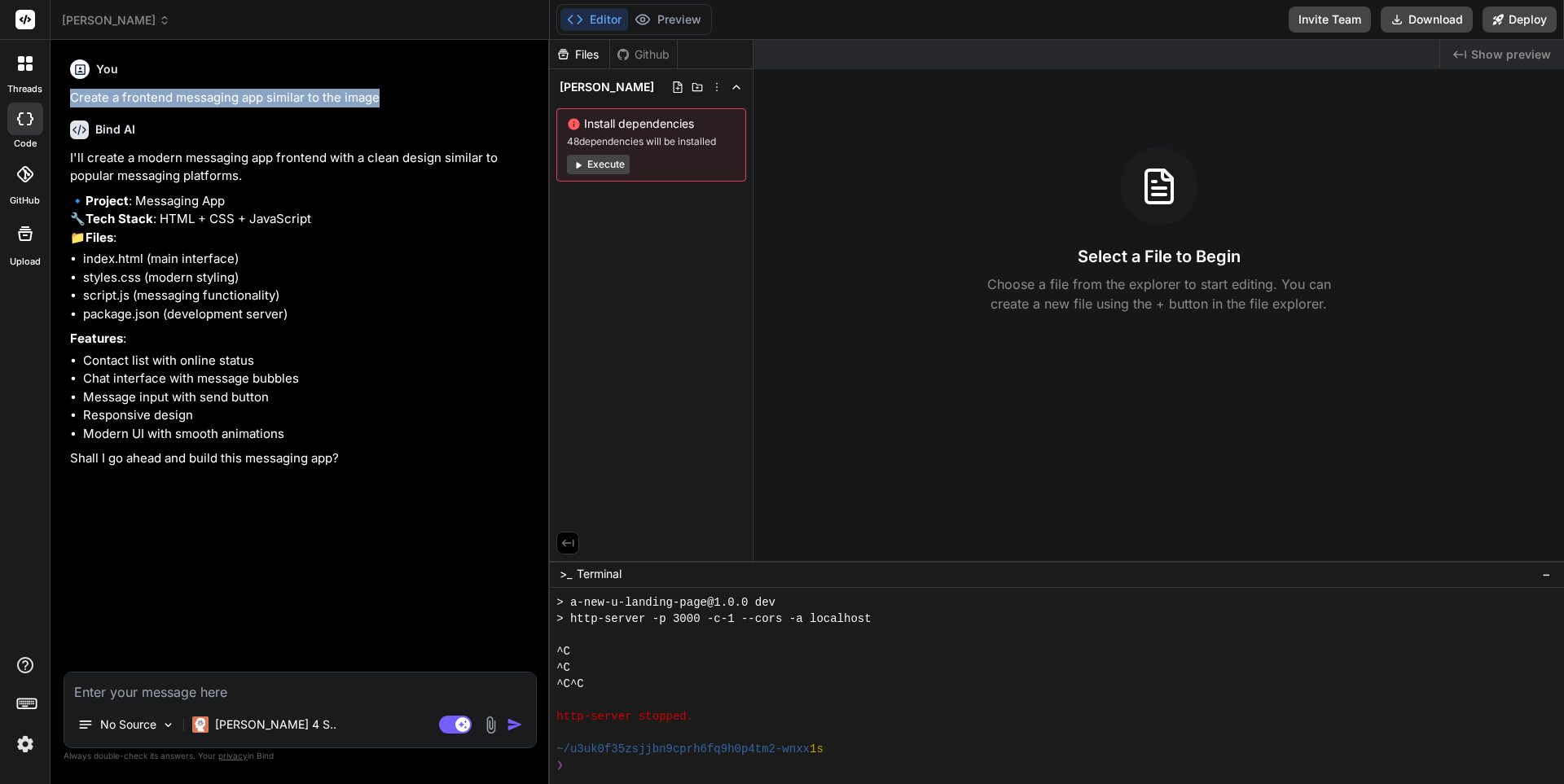
drag, startPoint x: 389, startPoint y: 100, endPoint x: 67, endPoint y: 94, distance: 322.1
click at [67, 94] on div "You Create a frontend messaging app similar to the image Bind AI I'll create a …" at bounding box center [302, 362] width 470 height 619
copy p "Create a frontend messaging app similar to the image"
click at [133, 696] on textarea at bounding box center [300, 687] width 472 height 29
paste textarea "Create a frontend messaging app similar to the image"
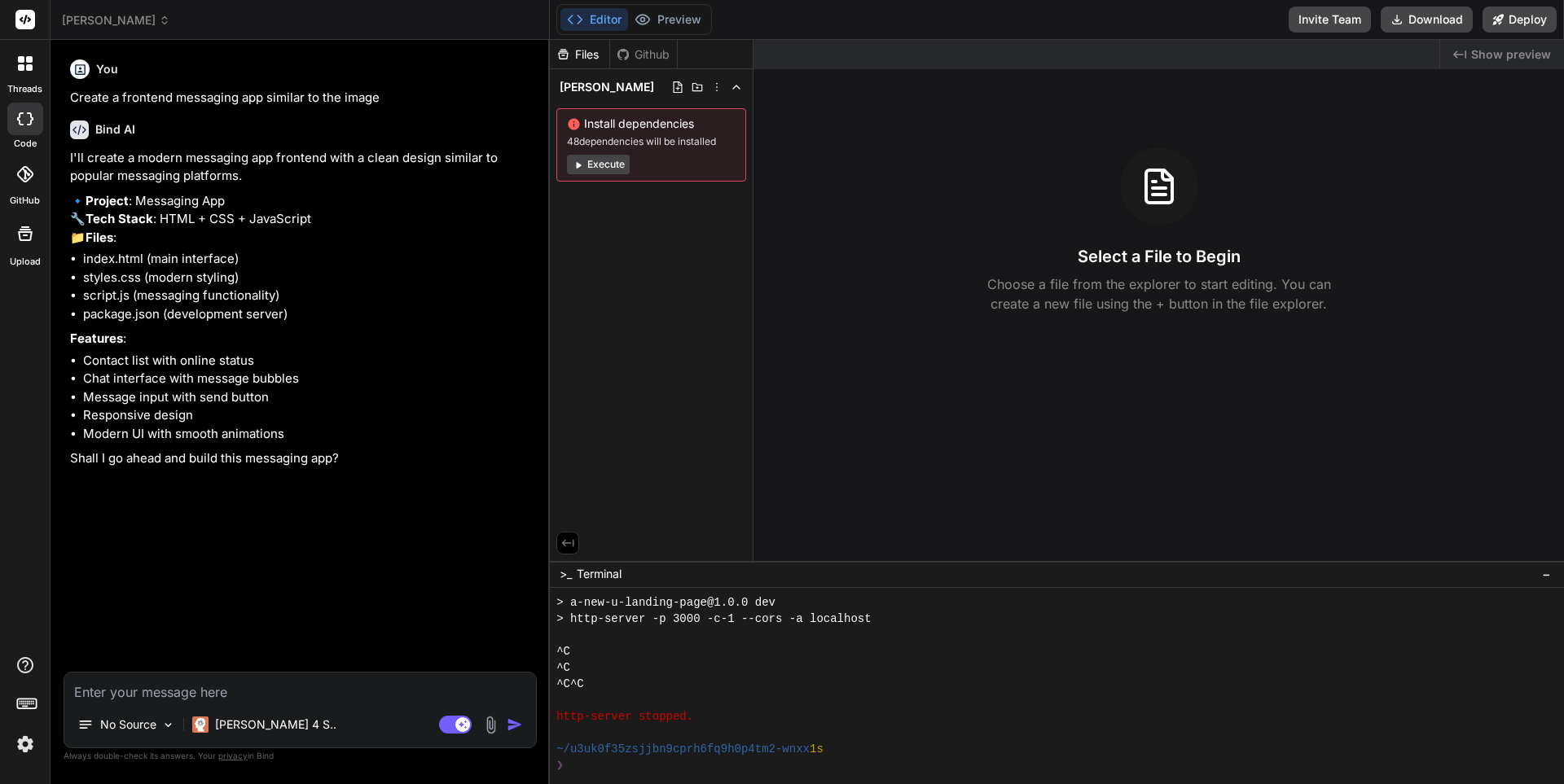
type textarea "Create a frontend messaging app similar to the image"
type textarea "x"
type textarea "Create a frontend messaging app similar to the image"
click at [518, 725] on img "button" at bounding box center [515, 725] width 17 height 17
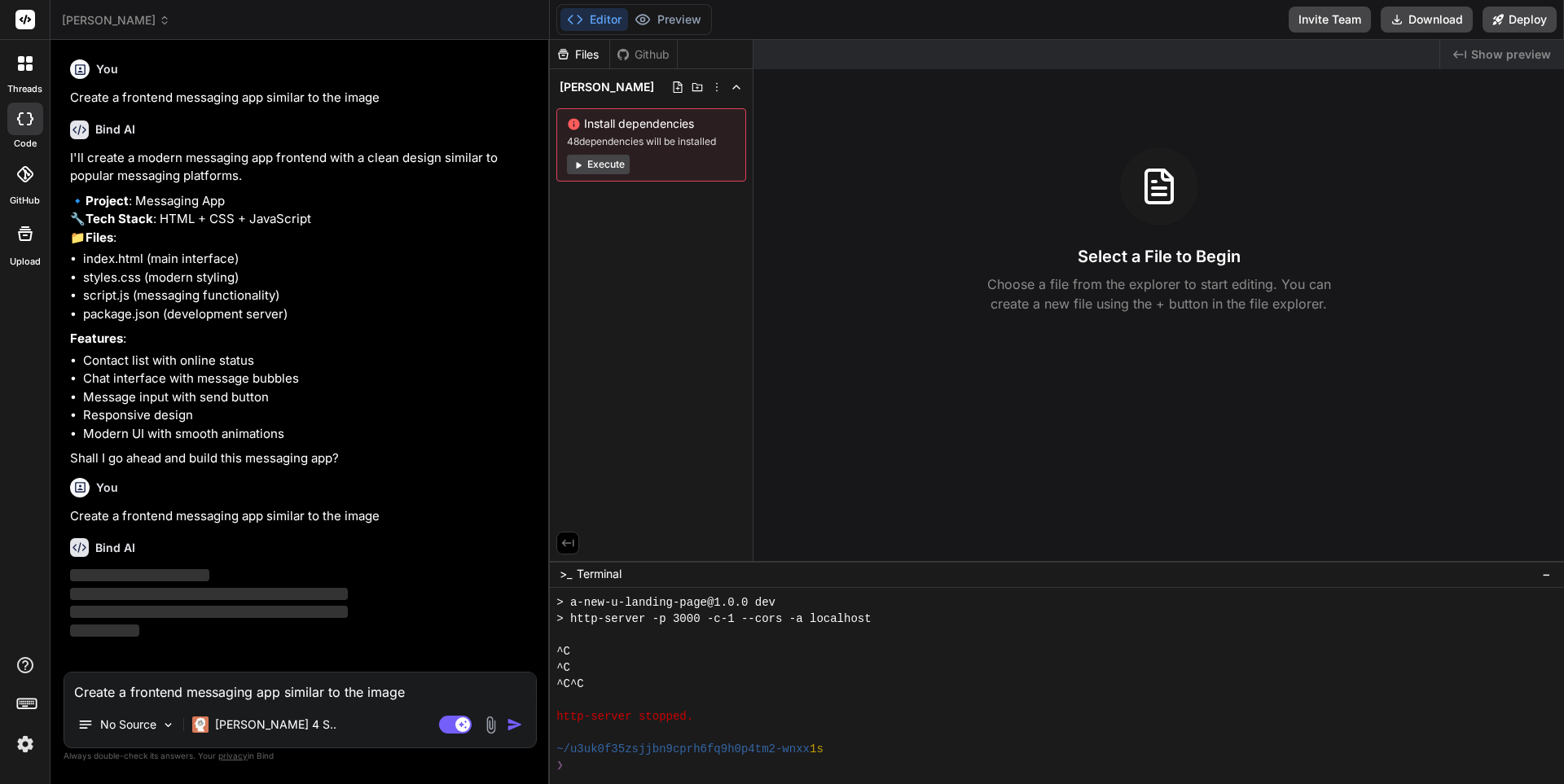
scroll to position [0, 0]
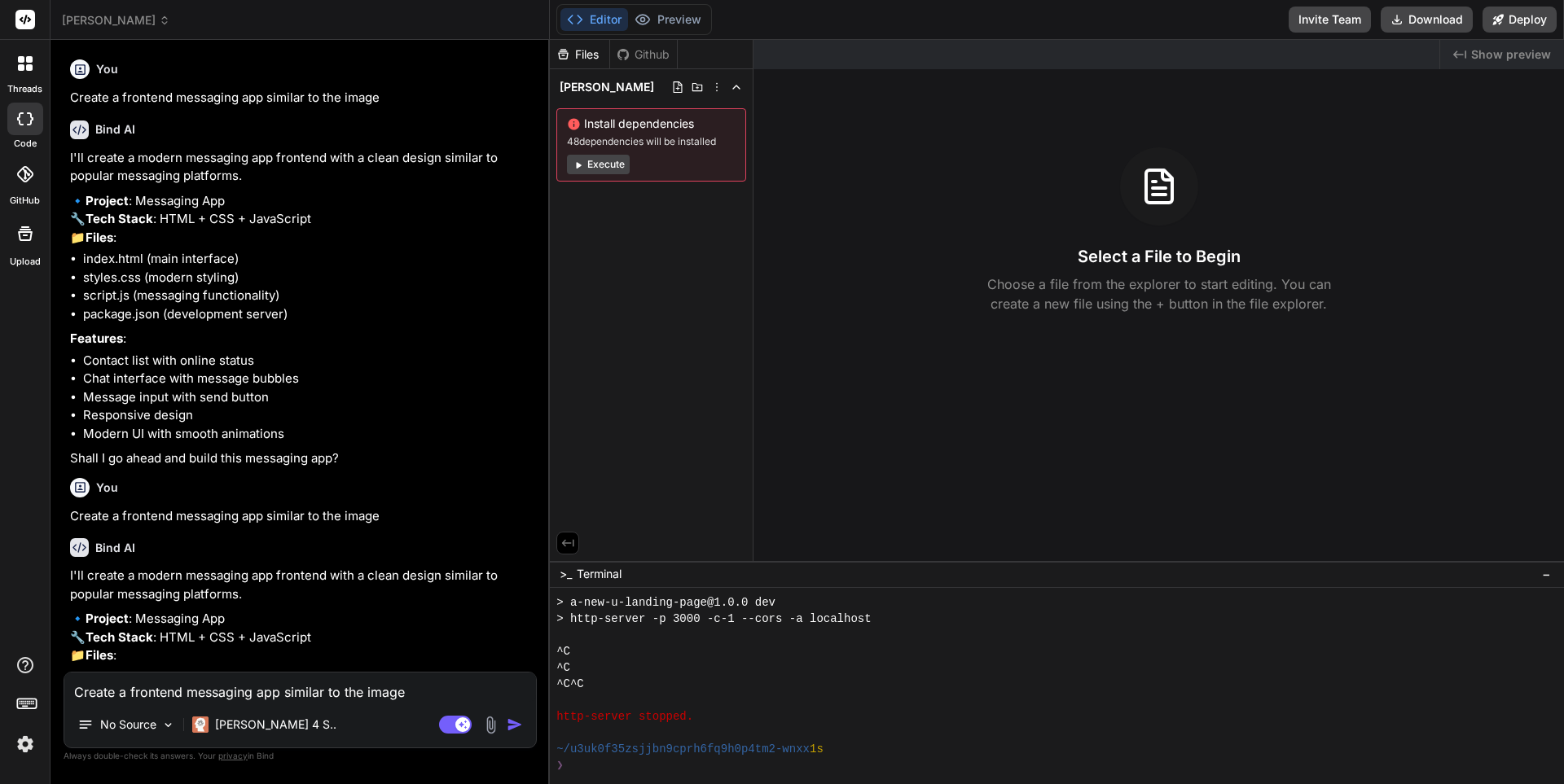
type textarea "x"
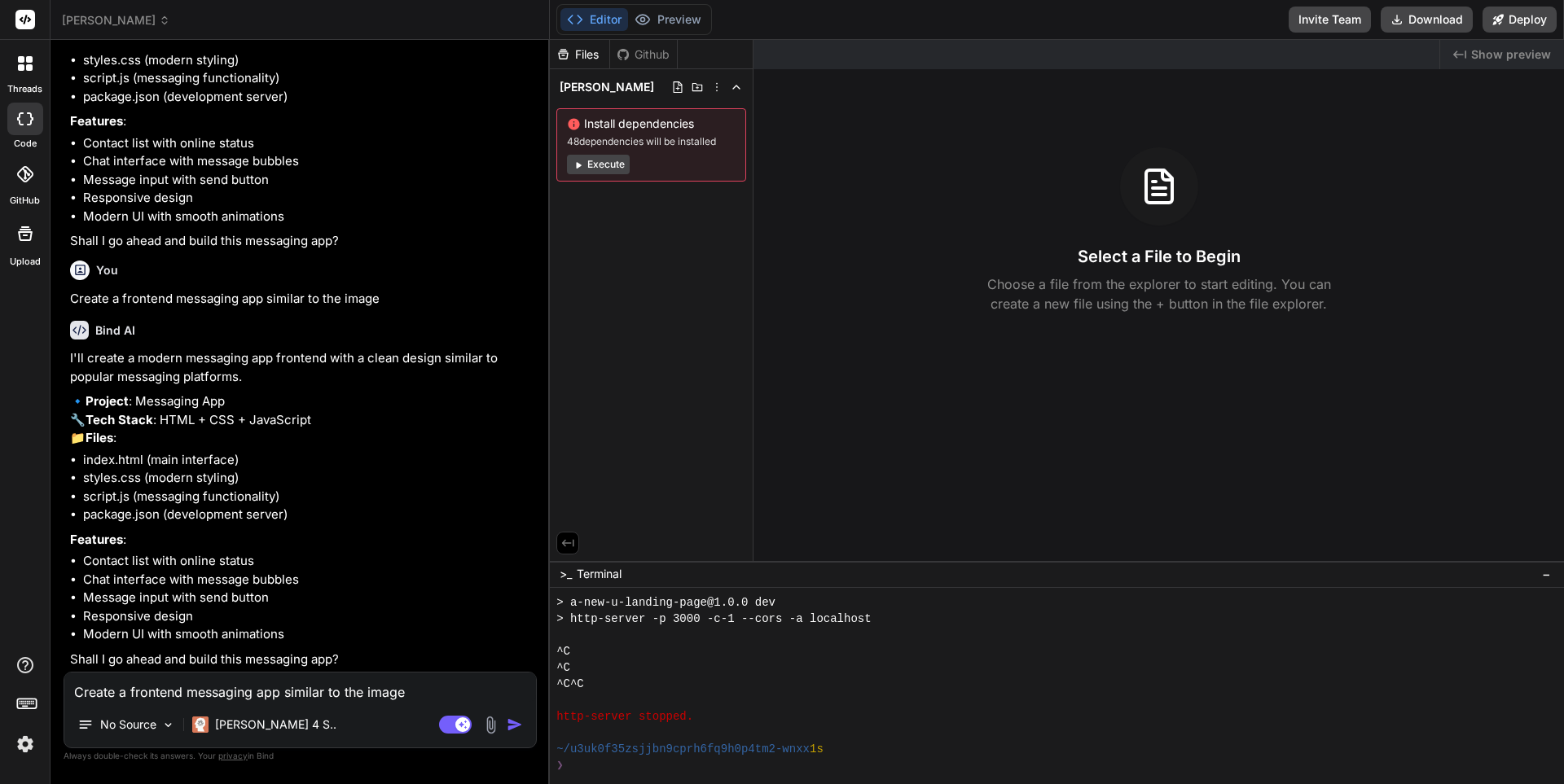
scroll to position [291, 0]
click at [114, 690] on textarea "Create a frontend messaging app similar to the image" at bounding box center [300, 687] width 472 height 29
type textarea "a"
type textarea "x"
type textarea "al"
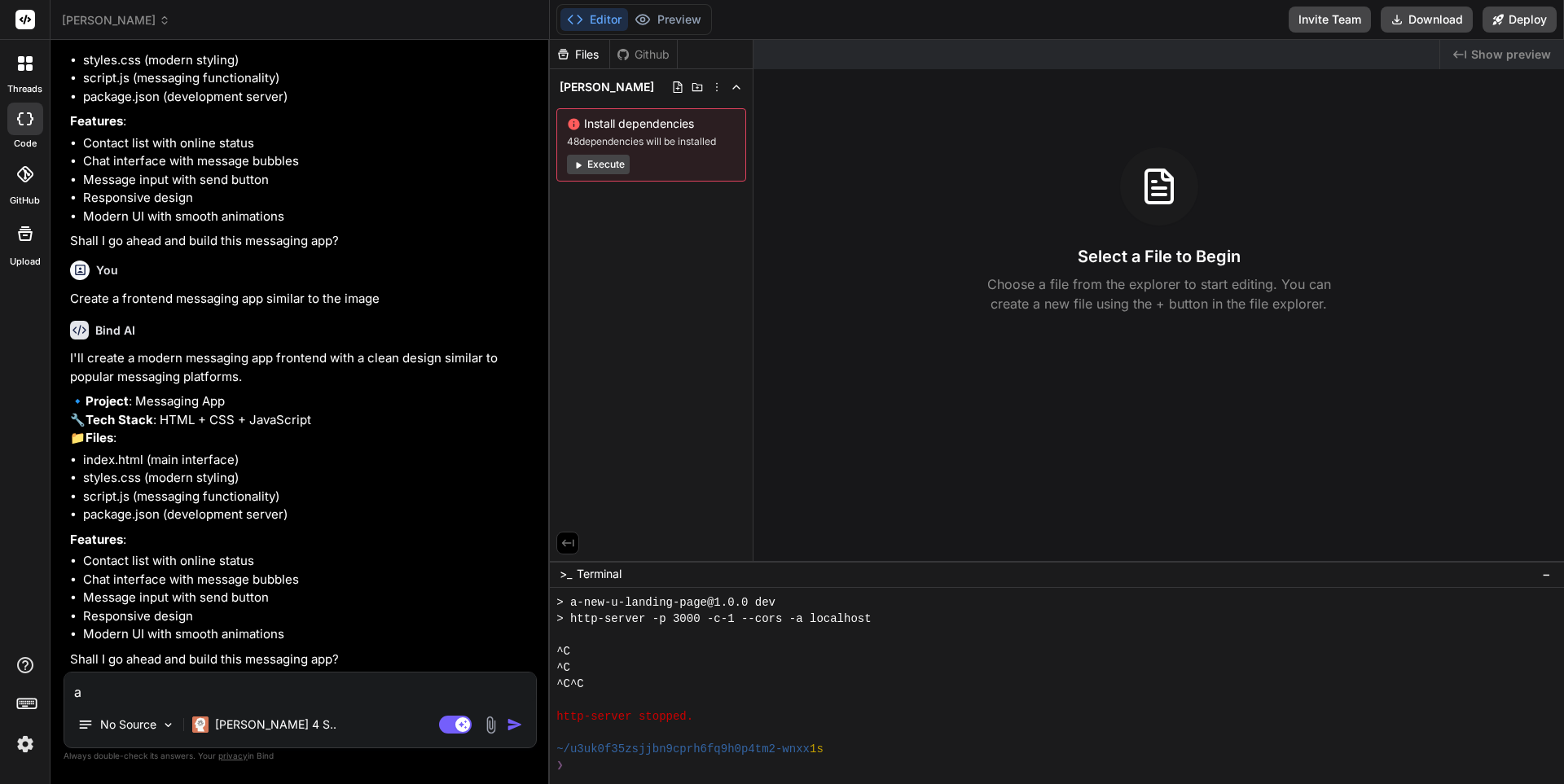
type textarea "x"
type textarea "all"
type textarea "x"
type textarea "all"
type textarea "x"
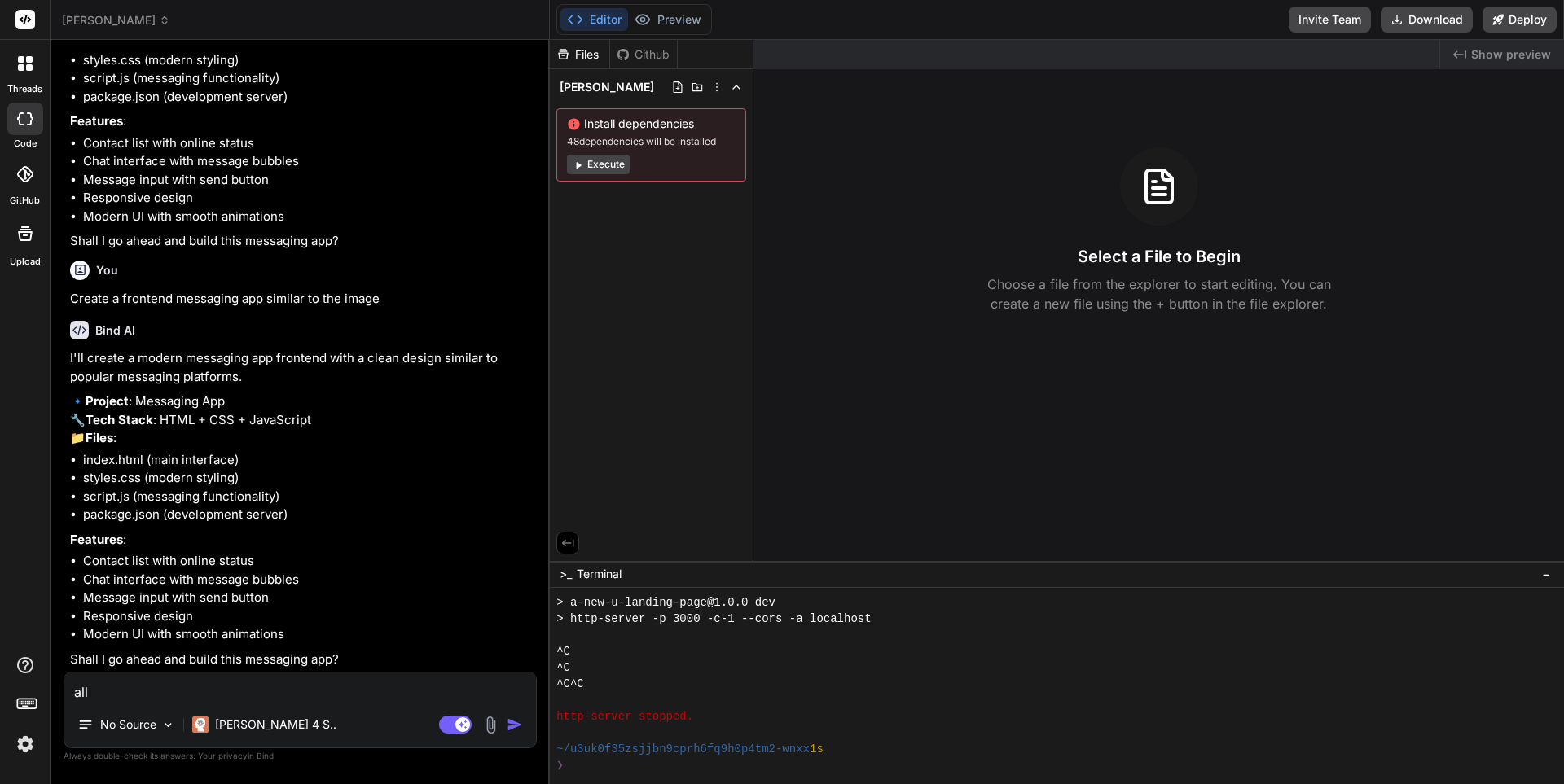
type textarea "all m"
type textarea "x"
type textarea "all me"
type textarea "x"
type textarea "all mes"
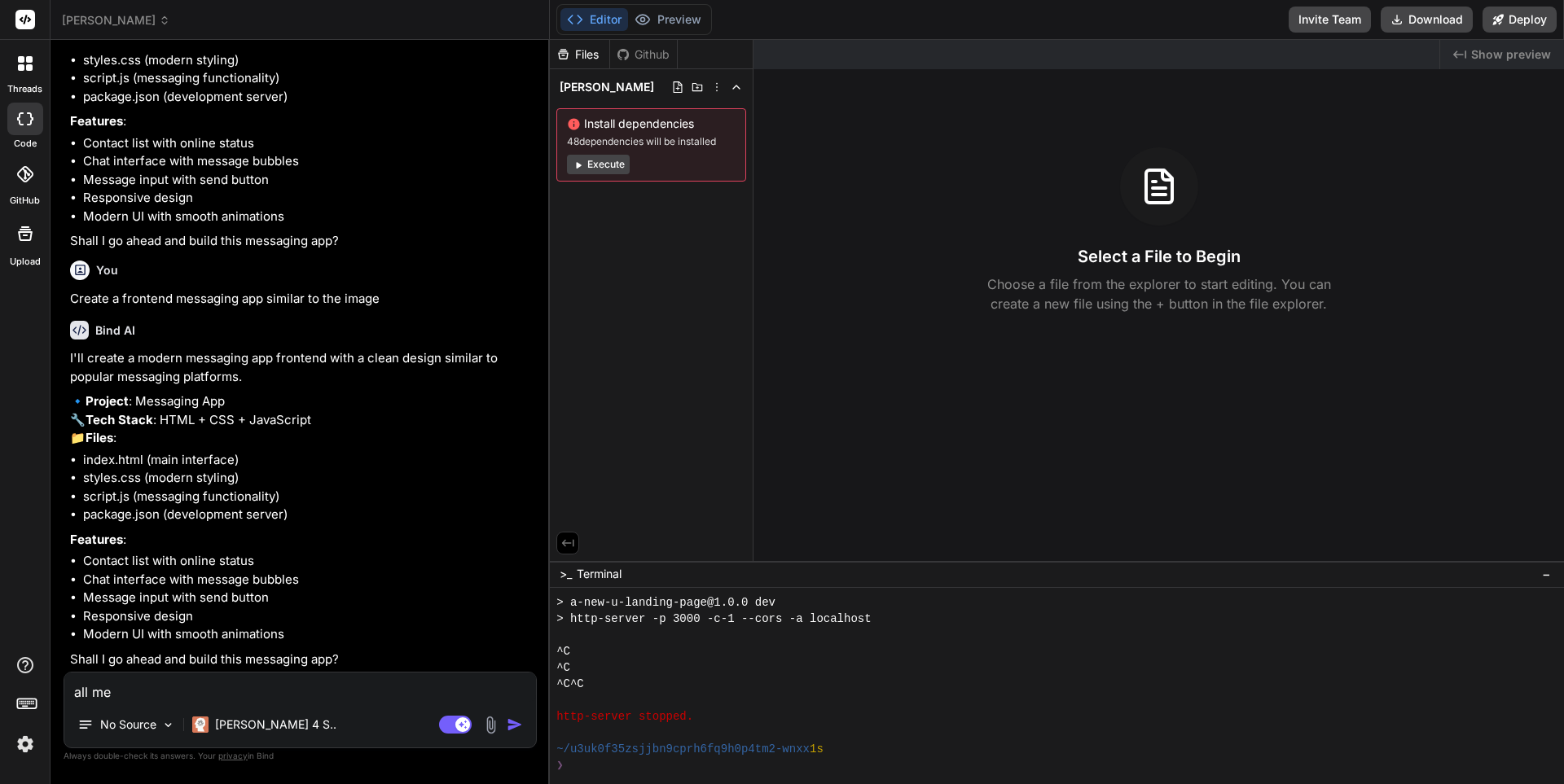
type textarea "x"
type textarea "all mess"
type textarea "x"
type textarea "all messa"
type textarea "x"
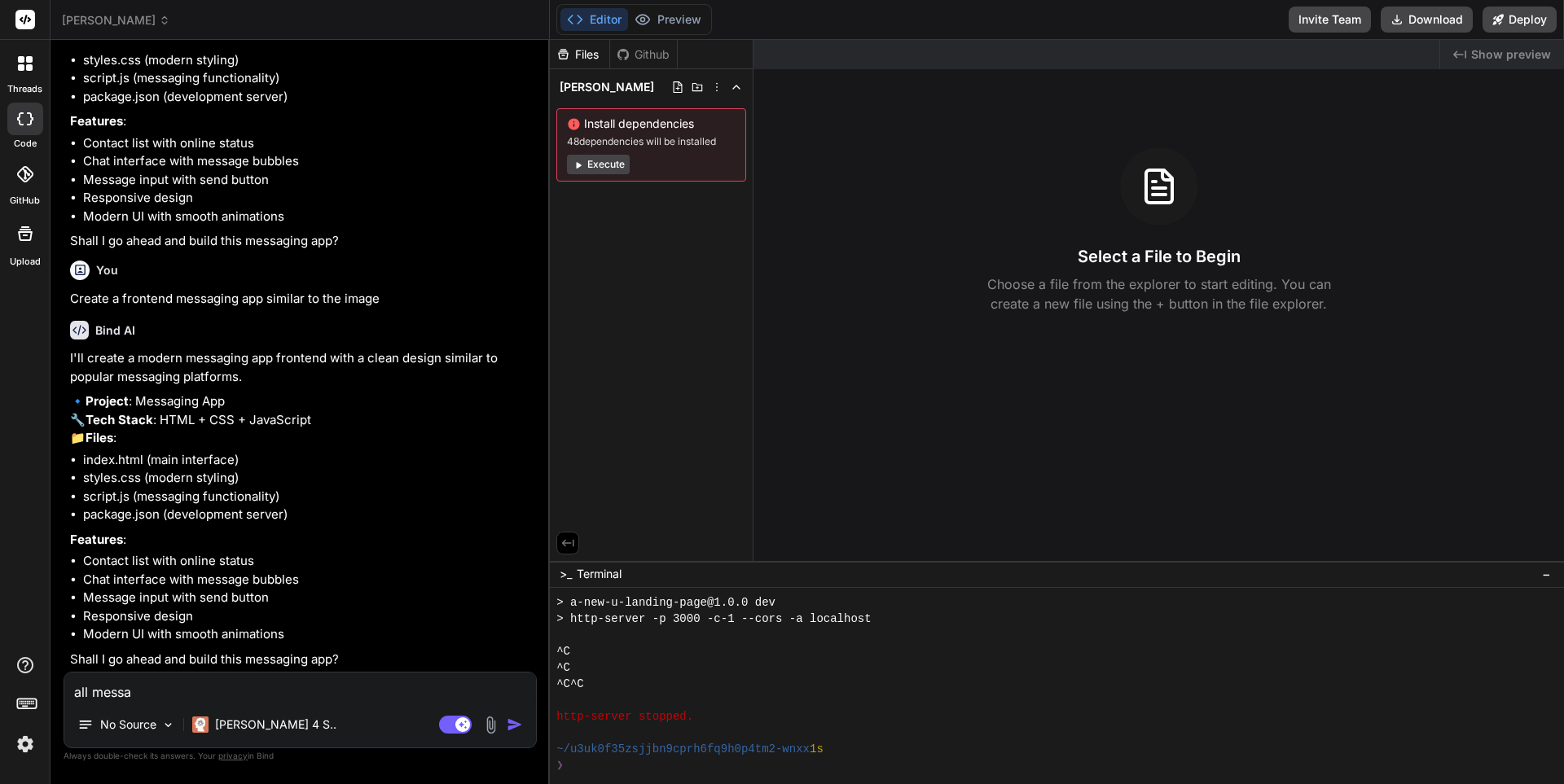
type textarea "all messag"
type textarea "x"
type textarea "all message"
type textarea "x"
type textarea "all messages"
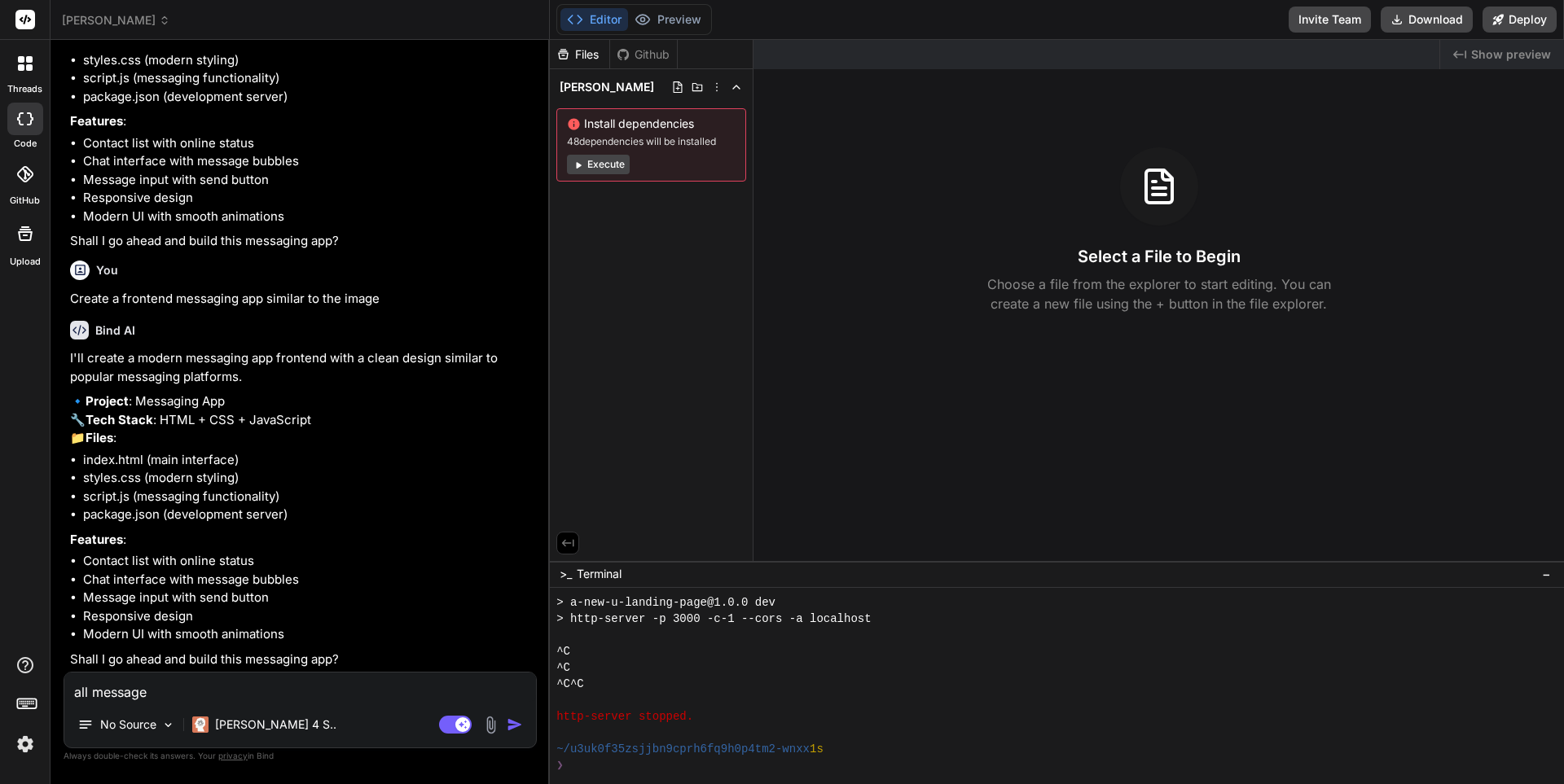
type textarea "x"
type textarea "all messages"
type textarea "x"
type textarea "all messages o"
type textarea "x"
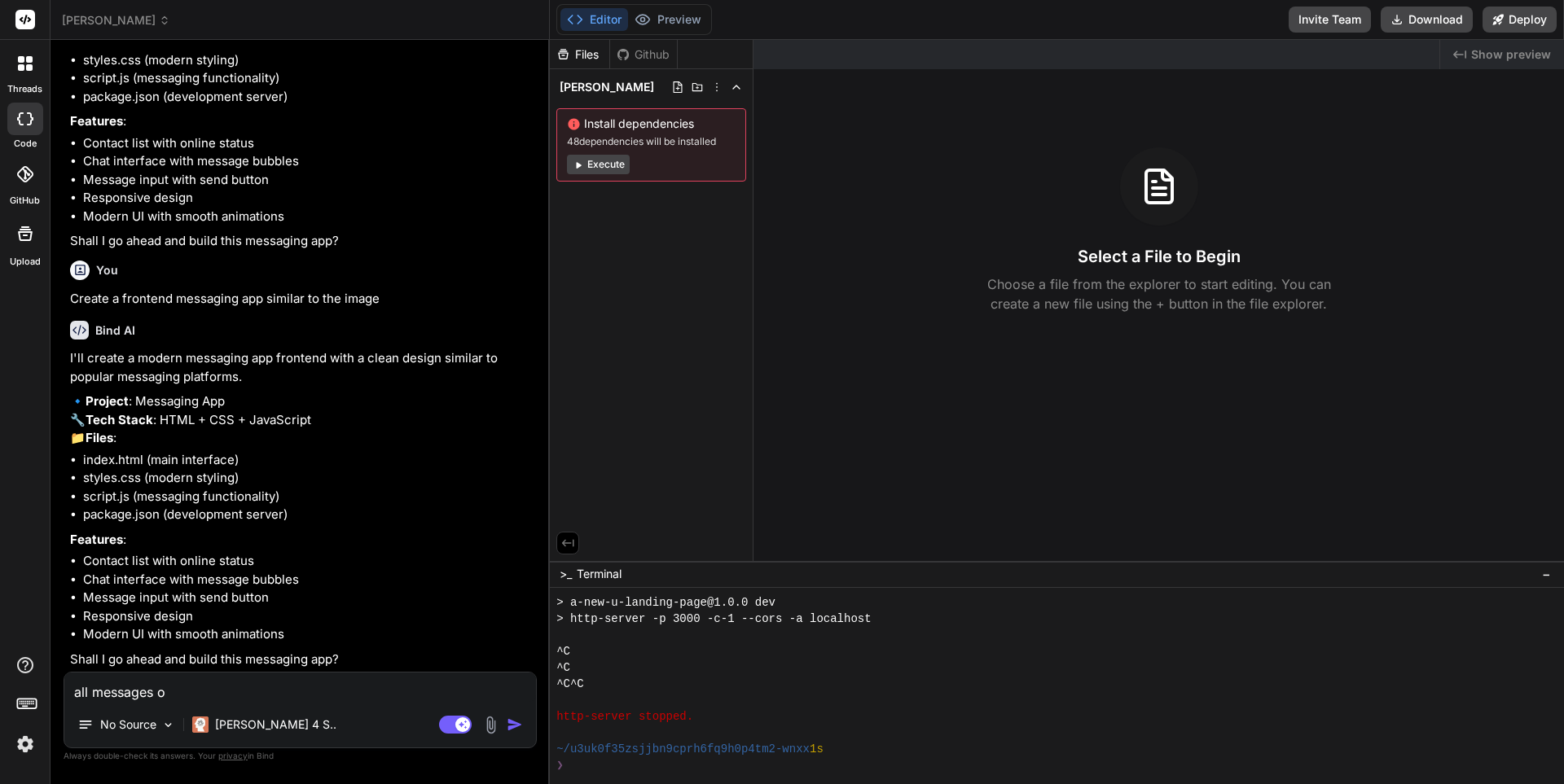
type textarea "all messages on"
type textarea "x"
type textarea "all messages on"
type textarea "x"
type textarea "all messages on t"
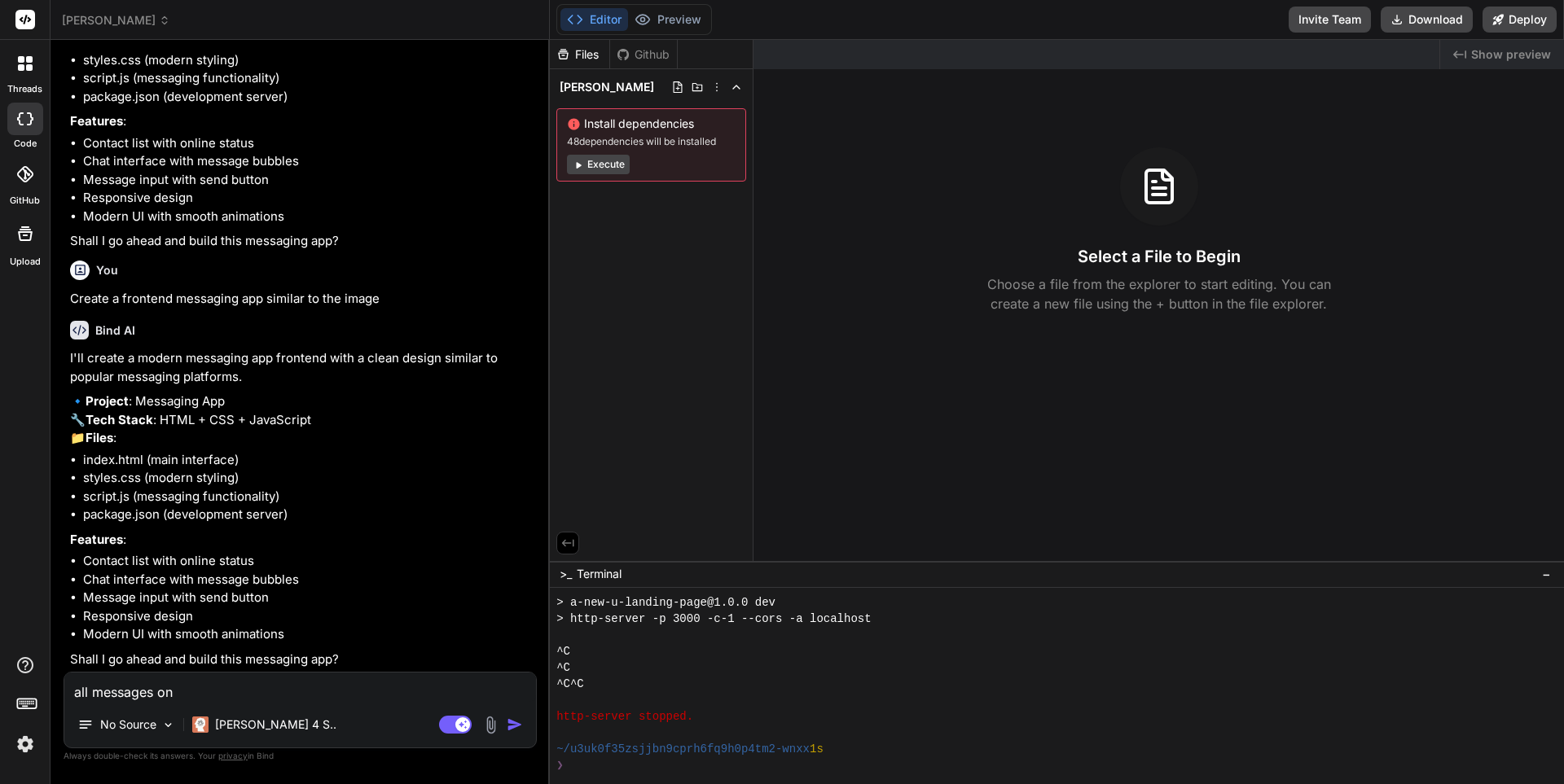
type textarea "x"
type textarea "all messages on th"
type textarea "x"
type textarea "all messages on the"
type textarea "x"
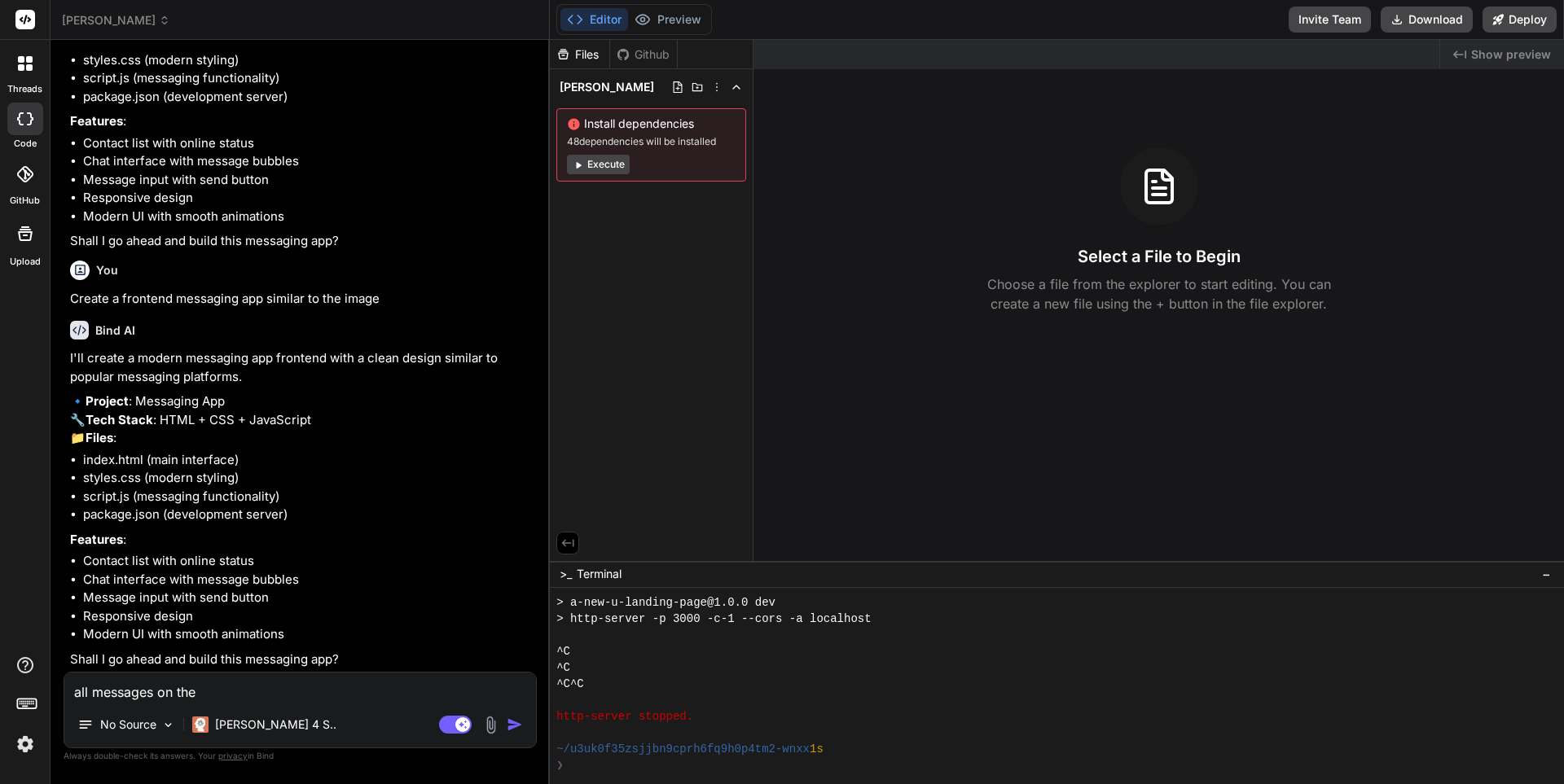
type textarea "all messages on the"
type textarea "x"
type textarea "all messages on the l"
type textarea "x"
type textarea "all messages on the le"
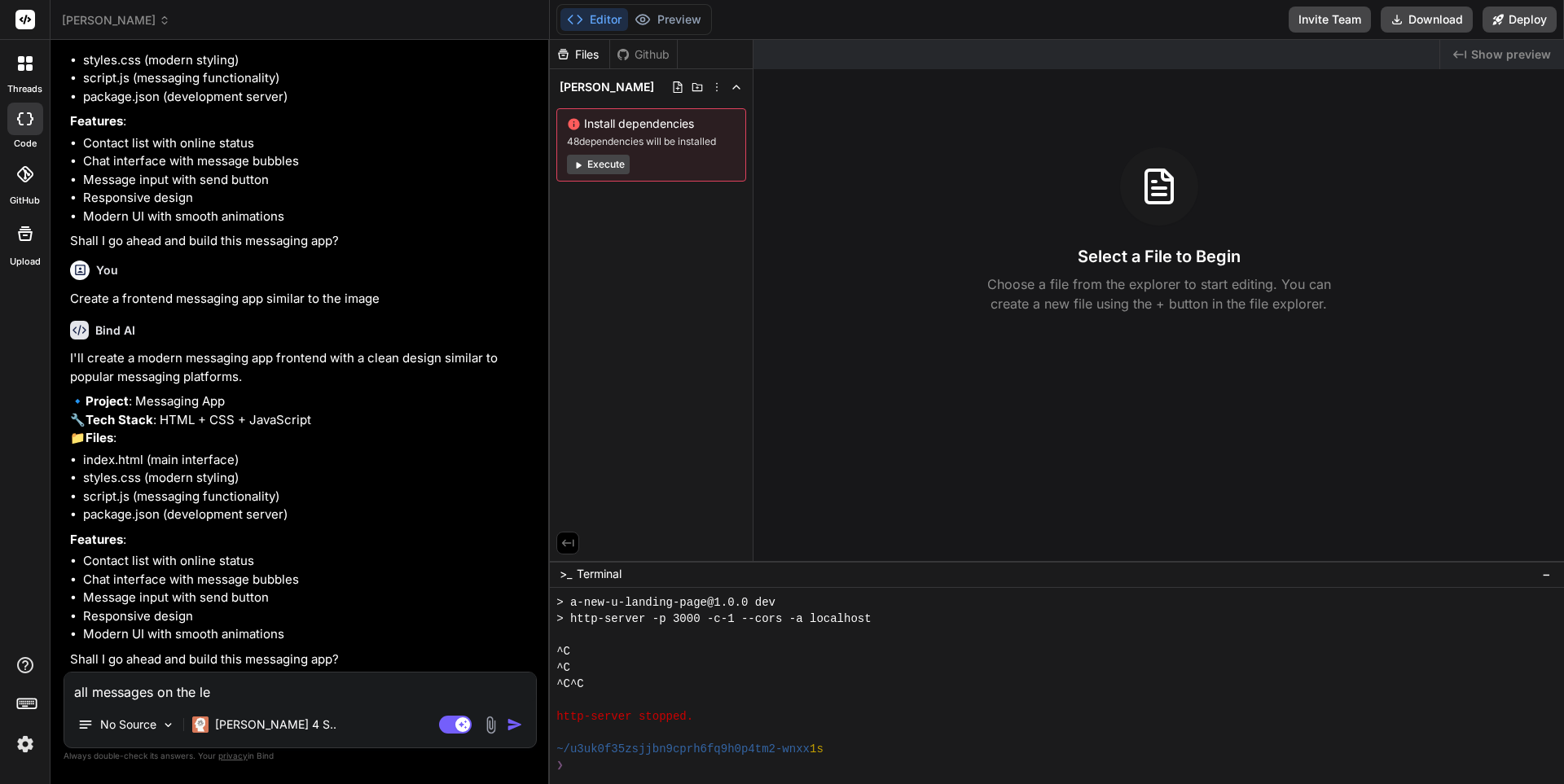
type textarea "x"
type textarea "all messages on the lef"
type textarea "x"
type textarea "all messages on the left"
type textarea "x"
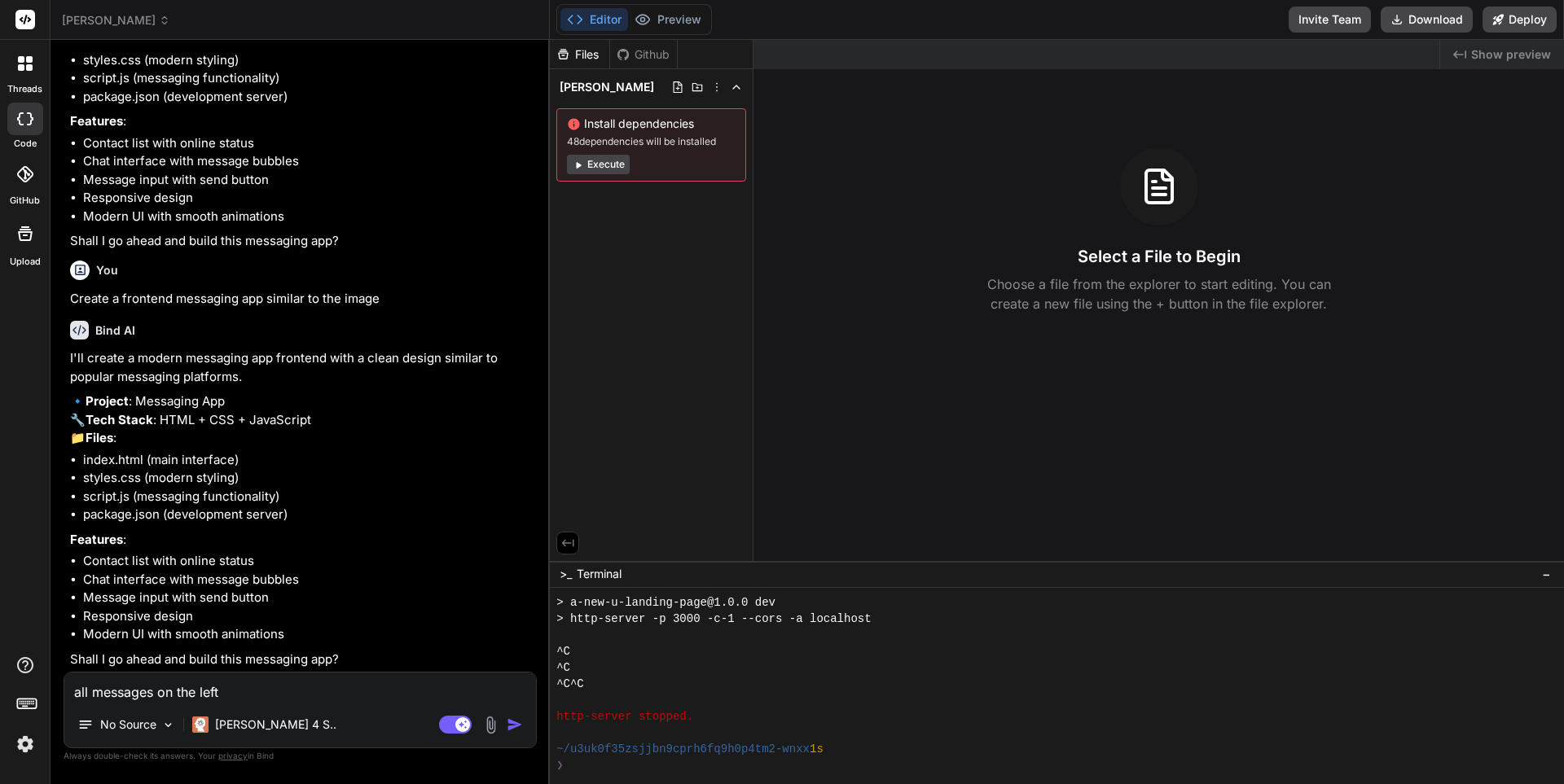
type textarea "all messages on the left"
type textarea "x"
type textarea "all messages on the left w"
type textarea "x"
type textarea "all messages on the left wi"
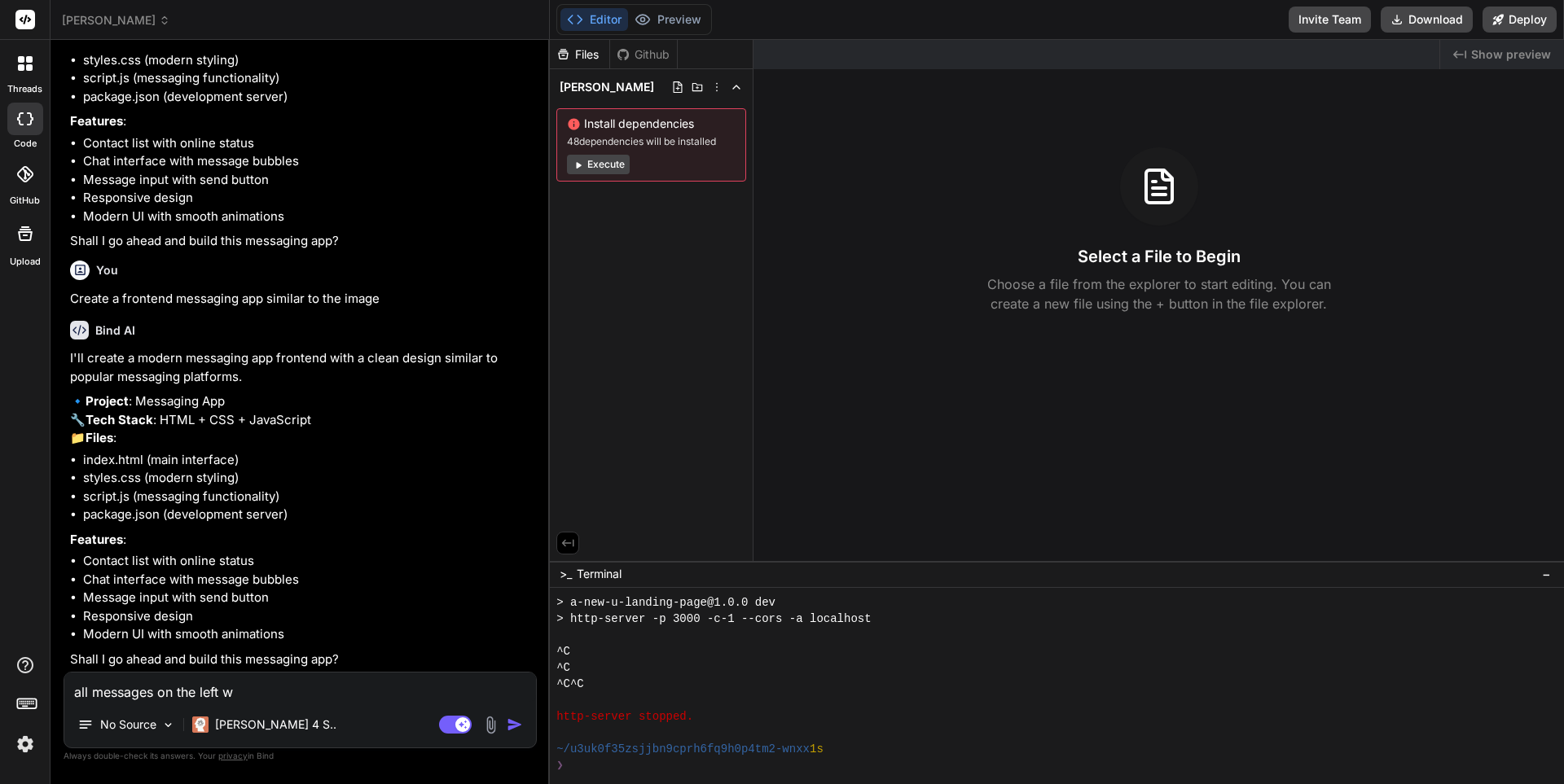
type textarea "x"
type textarea "all messages on the left wil"
type textarea "x"
type textarea "all messages on the left will"
type textarea "x"
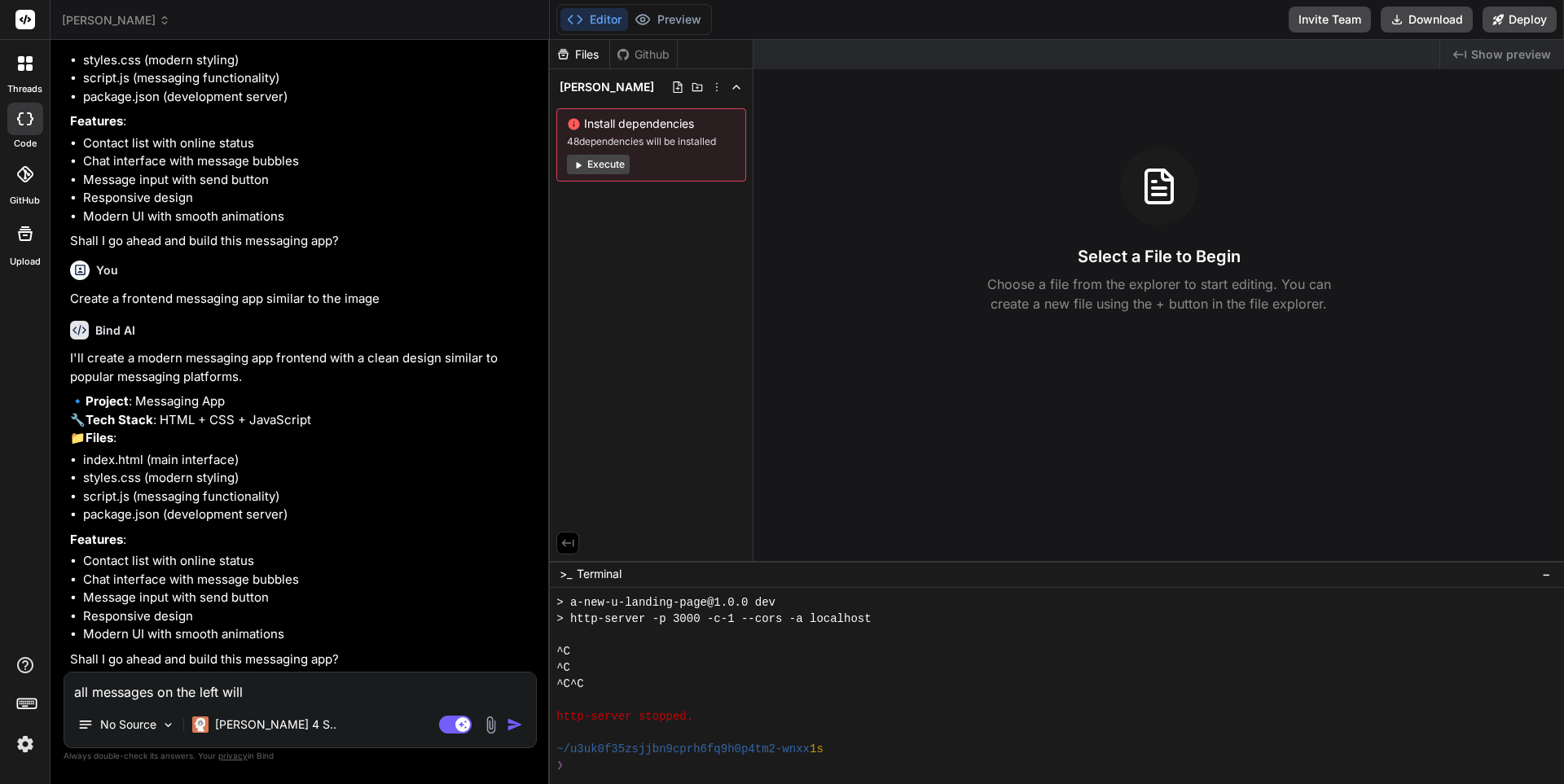
type textarea "all messages on the left will"
type textarea "x"
type textarea "all messages on the left will c"
type textarea "x"
type textarea "all messages on the left will co"
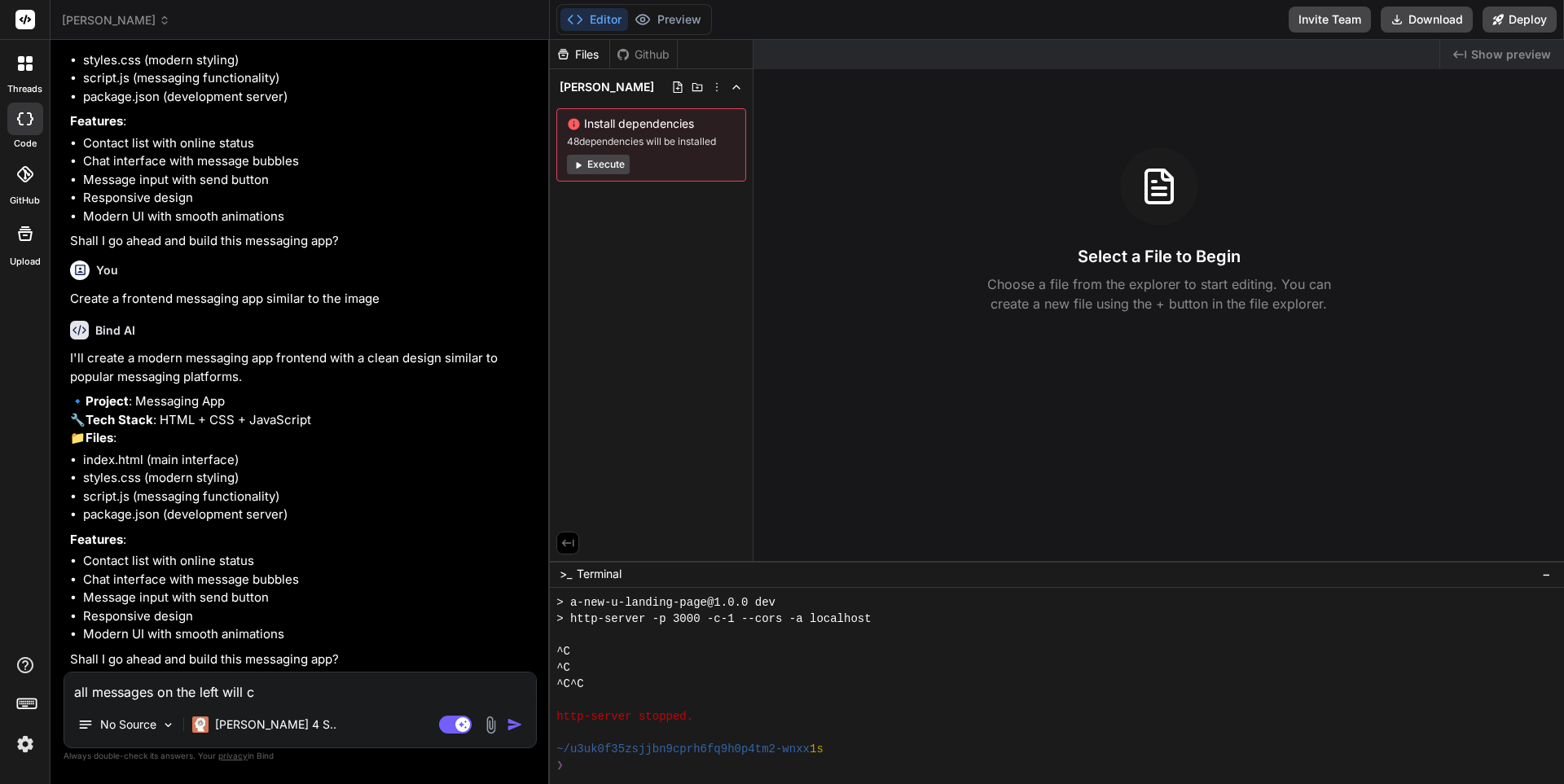
type textarea "x"
type textarea "all messages on the left will com"
type textarea "x"
type textarea "all messages on the left will come"
type textarea "x"
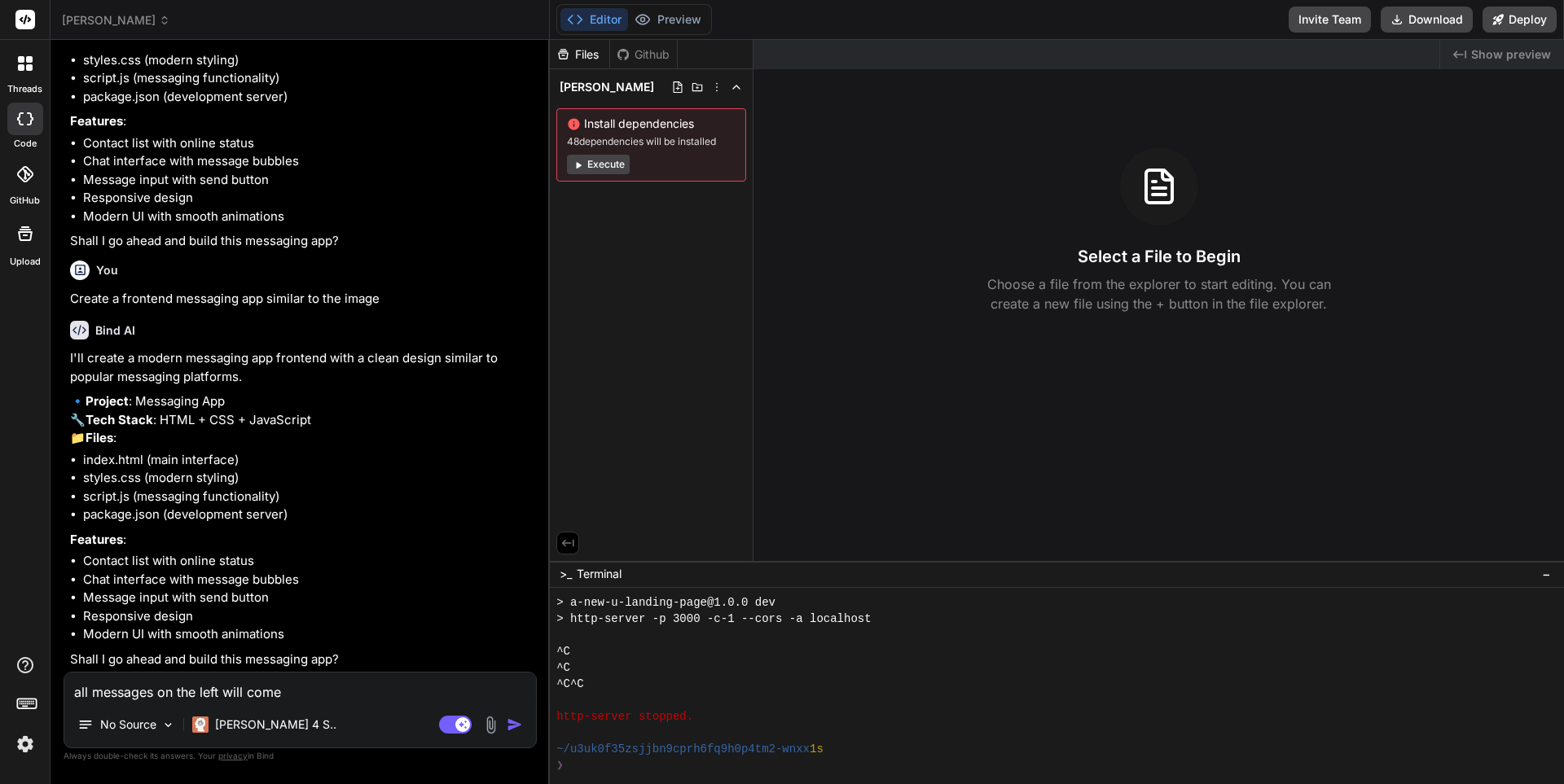
type textarea "all messages on the left will come"
type textarea "x"
type textarea "all messages on the left will come f"
type textarea "x"
type textarea "all messages on the left will come fr"
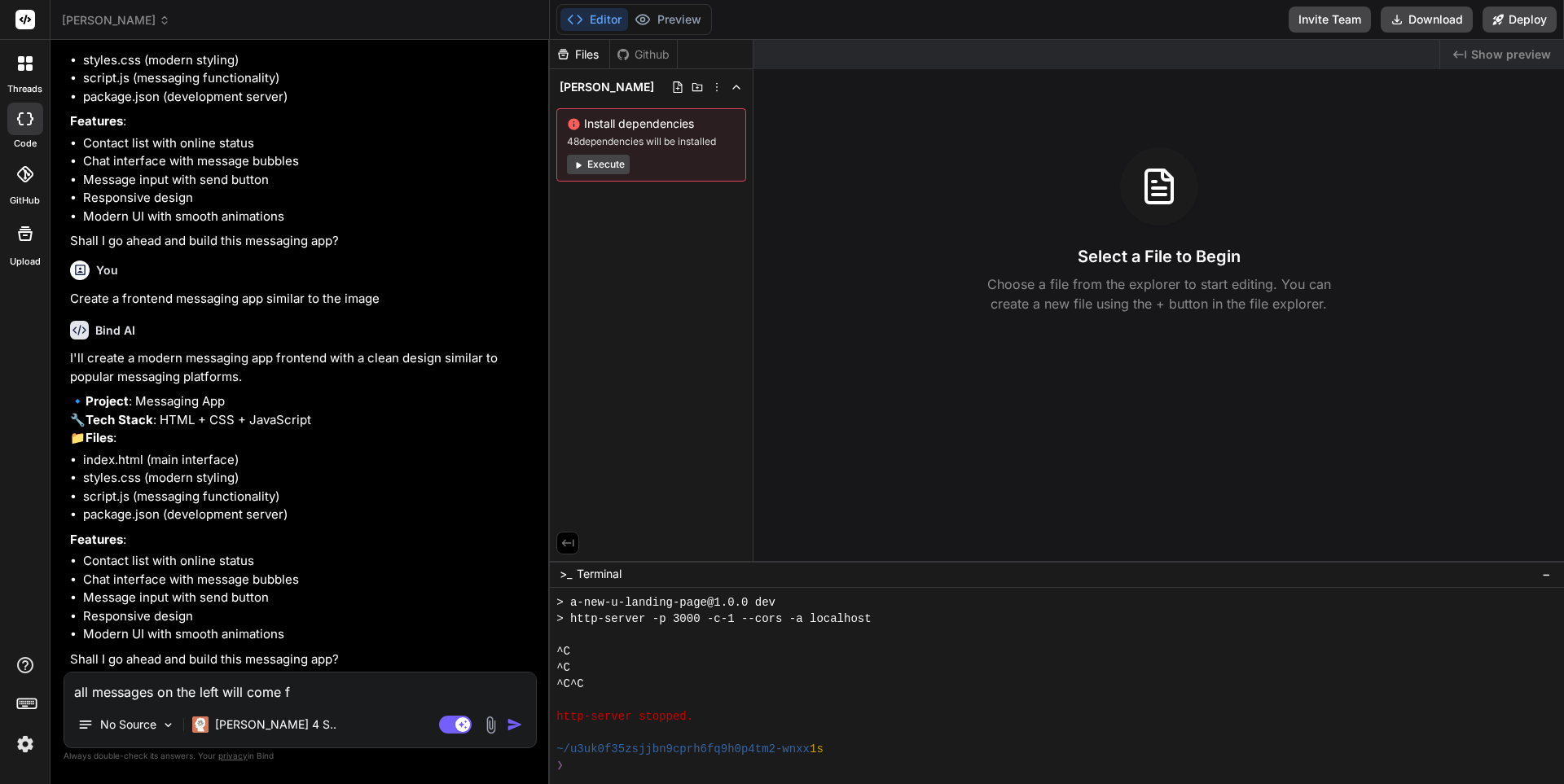
type textarea "x"
type textarea "all messages on the left will come fro"
type textarea "x"
type textarea "all messages on the left will come from"
type textarea "x"
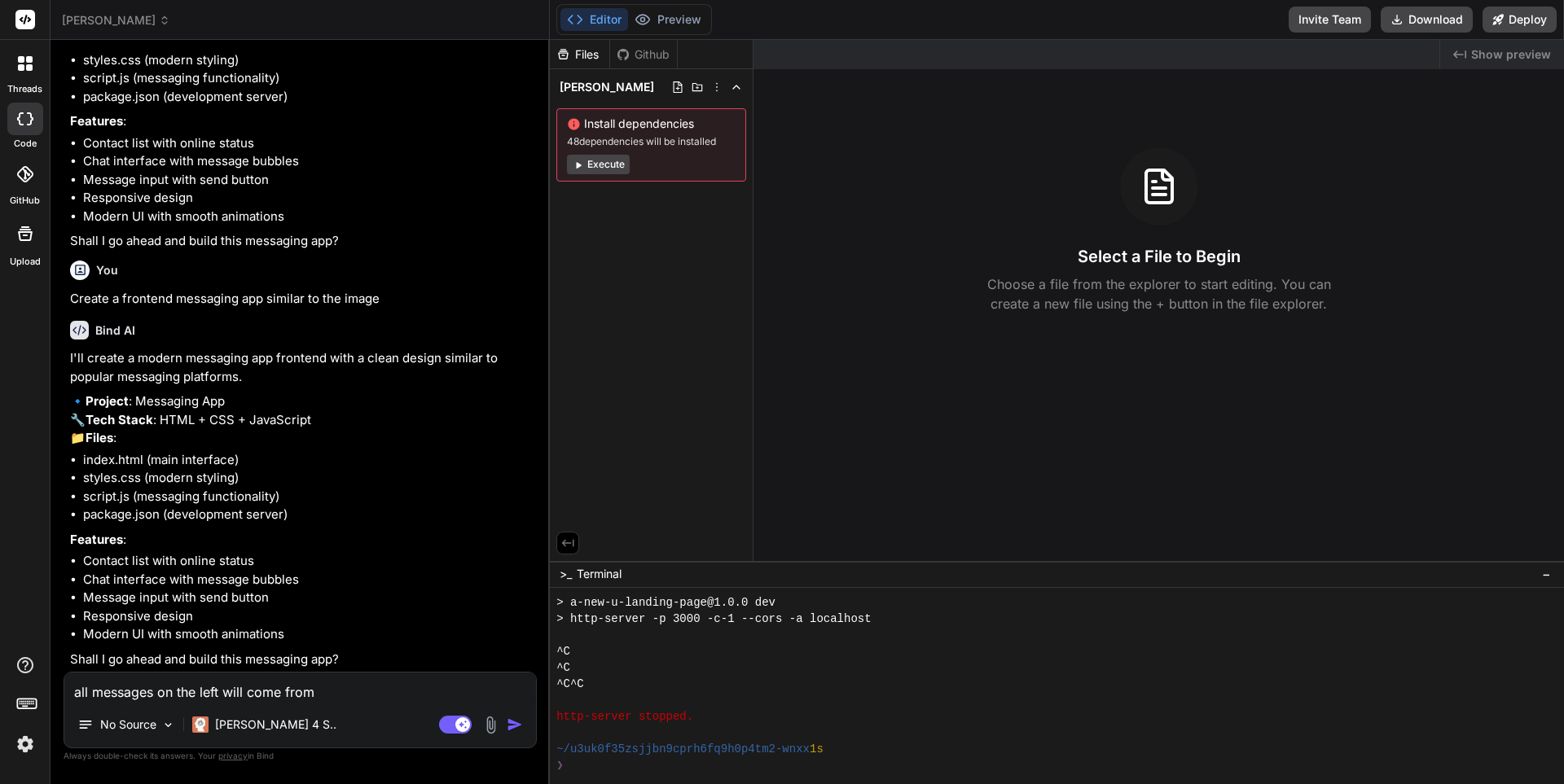
type textarea "all messages on the left will come from"
type textarea "x"
type textarea "all messages on the left will come from d"
type textarea "x"
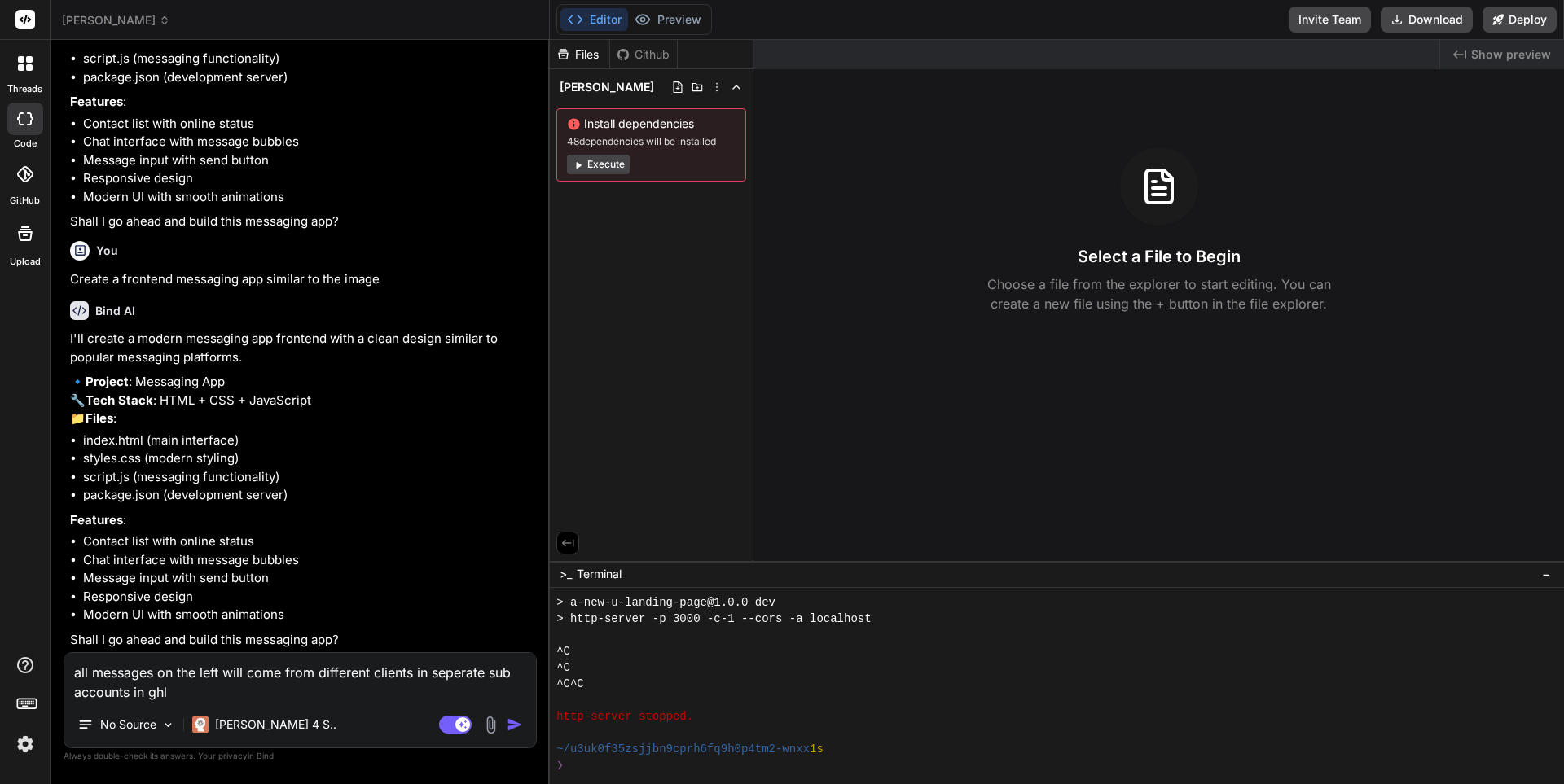
click at [512, 723] on img "button" at bounding box center [515, 725] width 17 height 17
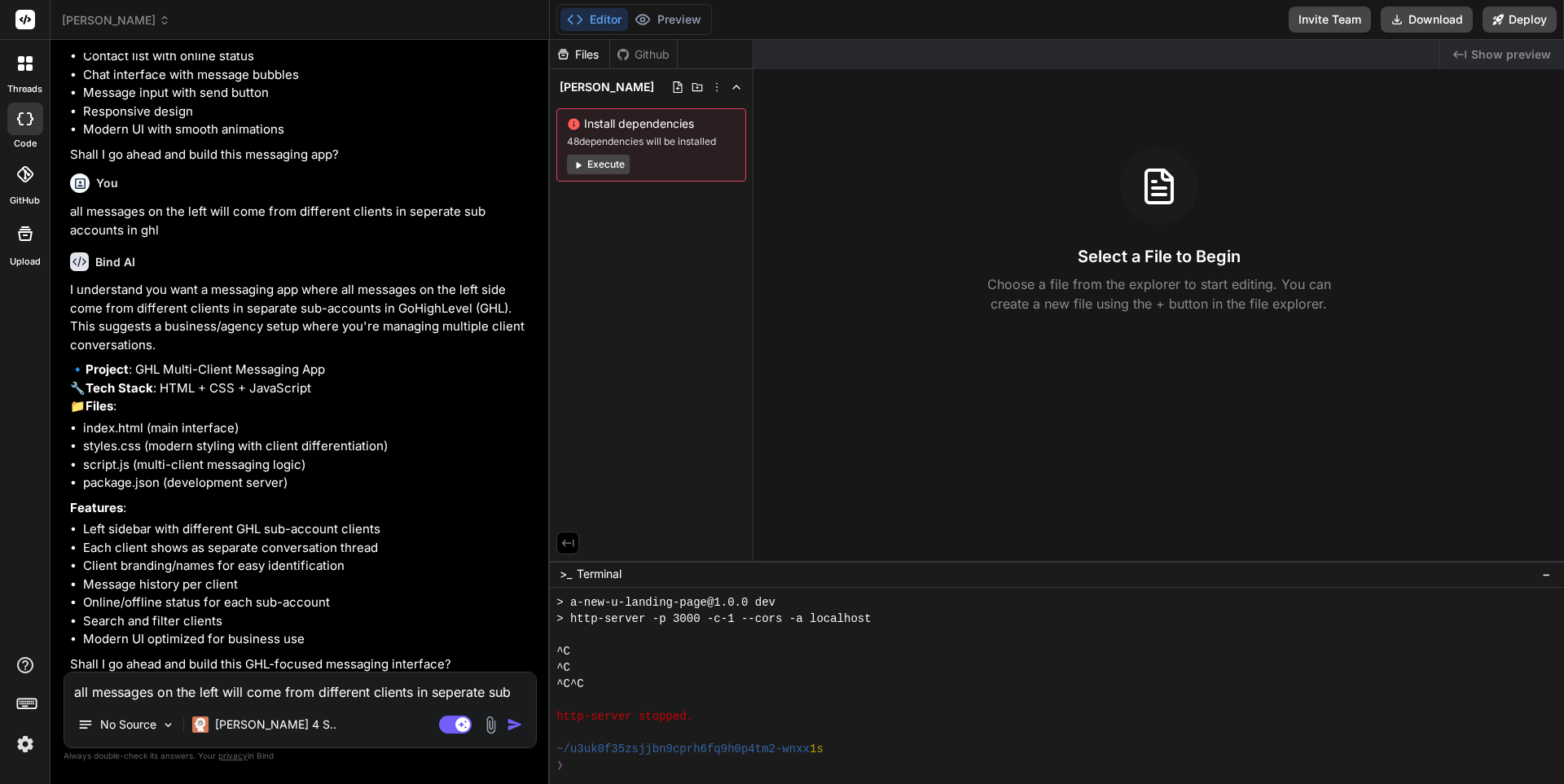
scroll to position [837, 0]
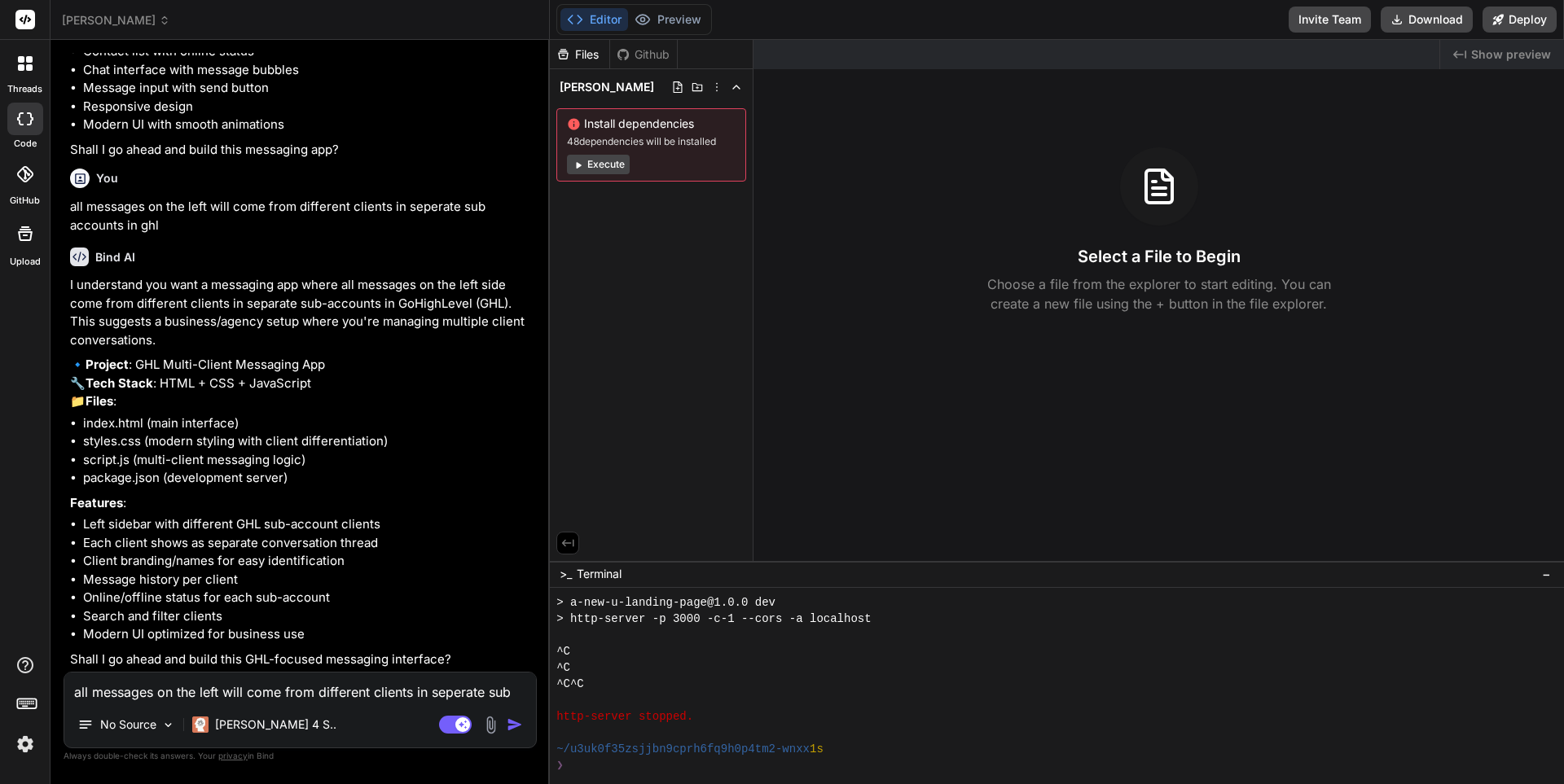
click at [269, 694] on textarea "all messages on the left will come from different clients in seperate sub accou…" at bounding box center [300, 687] width 472 height 29
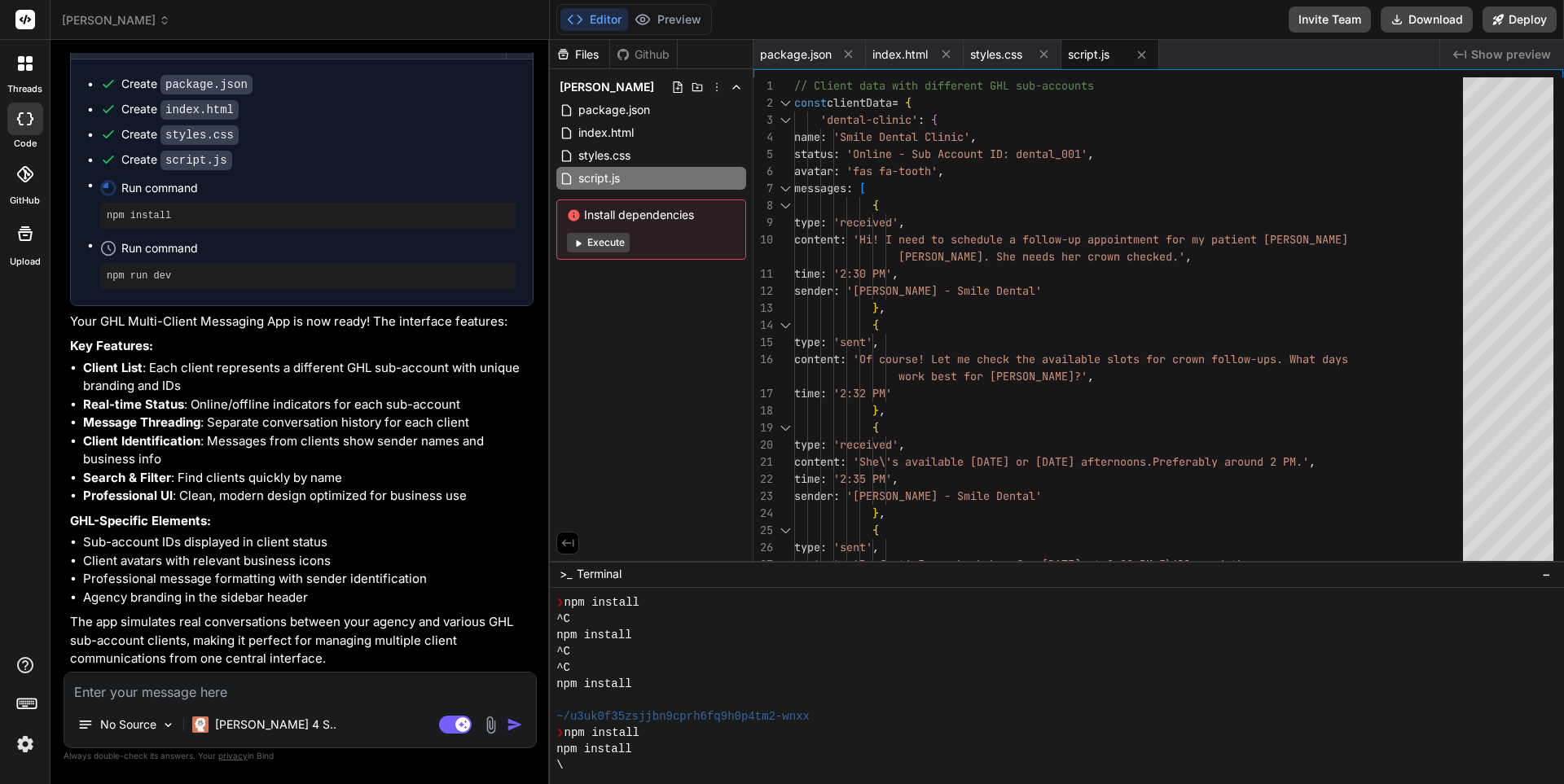
scroll to position [1600, 0]
click at [607, 240] on button "Execute" at bounding box center [598, 243] width 62 height 20
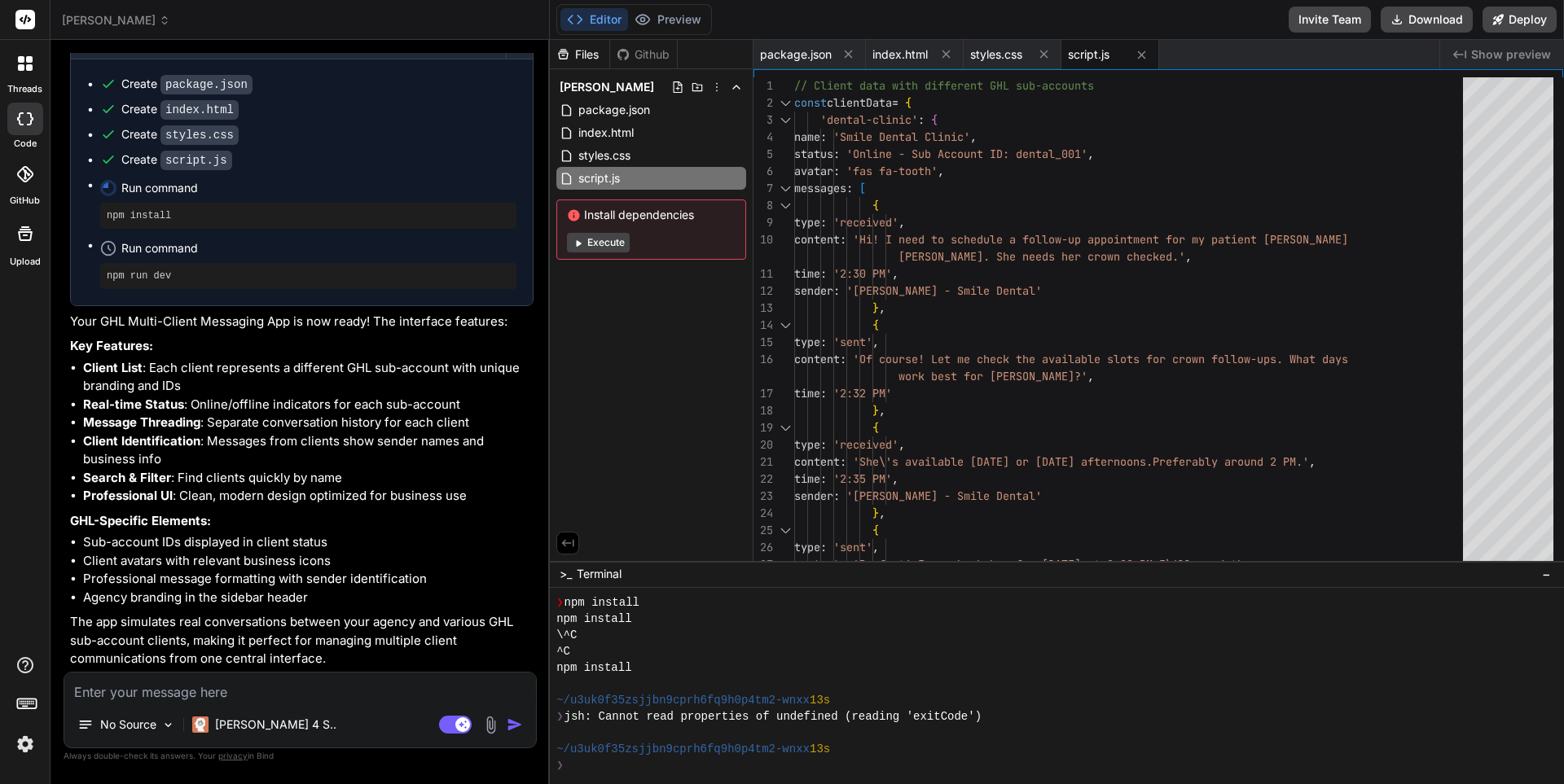
click at [602, 242] on button "Execute" at bounding box center [598, 243] width 62 height 20
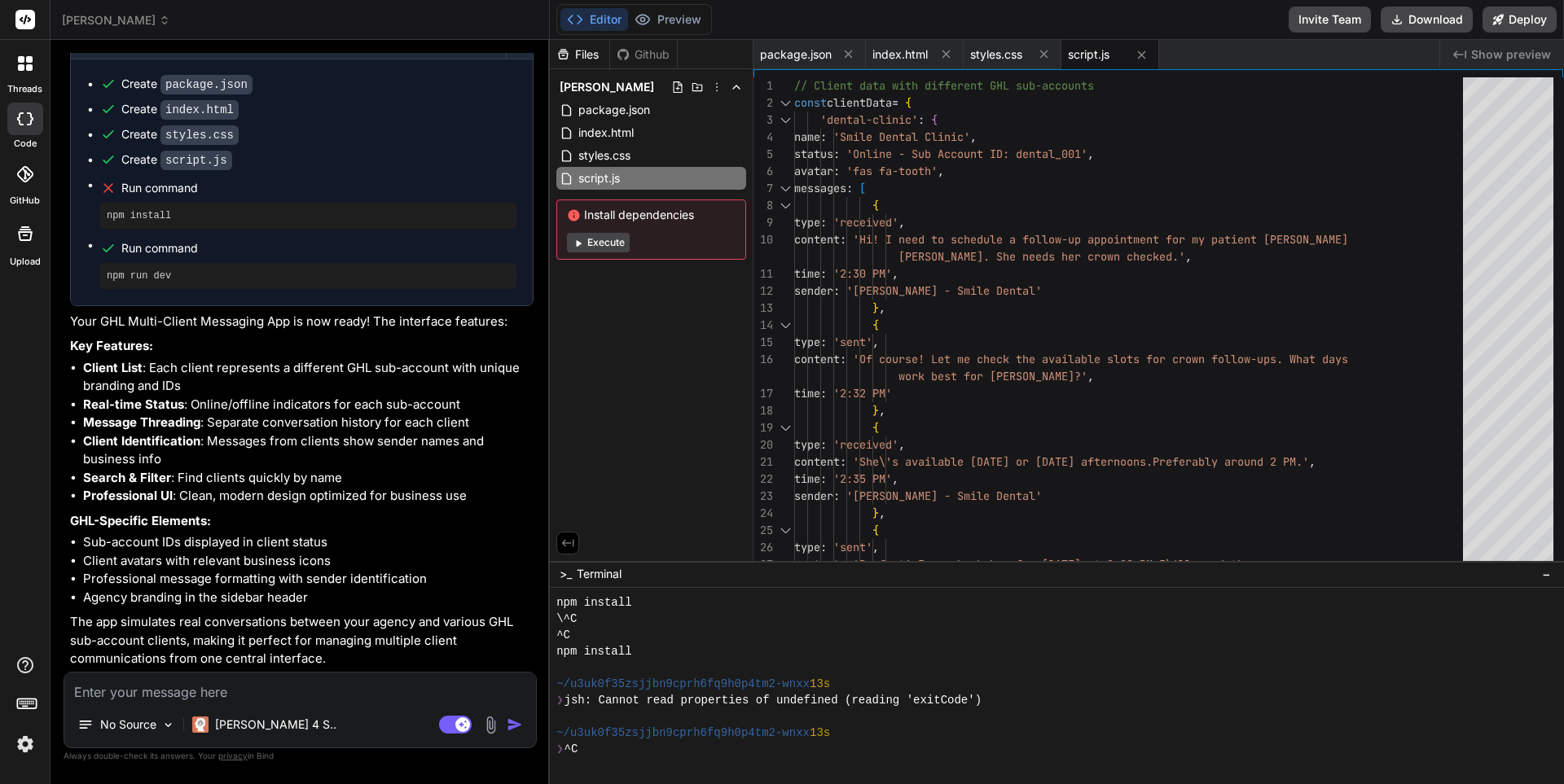
click at [598, 236] on button "Execute" at bounding box center [598, 243] width 62 height 20
click at [611, 243] on button "Execute" at bounding box center [598, 243] width 62 height 20
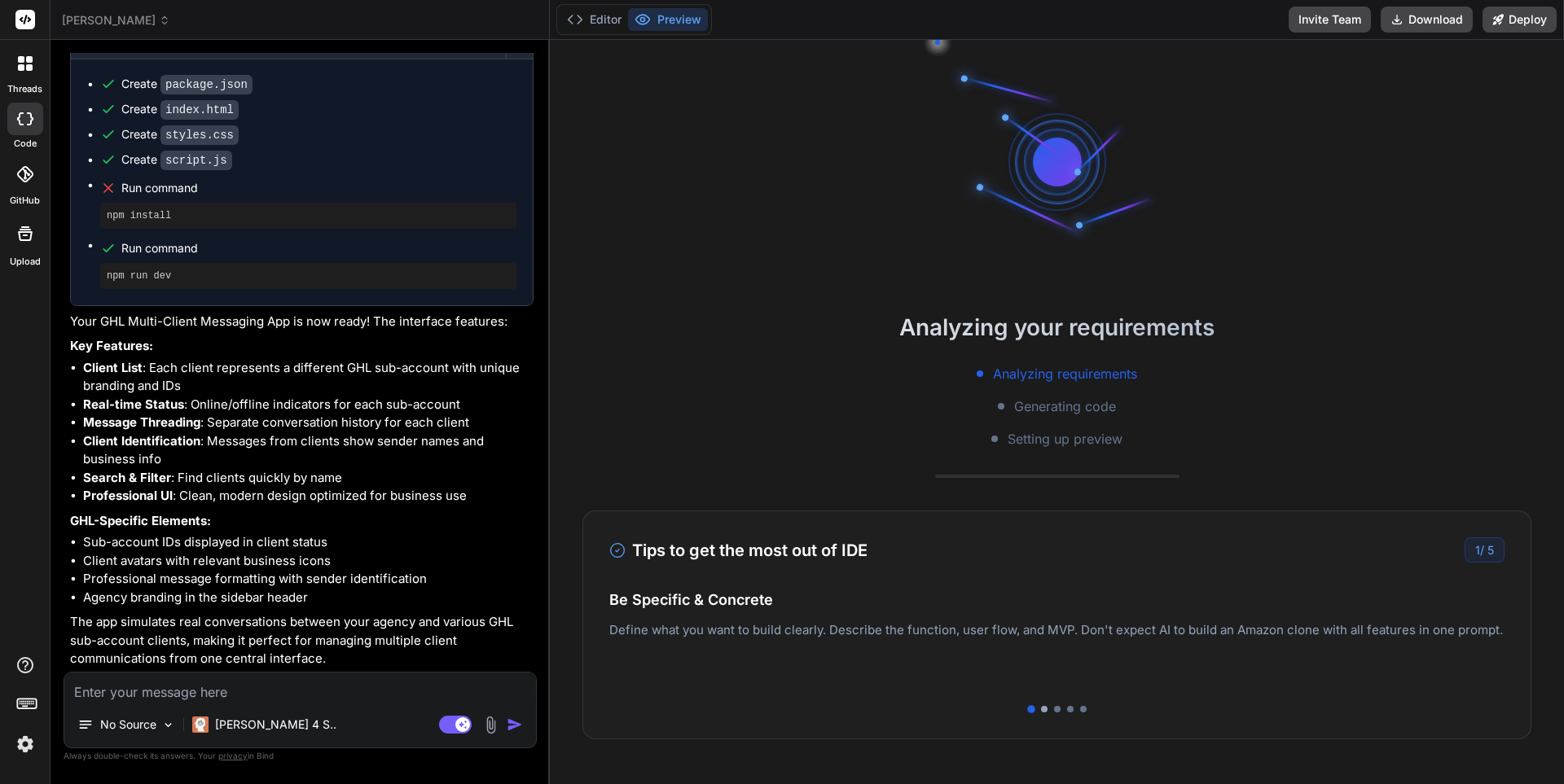
click at [1041, 708] on div at bounding box center [1045, 709] width 7 height 7
click at [1054, 709] on div at bounding box center [1057, 709] width 7 height 7
click at [1067, 710] on div at bounding box center [1070, 709] width 7 height 7
click at [1080, 711] on div at bounding box center [1084, 709] width 7 height 7
